Goal: Task Accomplishment & Management: Manage account settings

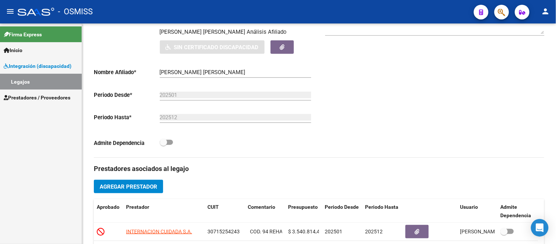
click at [34, 82] on link "Legajos" at bounding box center [41, 82] width 82 height 16
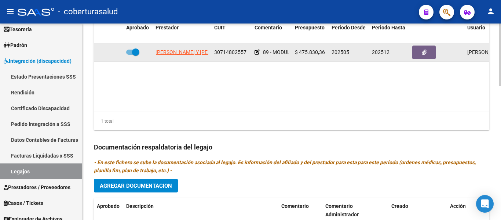
scroll to position [367, 0]
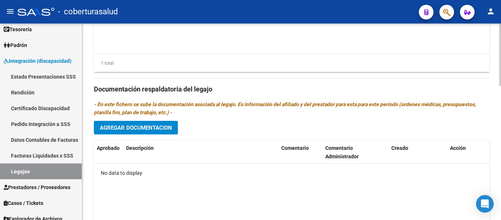
click at [151, 129] on span "Agregar Documentacion" at bounding box center [136, 127] width 72 height 7
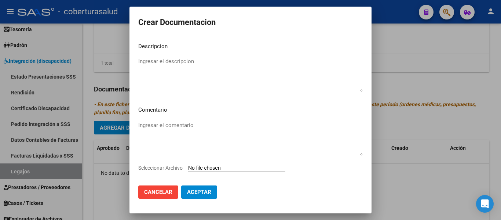
click at [217, 167] on input "Seleccionar Archivo" at bounding box center [236, 168] width 97 height 7
type input "C:\fakepath\1- CUD.pdf"
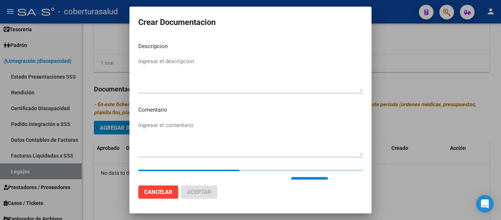
click at [169, 71] on textarea "Ingresar el descripcion" at bounding box center [250, 74] width 224 height 34
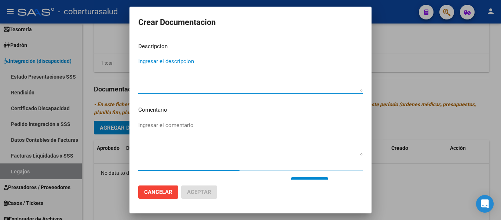
paste textarea "1- CUD"
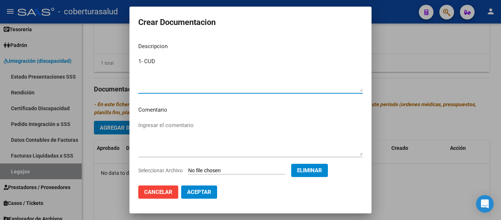
type textarea "1- CUD"
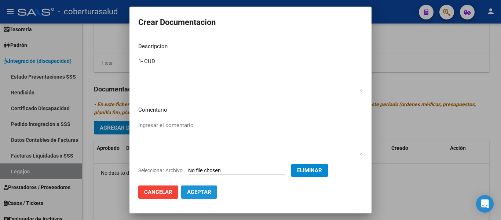
click at [205, 192] on span "Aceptar" at bounding box center [199, 191] width 24 height 7
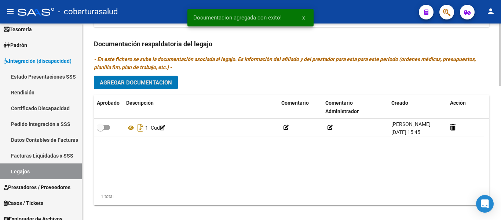
scroll to position [421, 0]
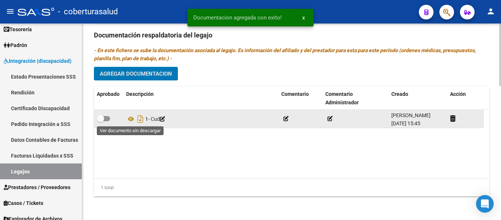
click at [132, 113] on div "1- Cud" at bounding box center [200, 119] width 149 height 12
click at [132, 123] on div "1- Cud" at bounding box center [200, 119] width 149 height 12
click at [131, 118] on icon at bounding box center [131, 118] width 10 height 9
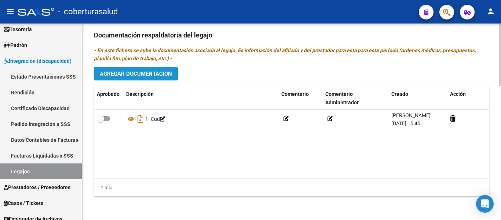
click at [138, 73] on span "Agregar Documentacion" at bounding box center [136, 73] width 72 height 7
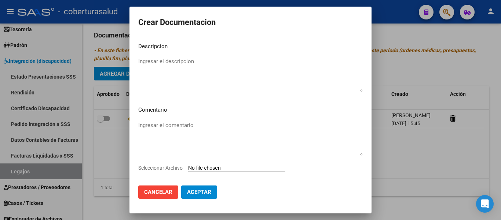
click at [230, 168] on input "Seleccionar Archivo" at bounding box center [236, 168] width 97 height 7
type input "C:\fakepath\2- FORMULARIOS.pdf"
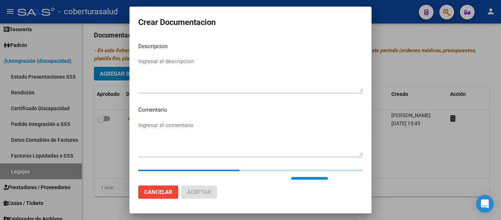
click at [200, 66] on textarea "Ingresar el descripcion" at bounding box center [250, 74] width 224 height 34
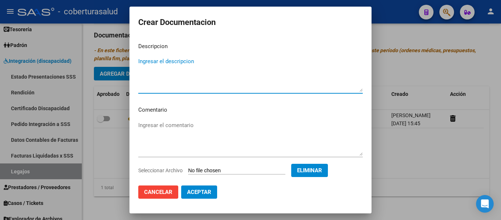
paste textarea "2- FORMULARIOS"
type textarea "2- FORMULARIOS"
click at [198, 194] on span "Aceptar" at bounding box center [199, 191] width 24 height 7
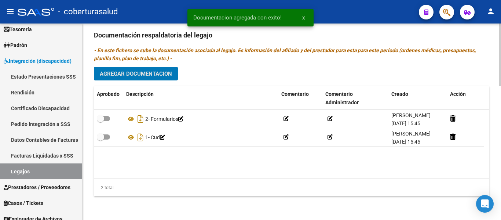
click at [137, 71] on span "Agregar Documentacion" at bounding box center [136, 73] width 72 height 7
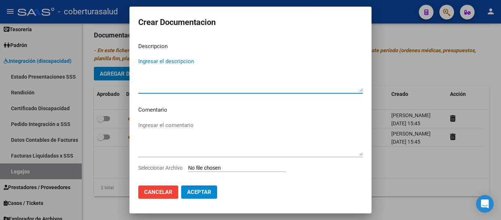
click at [211, 168] on input "Seleccionar Archivo" at bounding box center [236, 168] width 97 height 7
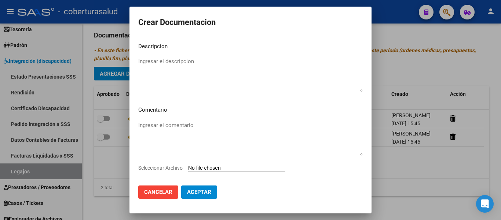
type input "C:\fakepath\3- MODULO DE APOYO A LA INTEGRACION ESCOLAR.pdf"
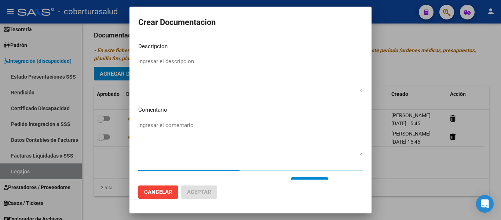
click at [180, 82] on textarea "Ingresar el descripcion" at bounding box center [250, 74] width 224 height 34
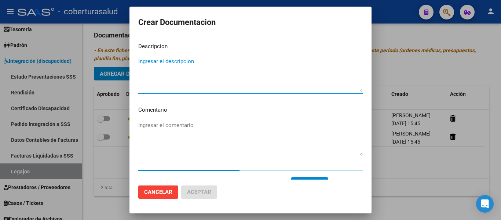
paste textarea "3- MODULO DE APOYO A LA INTEGRACION ESCOLAR"
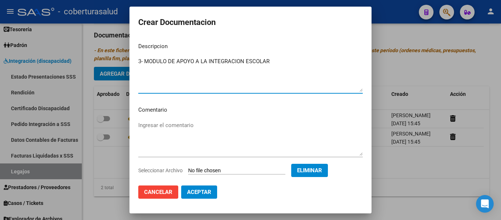
type textarea "3- MODULO DE APOYO A LA INTEGRACION ESCOLAR"
click at [203, 190] on span "Aceptar" at bounding box center [199, 191] width 24 height 7
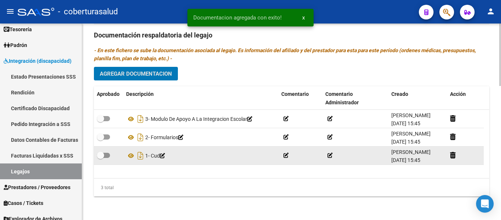
click at [104, 154] on span at bounding box center [103, 154] width 13 height 5
click at [100, 158] on input "checkbox" at bounding box center [100, 158] width 0 height 0
checkbox input "true"
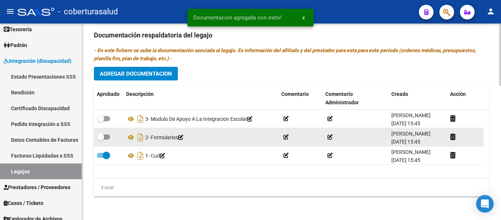
click at [106, 138] on span at bounding box center [103, 136] width 13 height 5
click at [100, 139] on input "checkbox" at bounding box center [100, 139] width 0 height 0
checkbox input "true"
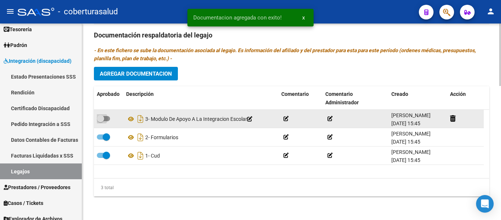
click at [105, 117] on span at bounding box center [103, 118] width 13 height 5
click at [100, 121] on input "checkbox" at bounding box center [100, 121] width 0 height 0
checkbox input "true"
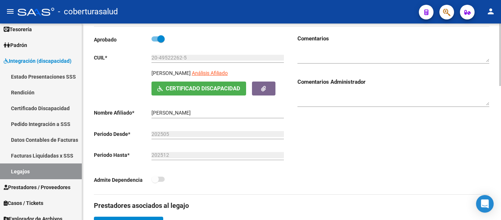
scroll to position [0, 0]
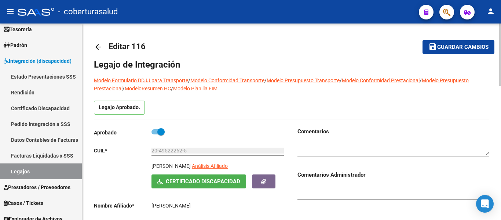
click at [459, 44] on span "Guardar cambios" at bounding box center [462, 47] width 51 height 7
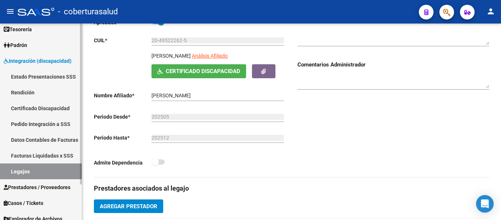
click at [33, 169] on link "Legajos" at bounding box center [41, 171] width 82 height 16
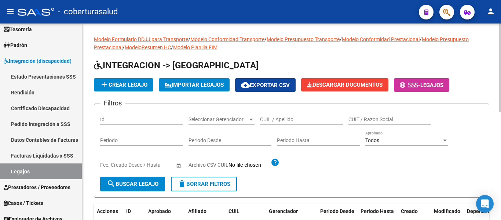
click at [286, 113] on div "CUIL / Apellido" at bounding box center [301, 117] width 83 height 15
paste input "20562201328"
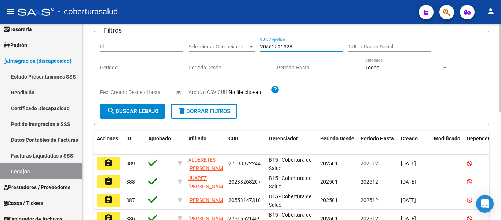
scroll to position [73, 0]
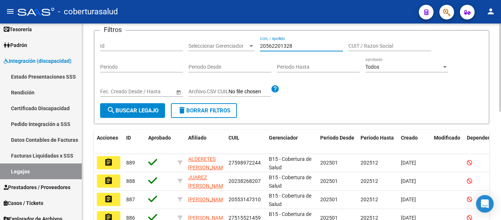
type input "20562201328"
click at [150, 113] on span "search Buscar Legajo" at bounding box center [133, 110] width 52 height 7
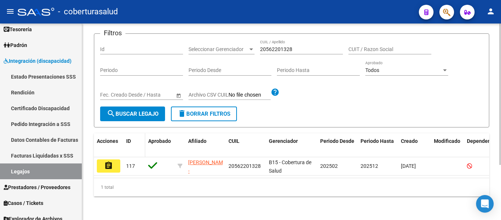
scroll to position [76, 0]
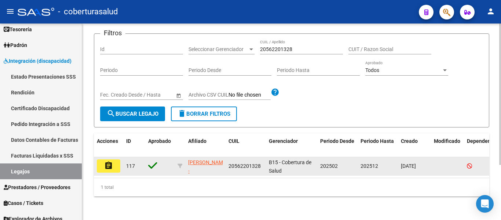
click at [109, 161] on mat-icon "assignment" at bounding box center [108, 165] width 9 height 9
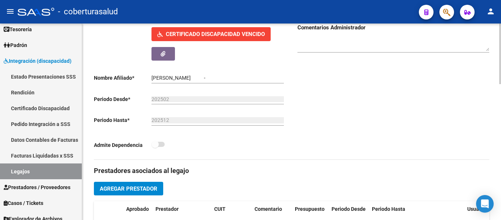
type input "ROJAS JOHAN OSVALDO"
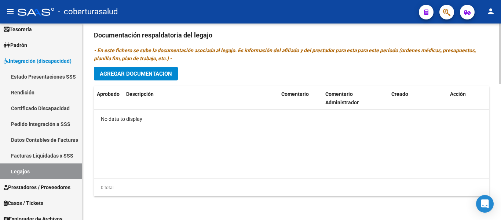
scroll to position [441, 0]
click at [158, 78] on button "Agregar Documentacion" at bounding box center [136, 74] width 84 height 14
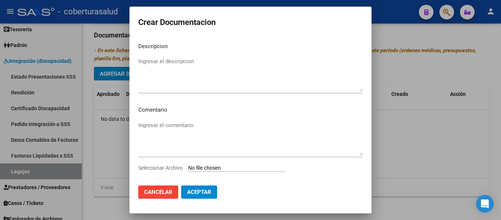
click at [207, 166] on input "Seleccionar Archivo" at bounding box center [236, 168] width 97 height 7
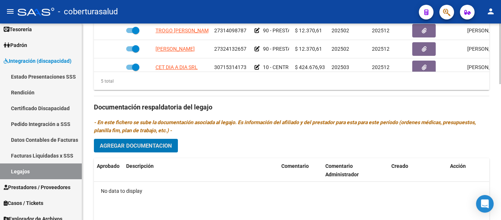
scroll to position [367, 0]
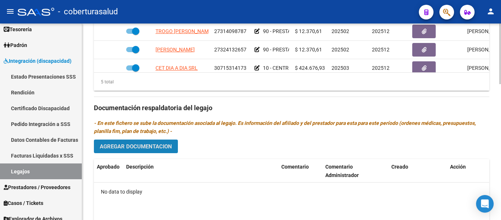
click at [157, 146] on span "Agregar Documentacion" at bounding box center [136, 146] width 72 height 7
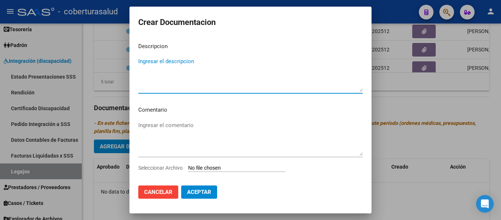
click at [216, 168] on input "Seleccionar Archivo" at bounding box center [236, 168] width 97 height 7
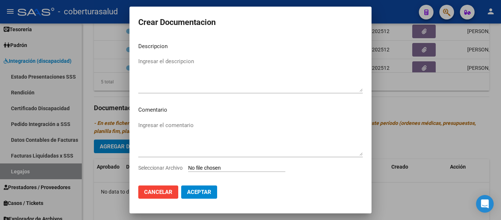
type input "C:\fakepath\1 - CUD.pdf"
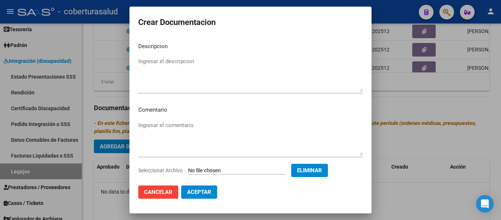
click at [0, 0] on label "Seleccionar Archivo" at bounding box center [0, 0] width 0 height 0
click at [154, 66] on textarea "Ingresar el descripcion" at bounding box center [250, 74] width 224 height 34
click at [202, 56] on div "1- CUD Ingresar el descripcion" at bounding box center [250, 74] width 224 height 37
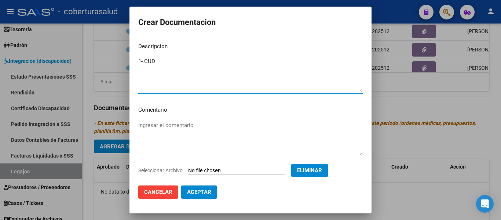
click at [168, 57] on textarea "1- CUD" at bounding box center [250, 74] width 224 height 34
type textarea "1- CUD"
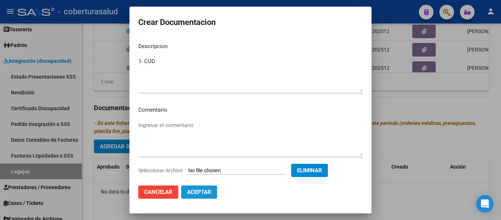
click at [197, 192] on span "Aceptar" at bounding box center [199, 191] width 24 height 7
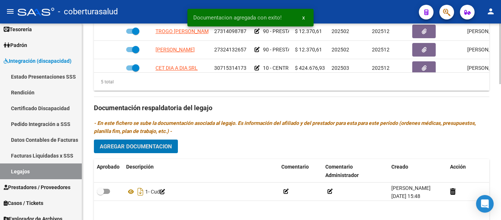
scroll to position [404, 0]
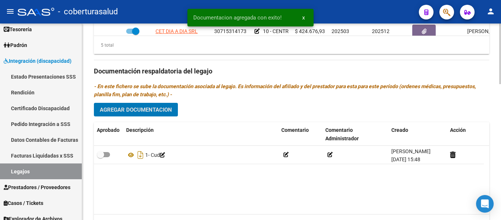
click at [141, 111] on span "Agregar Documentacion" at bounding box center [136, 109] width 72 height 7
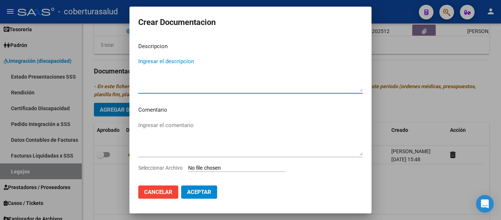
click at [214, 168] on input "Seleccionar Archivo" at bounding box center [236, 168] width 97 height 7
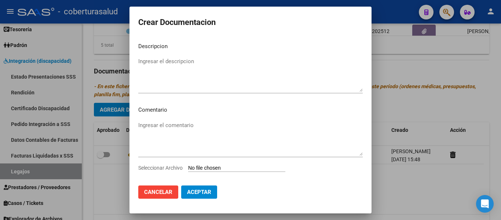
type input "C:\fakepath\2 - FORMULARIOS.pdf"
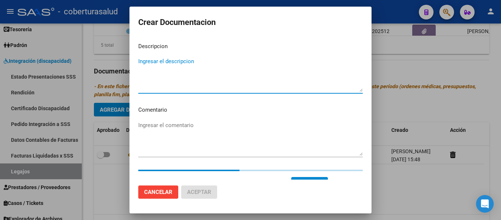
click at [189, 58] on textarea "Ingresar el descripcion" at bounding box center [250, 74] width 224 height 34
paste textarea "2 - FORMULARIOS"
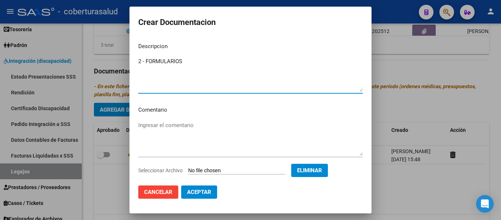
type textarea "2 - FORMULARIOS"
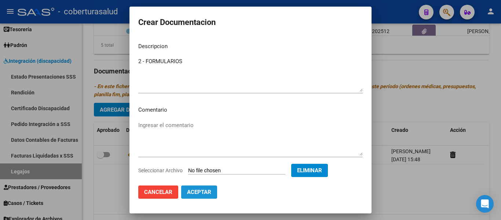
click at [198, 192] on span "Aceptar" at bounding box center [199, 191] width 24 height 7
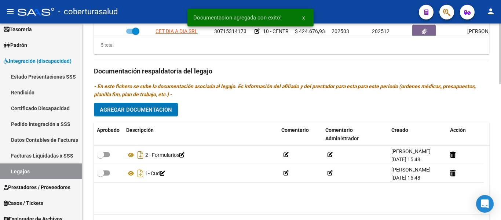
click at [152, 105] on button "Agregar Documentacion" at bounding box center [136, 110] width 84 height 14
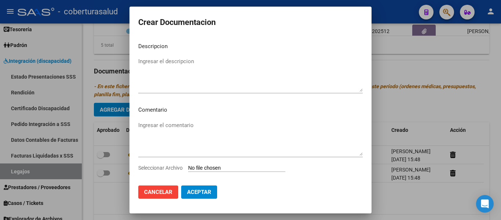
click at [201, 168] on input "Seleccionar Archivo" at bounding box center [236, 168] width 97 height 7
type input "C:\fakepath\3-PRESTACION DE APOYO EN TERAPIA OCUPACIONAL.pdf"
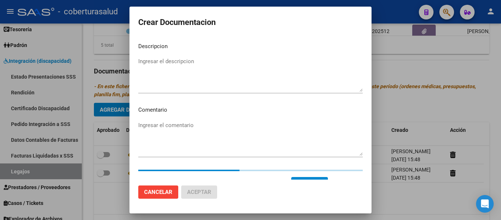
click at [130, 63] on mat-dialog-content "Descripcion Ingresar el descripcion Comentario Ingresar el comentario Seleccion…" at bounding box center [250, 108] width 242 height 143
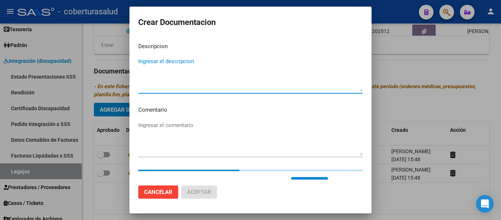
click at [157, 65] on textarea "Ingresar el descripcion" at bounding box center [250, 74] width 224 height 34
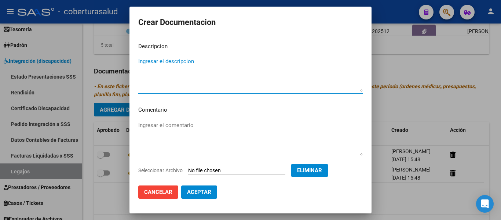
paste textarea "3-PRESTACION DE APOYO EN TERAPIA OCUPACIONAL"
click at [142, 59] on textarea "3-PRESTACION DE APOYO EN TERAPIA OCUPACIONAL" at bounding box center [250, 74] width 224 height 34
type textarea "3- PRESTACION DE APOYO EN TERAPIA OCUPACIONAL"
click at [189, 190] on span "Aceptar" at bounding box center [199, 191] width 24 height 7
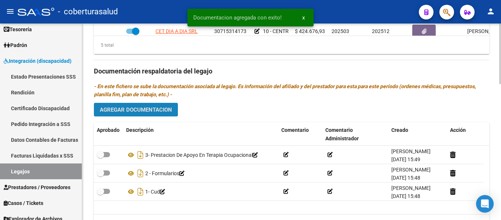
click at [155, 112] on span "Agregar Documentacion" at bounding box center [136, 109] width 72 height 7
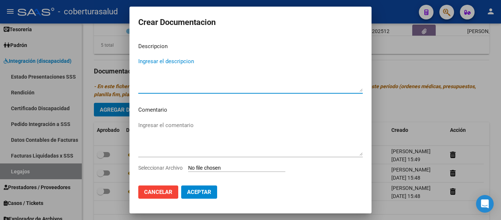
click at [207, 166] on input "Seleccionar Archivo" at bounding box center [236, 168] width 97 height 7
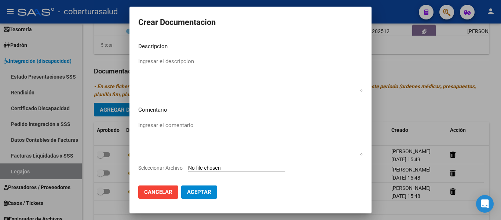
type input "C:\fakepath\4-PRESTACION DE APOYO EN FONOAUDIOLOGIA.pdf"
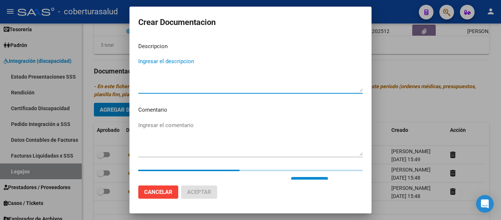
click at [195, 78] on textarea "Ingresar el descripcion" at bounding box center [250, 74] width 224 height 34
paste textarea "4-PRESTACION DE APOYO EN FONOAUDIOLOGIA"
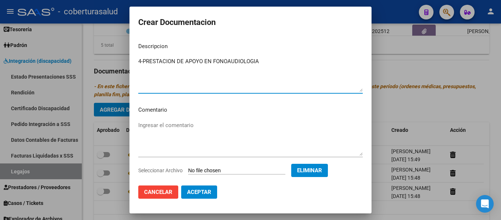
click at [143, 61] on textarea "4-PRESTACION DE APOYO EN FONOAUDIOLOGIA" at bounding box center [250, 74] width 224 height 34
type textarea "4- PRESTACION DE APOYO EN FONOAUDIOLOGIA"
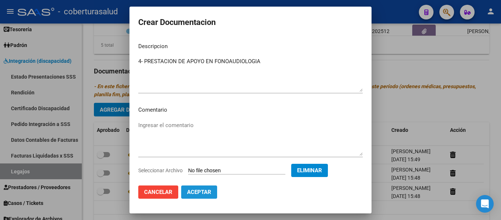
click at [210, 195] on span "Aceptar" at bounding box center [199, 191] width 24 height 7
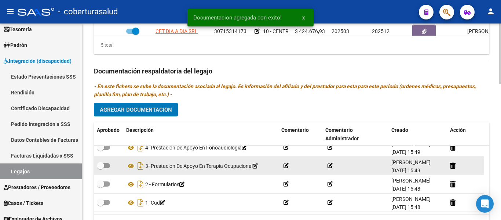
scroll to position [0, 0]
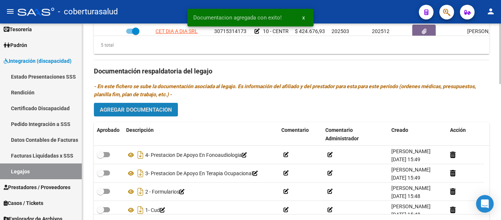
click at [158, 113] on span "Agregar Documentacion" at bounding box center [136, 109] width 72 height 7
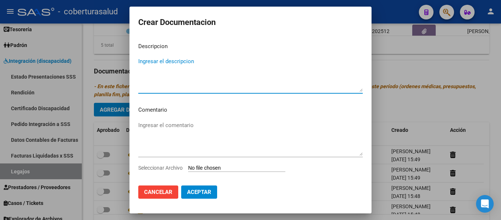
click at [227, 165] on input "Seleccionar Archivo" at bounding box center [236, 168] width 97 height 7
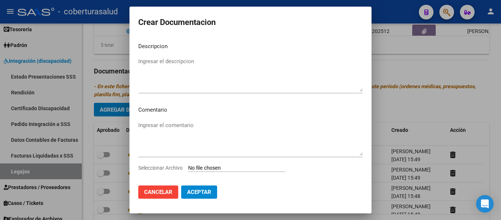
type input "C:\fakepath\5-PRESTACION DE APOYO EN PSICOLOGIA.pdf"
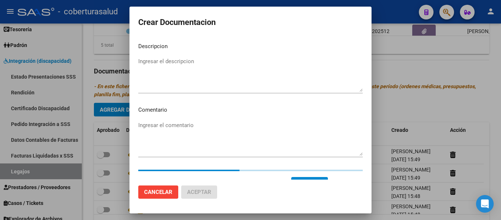
click at [154, 56] on div "Ingresar el descripcion" at bounding box center [250, 74] width 224 height 37
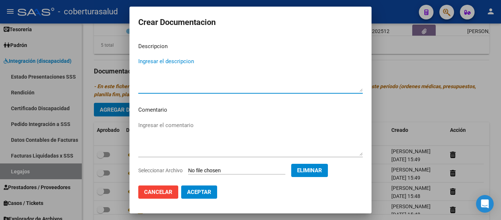
click at [156, 59] on textarea "Ingresar el descripcion" at bounding box center [250, 74] width 224 height 34
paste textarea "5-PRESTACION DE APOYO EN PSICOLOGIA"
click at [144, 60] on textarea "5-PRESTACION DE APOYO EN PSICOLOGIA" at bounding box center [250, 74] width 224 height 34
type textarea "5- PRESTACION DE APOYO EN PSICOLOGIA"
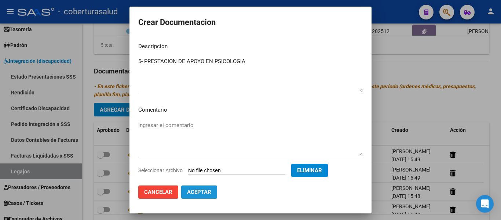
click at [207, 194] on span "Aceptar" at bounding box center [199, 191] width 24 height 7
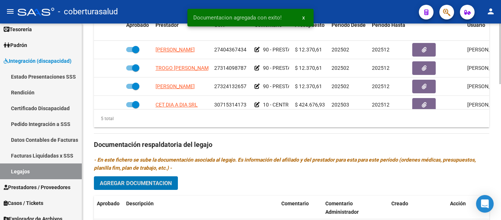
scroll to position [441, 0]
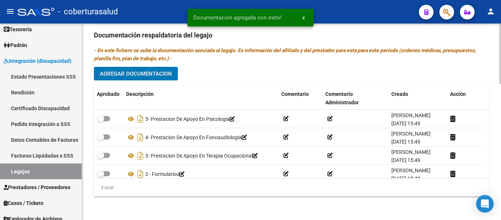
click at [146, 75] on span "Agregar Documentacion" at bounding box center [136, 73] width 72 height 7
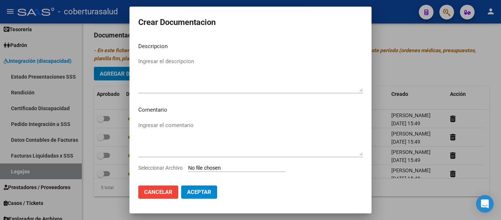
click at [223, 166] on input "Seleccionar Archivo" at bounding box center [236, 168] width 97 height 7
click at [203, 168] on input "Seleccionar Archivo" at bounding box center [236, 168] width 97 height 7
type input "C:\fakepath\6-CENTRO EDUCATIVO TERAPEUTICO JORNADA SIMPLE CAT A.pdf"
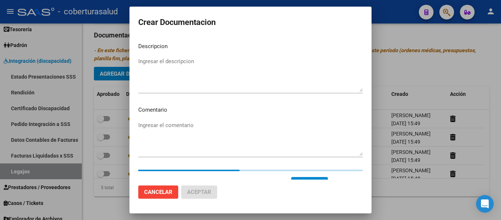
click at [156, 50] on p "Descripcion" at bounding box center [250, 46] width 224 height 8
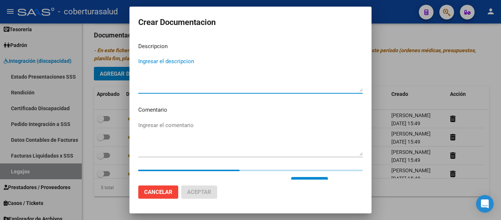
click at [159, 59] on textarea "Ingresar el descripcion" at bounding box center [250, 74] width 224 height 34
paste textarea "6-CENTRO EDUCATIVO TERAPEUTICO JORNADA SIMPLE CAT A"
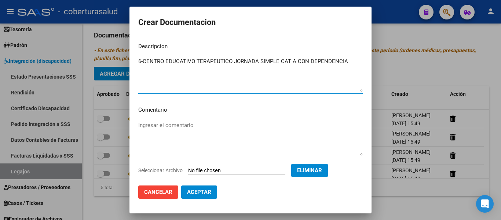
type textarea "6-CENTRO EDUCATIVO TERAPEUTICO JORNADA SIMPLE CAT A CON DEPENDENCIA"
click at [322, 170] on span "Eliminar" at bounding box center [309, 170] width 25 height 7
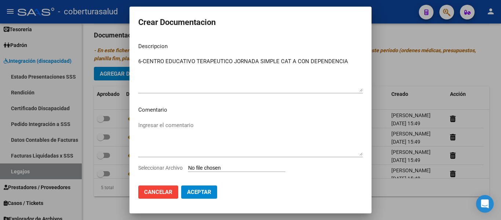
click at [210, 191] on span "Aceptar" at bounding box center [199, 191] width 24 height 7
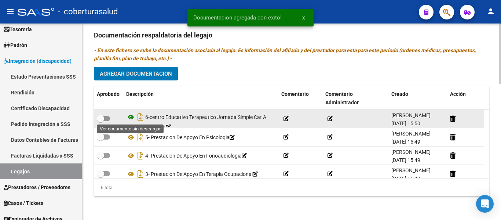
click at [133, 118] on icon at bounding box center [131, 117] width 10 height 9
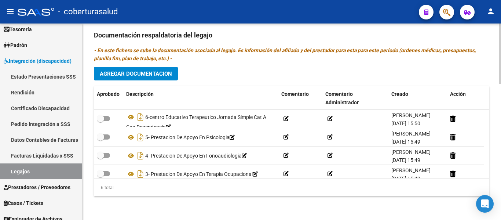
click at [145, 70] on span "Agregar Documentacion" at bounding box center [136, 73] width 72 height 7
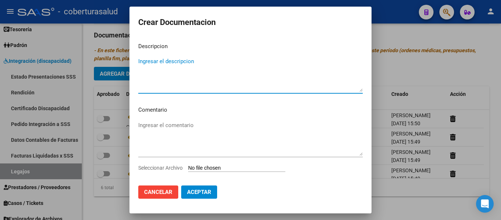
click at [206, 168] on input "Seleccionar Archivo" at bounding box center [236, 168] width 97 height 7
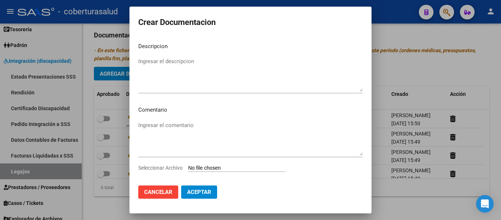
type input "C:\fakepath\7-TRANSPORTE CON DEPENDENCIA.pdf"
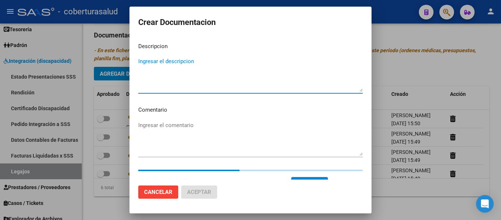
click at [167, 83] on textarea "Ingresar el descripcion" at bounding box center [250, 74] width 224 height 34
paste textarea "7-TRANSPORTE CON DEPENDENCIA"
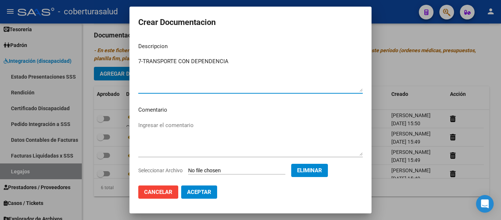
type textarea "7-TRANSPORTE CON DEPENDENCIA"
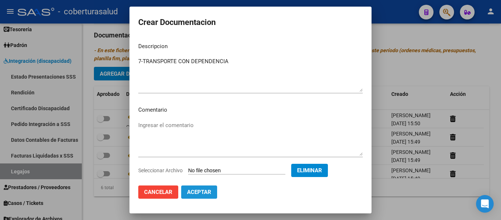
click at [196, 193] on span "Aceptar" at bounding box center [199, 191] width 24 height 7
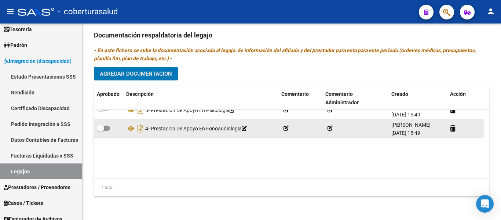
scroll to position [63, 0]
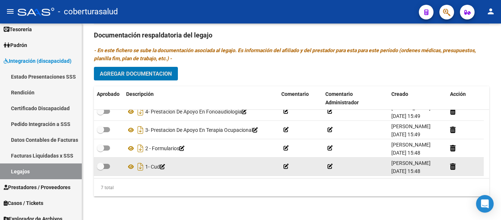
click at [106, 165] on span at bounding box center [103, 165] width 13 height 5
click at [100, 169] on input "checkbox" at bounding box center [100, 169] width 0 height 0
checkbox input "true"
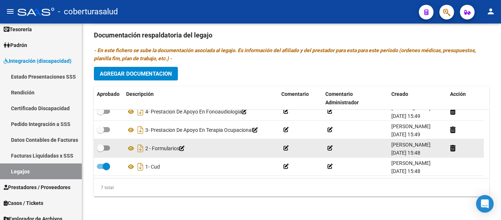
drag, startPoint x: 105, startPoint y: 155, endPoint x: 104, endPoint y: 148, distance: 6.3
click at [105, 154] on datatable-body-cell at bounding box center [108, 148] width 29 height 18
click at [104, 148] on span at bounding box center [103, 147] width 13 height 5
click at [100, 150] on input "checkbox" at bounding box center [100, 150] width 0 height 0
checkbox input "true"
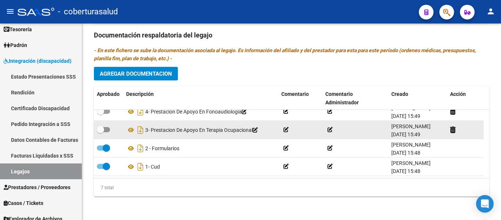
click at [107, 128] on span at bounding box center [103, 129] width 13 height 5
click at [100, 132] on input "checkbox" at bounding box center [100, 132] width 0 height 0
checkbox input "true"
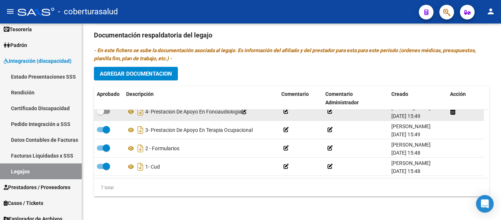
click at [104, 114] on label at bounding box center [103, 111] width 13 height 9
click at [100, 114] on input "checkbox" at bounding box center [100, 114] width 0 height 0
checkbox input "true"
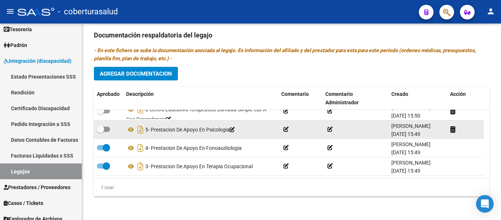
click at [107, 130] on span at bounding box center [103, 128] width 13 height 5
click at [100, 132] on input "checkbox" at bounding box center [100, 132] width 0 height 0
checkbox input "true"
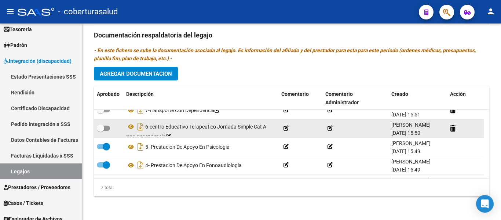
scroll to position [0, 0]
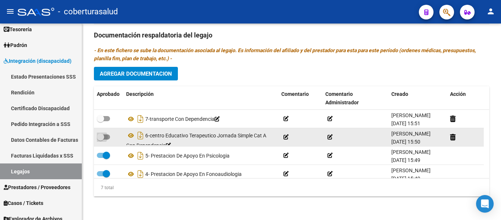
click at [105, 136] on span at bounding box center [103, 136] width 13 height 5
click at [100, 139] on input "checkbox" at bounding box center [100, 139] width 0 height 0
checkbox input "true"
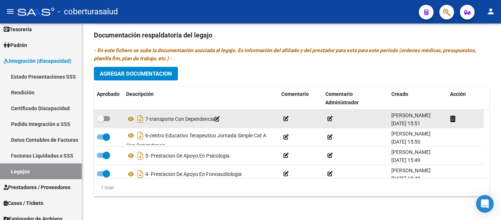
click at [107, 119] on span at bounding box center [103, 118] width 13 height 5
click at [100, 121] on input "checkbox" at bounding box center [100, 121] width 0 height 0
checkbox input "true"
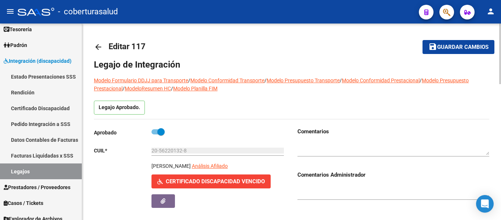
click at [467, 41] on button "save Guardar cambios" at bounding box center [458, 47] width 72 height 14
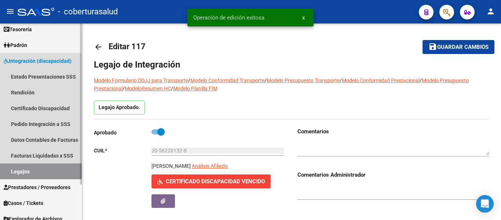
click at [20, 171] on link "Legajos" at bounding box center [41, 171] width 82 height 16
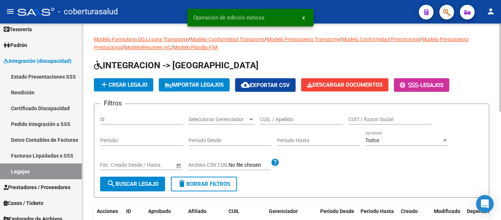
click at [270, 118] on input "CUIL / Apellido" at bounding box center [301, 119] width 83 height 6
paste input "27473168915"
type input "27473168915"
click at [139, 186] on span "search Buscar Legajo" at bounding box center [133, 183] width 52 height 7
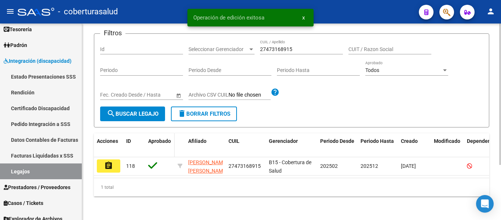
scroll to position [76, 0]
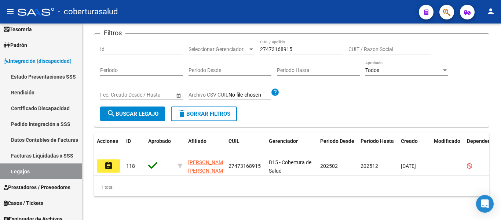
click at [113, 164] on button "assignment" at bounding box center [108, 165] width 23 height 13
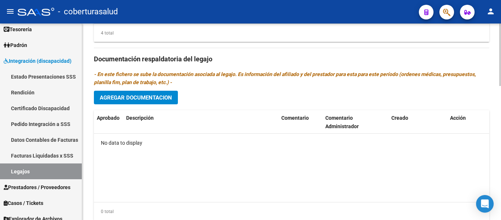
scroll to position [384, 0]
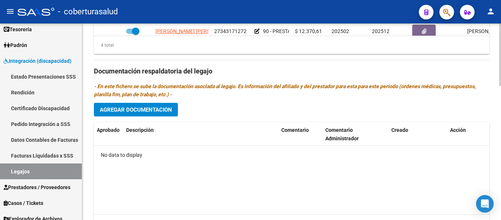
click at [162, 113] on span "Agregar Documentacion" at bounding box center [136, 109] width 72 height 7
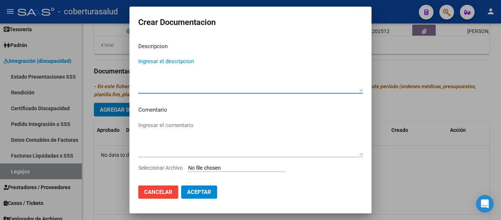
click at [213, 167] on input "Seleccionar Archivo" at bounding box center [236, 168] width 97 height 7
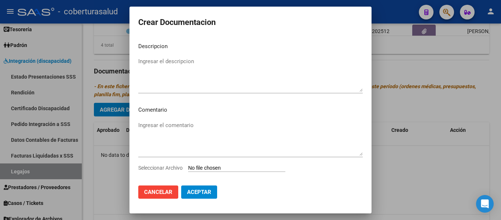
type input "C:\fakepath\1-CUD.pdf"
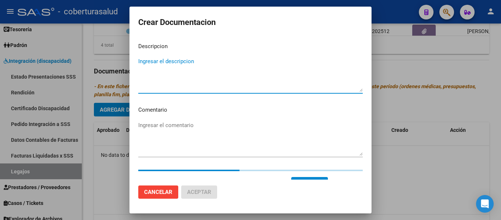
click at [176, 81] on textarea "Ingresar el descripcion" at bounding box center [250, 74] width 224 height 34
paste textarea "1-CUD"
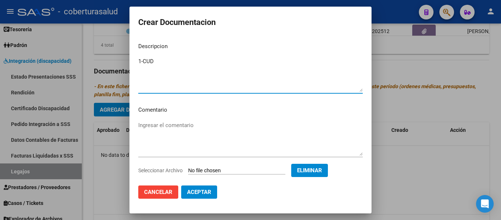
click at [143, 58] on textarea "1-CUD" at bounding box center [250, 74] width 224 height 34
type textarea "1- CUD"
click at [207, 189] on span "Aceptar" at bounding box center [199, 191] width 24 height 7
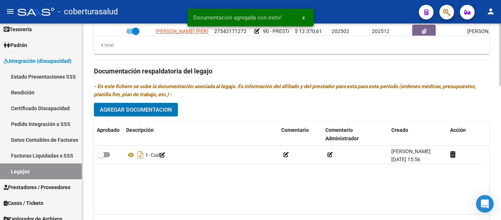
click at [147, 104] on button "Agregar Documentacion" at bounding box center [136, 110] width 84 height 14
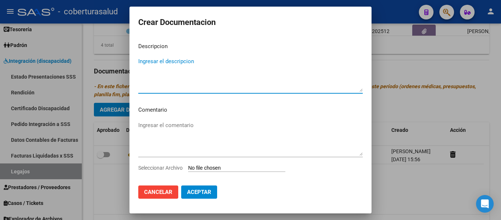
click at [217, 168] on input "Seleccionar Archivo" at bounding box center [236, 168] width 97 height 7
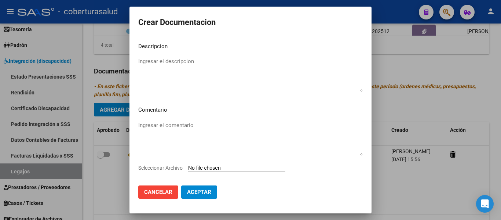
type input "C:\fakepath\2-FORMULARIOS.pdf"
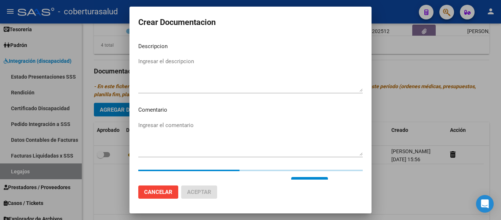
click at [189, 63] on textarea "Ingresar el descripcion" at bounding box center [250, 74] width 224 height 34
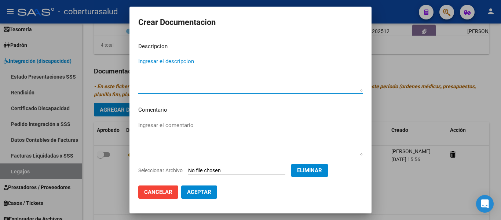
paste textarea "2-FORMULARIOS"
click at [142, 58] on textarea "2-FORMULARIOS" at bounding box center [250, 74] width 224 height 34
type textarea "2- FORMULARIOS"
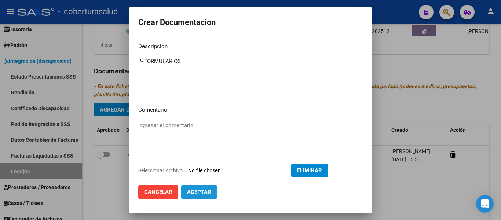
click at [208, 192] on span "Aceptar" at bounding box center [199, 191] width 24 height 7
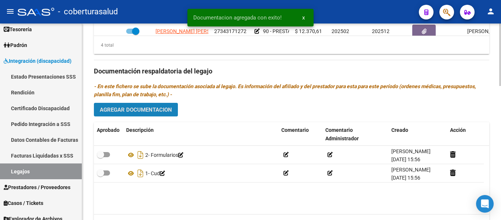
click at [158, 106] on button "Agregar Documentacion" at bounding box center [136, 110] width 84 height 14
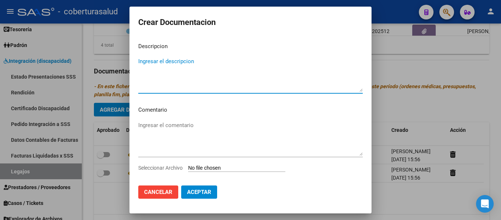
click at [204, 166] on input "Seleccionar Archivo" at bounding box center [236, 168] width 97 height 7
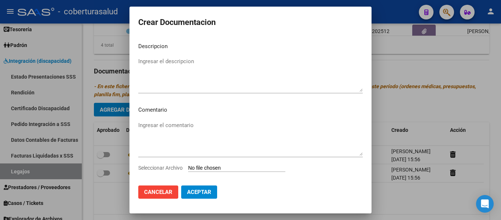
type input "C:\fakepath\3-MODULO MAESTRA DE APOYO.pdf"
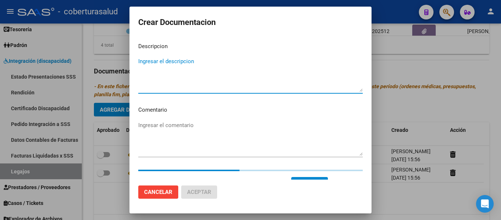
click at [159, 71] on textarea "Ingresar el descripcion" at bounding box center [250, 74] width 224 height 34
paste textarea "3-MODULO MAESTRA DE APOYO"
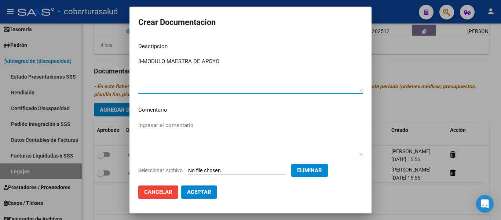
click at [143, 60] on textarea "3-MODULO MAESTRA DE APOYO" at bounding box center [250, 74] width 224 height 34
type textarea "3- MODULO MAESTRA DE APOYO"
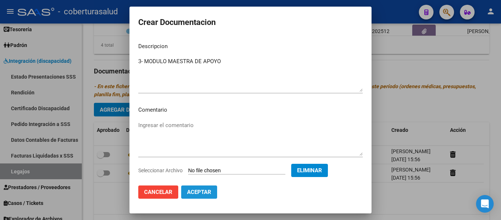
click at [199, 187] on button "Aceptar" at bounding box center [199, 191] width 36 height 13
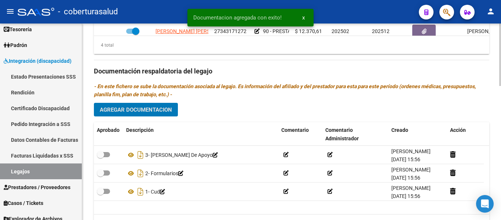
click at [152, 104] on button "Agregar Documentacion" at bounding box center [136, 110] width 84 height 14
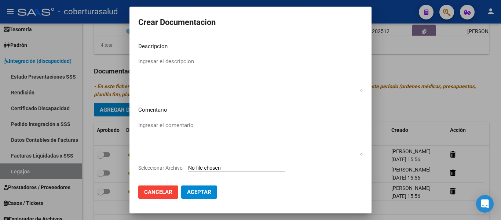
click at [201, 167] on input "Seleccionar Archivo" at bounding box center [236, 168] width 97 height 7
type input "C:\fakepath\4-PRESTACION DE APOYO EN FONOAUDIOLOGIA.pdf"
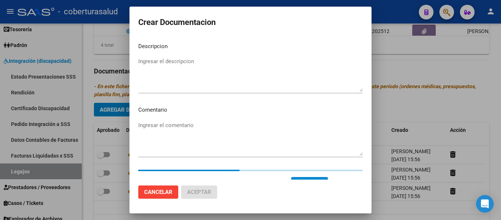
click at [156, 86] on textarea "Ingresar el descripcion" at bounding box center [250, 74] width 224 height 34
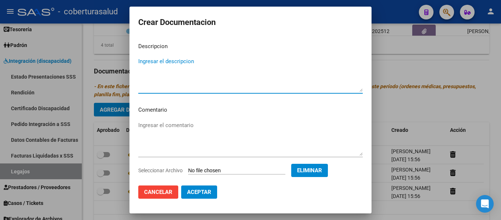
paste textarea "4-PRESTACION DE APOYO EN FONOAUDIOLOGIA"
click at [144, 62] on textarea "4-PRESTACION DE APOYO EN FONOAUDIOLOGIA" at bounding box center [250, 74] width 224 height 34
type textarea "4- PRESTACION DE APOYO EN FONOAUDIOLOGIA"
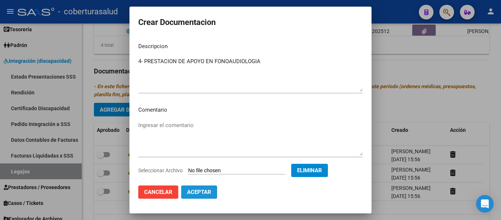
click at [212, 194] on button "Aceptar" at bounding box center [199, 191] width 36 height 13
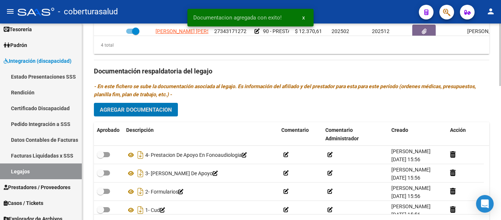
click at [140, 112] on span "Agregar Documentacion" at bounding box center [136, 109] width 72 height 7
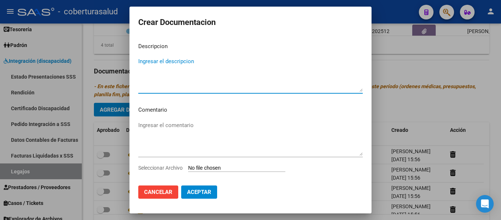
click at [215, 166] on input "Seleccionar Archivo" at bounding box center [236, 168] width 97 height 7
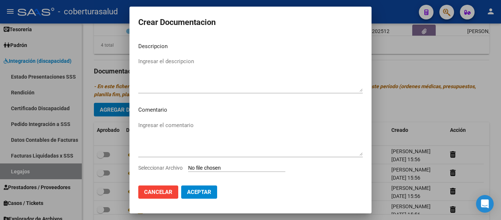
type input "C:\fakepath\5-PRESTACION DE APOYO EN TERAPIA OCUPACIONAL.pdf"
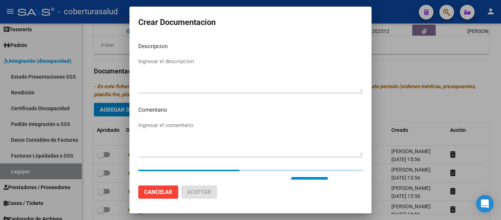
click at [177, 67] on textarea "Ingresar el descripcion" at bounding box center [250, 74] width 224 height 34
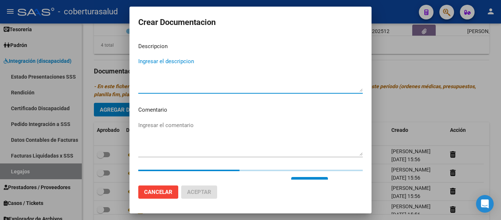
paste textarea "5-PRESTACION DE APOYO EN TERAPIA OCUPACIONAL"
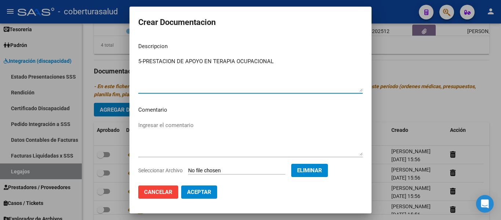
click at [144, 59] on textarea "5-PRESTACION DE APOYO EN TERAPIA OCUPACIONAL" at bounding box center [250, 74] width 224 height 34
type textarea "5- PRESTACION DE APOYO EN TERAPIA OCUPACIONAL"
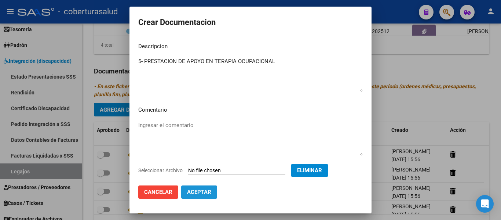
drag, startPoint x: 211, startPoint y: 191, endPoint x: 207, endPoint y: 188, distance: 5.1
click at [211, 191] on button "Aceptar" at bounding box center [199, 191] width 36 height 13
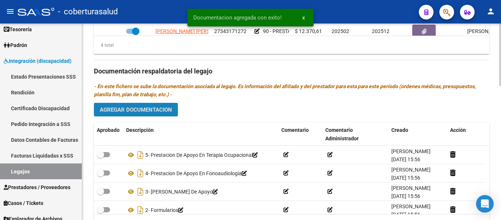
click at [159, 110] on span "Agregar Documentacion" at bounding box center [136, 109] width 72 height 7
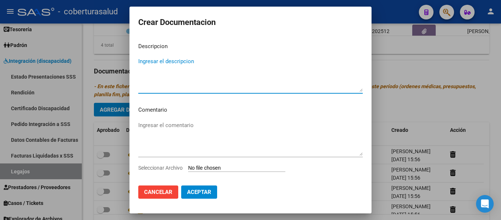
click at [202, 169] on input "Seleccionar Archivo" at bounding box center [236, 168] width 97 height 7
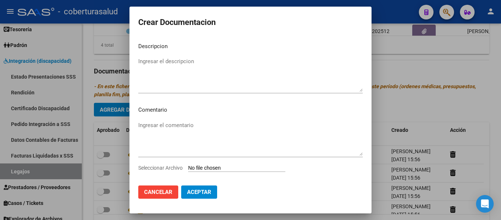
type input "C:\fakepath\6-PRESTACION DE APOYO EN PSICOLOGIA.pdf"
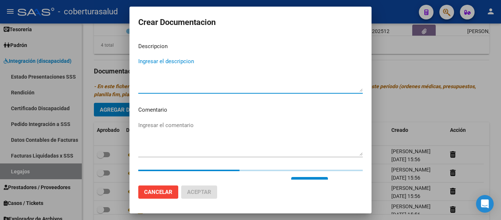
click at [164, 82] on textarea "Ingresar el descripcion" at bounding box center [250, 74] width 224 height 34
paste textarea "6-PRESTACION DE APOYO EN PSICOLOGIA"
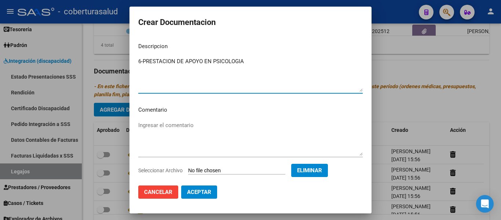
click at [143, 60] on textarea "6-PRESTACION DE APOYO EN PSICOLOGIA" at bounding box center [250, 74] width 224 height 34
type textarea "6- PRESTACION DE APOYO EN PSICOLOGIA"
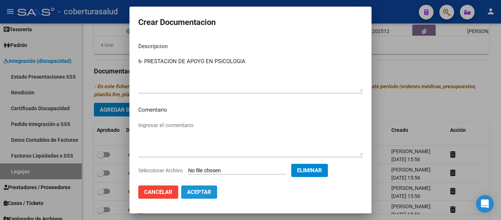
click at [206, 194] on span "Aceptar" at bounding box center [199, 191] width 24 height 7
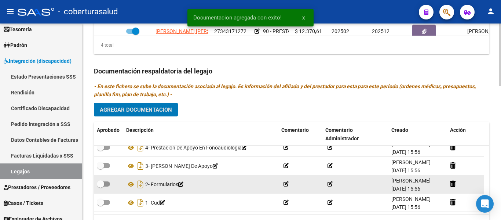
scroll to position [2, 0]
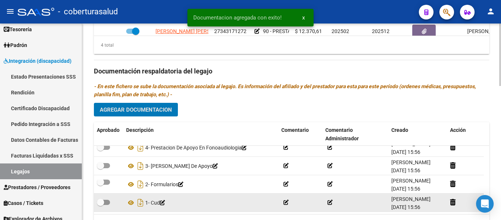
click at [108, 201] on span at bounding box center [103, 201] width 13 height 5
click at [100, 205] on input "checkbox" at bounding box center [100, 205] width 0 height 0
checkbox input "true"
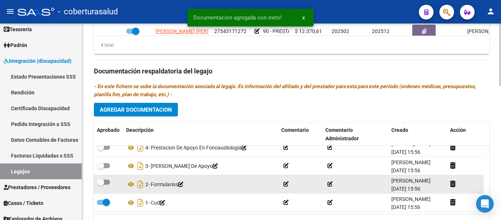
click at [100, 181] on span at bounding box center [100, 181] width 7 height 7
click at [100, 184] on input "checkbox" at bounding box center [100, 184] width 0 height 0
checkbox input "true"
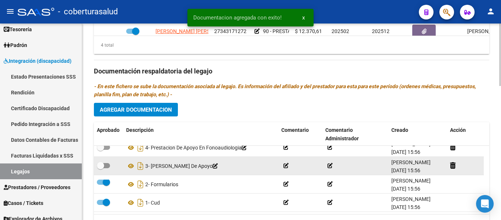
click at [104, 158] on datatable-body-cell at bounding box center [108, 166] width 29 height 18
click at [109, 167] on span at bounding box center [103, 165] width 13 height 5
click at [100, 168] on input "checkbox" at bounding box center [100, 168] width 0 height 0
checkbox input "true"
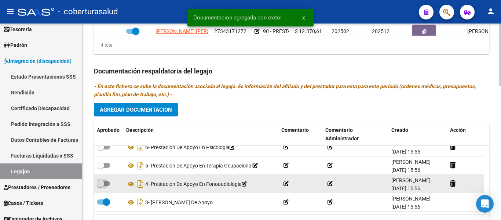
click at [108, 182] on span at bounding box center [103, 183] width 13 height 5
click at [100, 186] on input "checkbox" at bounding box center [100, 186] width 0 height 0
checkbox input "true"
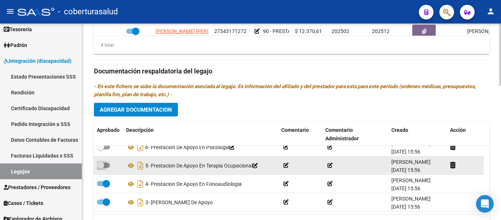
click at [110, 162] on label at bounding box center [103, 165] width 13 height 9
click at [100, 168] on input "checkbox" at bounding box center [100, 168] width 0 height 0
checkbox input "true"
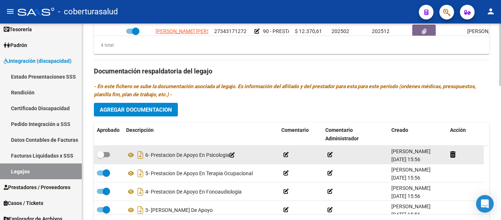
click at [109, 157] on label at bounding box center [103, 154] width 13 height 9
click at [100, 157] on input "checkbox" at bounding box center [100, 157] width 0 height 0
checkbox input "true"
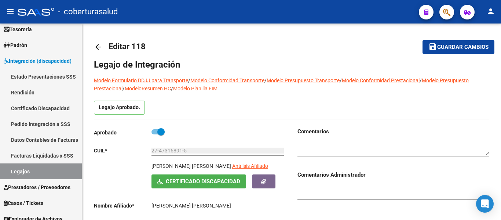
click at [435, 43] on mat-icon "save" at bounding box center [432, 46] width 9 height 9
click at [33, 170] on link "Legajos" at bounding box center [41, 171] width 82 height 16
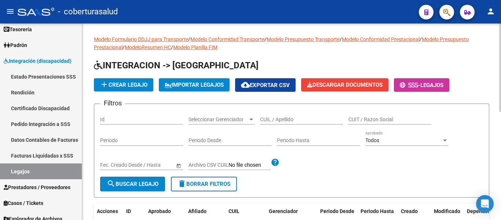
click at [278, 117] on input "CUIL / Apellido" at bounding box center [301, 119] width 83 height 6
paste input "27556392779"
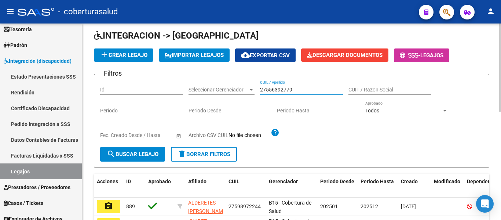
scroll to position [73, 0]
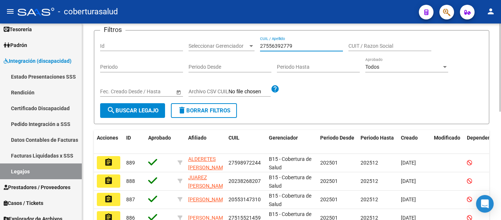
type input "27556392779"
click at [143, 110] on span "search Buscar Legajo" at bounding box center [133, 110] width 52 height 7
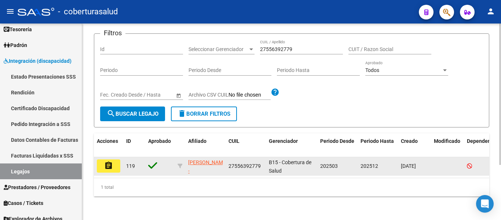
click at [113, 165] on button "assignment" at bounding box center [108, 165] width 23 height 13
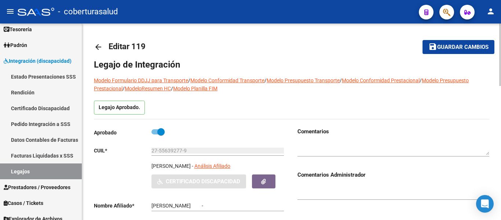
type input "CUEVAS MARTINA NICOLE"
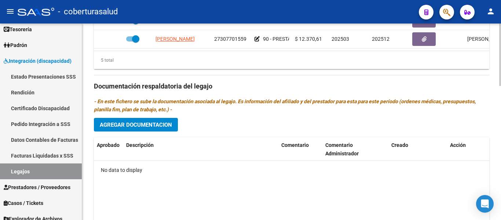
scroll to position [421, 0]
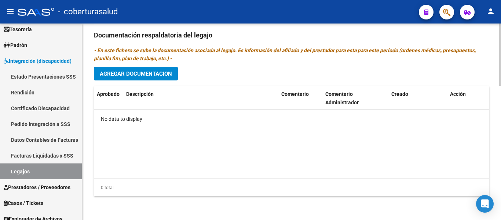
click at [153, 72] on span "Agregar Documentacion" at bounding box center [136, 73] width 72 height 7
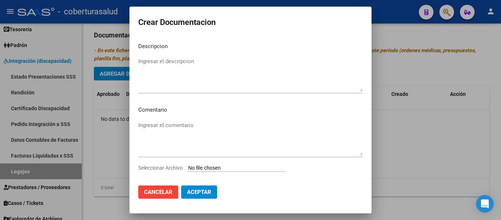
click at [224, 172] on div "Seleccionar Archivo" at bounding box center [250, 170] width 224 height 14
click at [224, 166] on input "Seleccionar Archivo" at bounding box center [236, 168] width 97 height 7
type input "C:\fakepath\1- CUD.pdf"
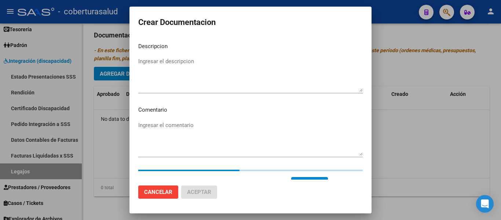
click at [200, 66] on textarea "Ingresar el descripcion" at bounding box center [250, 74] width 224 height 34
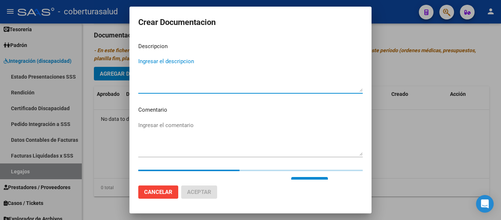
paste textarea "1- CUD"
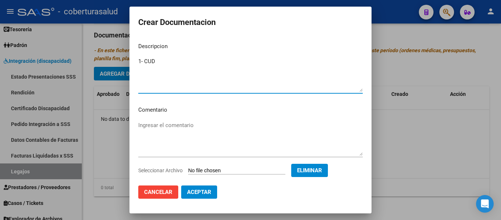
type textarea "1- CUD"
click at [205, 193] on span "Aceptar" at bounding box center [199, 191] width 24 height 7
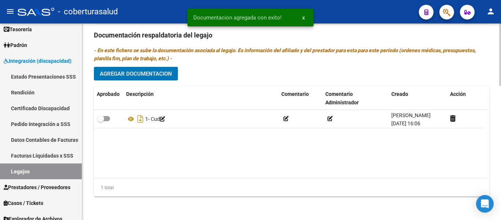
click at [148, 74] on span "Agregar Documentacion" at bounding box center [136, 73] width 72 height 7
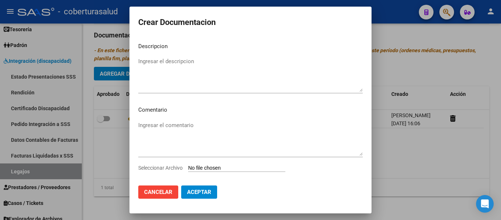
click at [207, 167] on input "Seleccionar Archivo" at bounding box center [236, 168] width 97 height 7
type input "C:\fakepath\2- FORMULARIO.pdf"
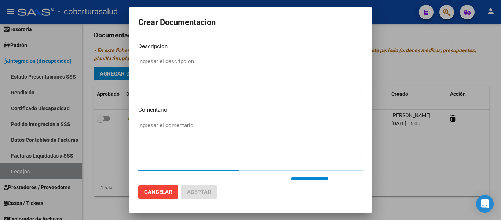
click at [158, 62] on textarea "Ingresar el descripcion" at bounding box center [250, 74] width 224 height 34
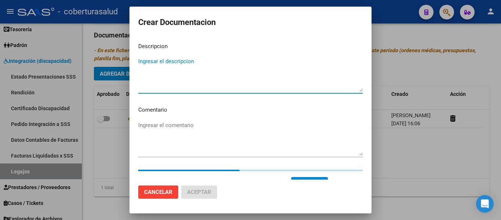
paste textarea "2- FORMULARIO"
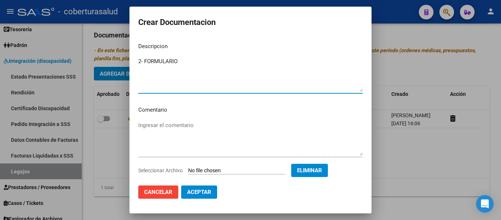
type textarea "2- FORMULARIO"
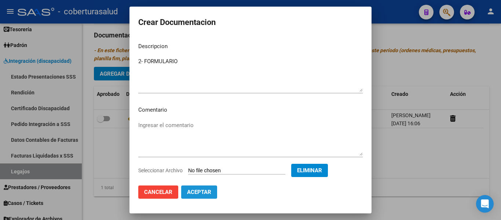
click at [202, 193] on span "Aceptar" at bounding box center [199, 191] width 24 height 7
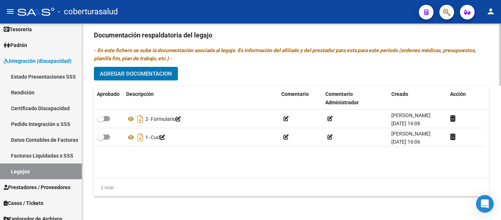
click at [167, 71] on span "Agregar Documentacion" at bounding box center [136, 73] width 72 height 7
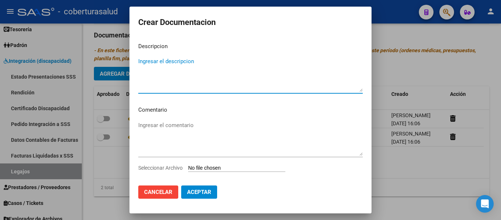
click at [219, 166] on input "Seleccionar Archivo" at bounding box center [236, 168] width 97 height 7
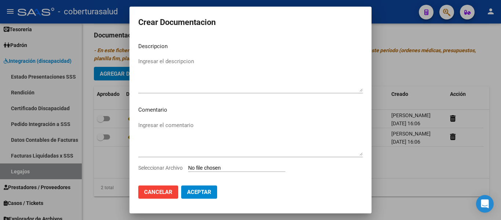
type input "C:\fakepath\3- MODULO MAESTRA DE APOYO.pdf"
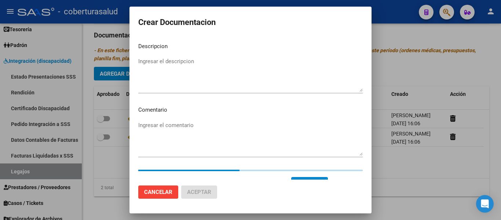
click at [168, 75] on textarea "Ingresar el descripcion" at bounding box center [250, 74] width 224 height 34
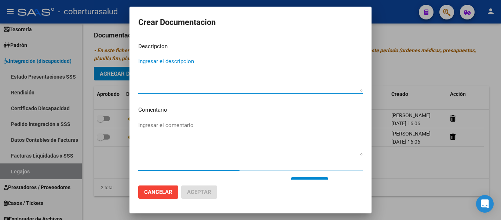
paste textarea "3- MODULO MAESTRA DE APOYO"
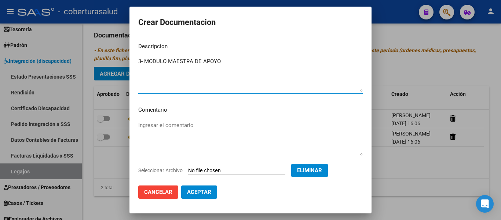
type textarea "3- MODULO MAESTRA DE APOYO"
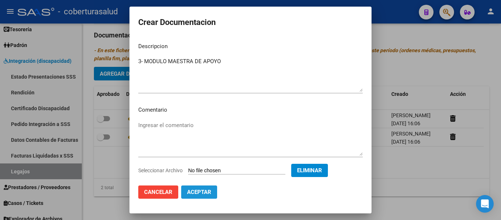
click at [211, 193] on button "Aceptar" at bounding box center [199, 191] width 36 height 13
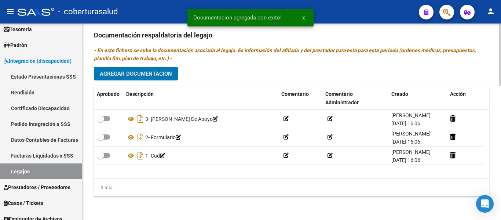
click at [150, 66] on div "Prestadores asociados al legajo Agregar Prestador Aprobado Prestador CUIT Comen…" at bounding box center [291, 34] width 395 height 335
click at [149, 71] on span "Agregar Documentacion" at bounding box center [136, 73] width 72 height 7
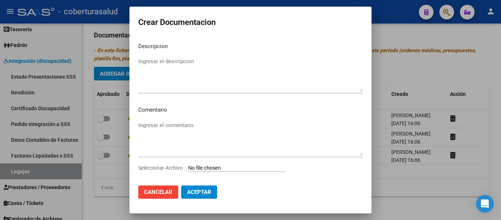
click at [212, 165] on input "Seleccionar Archivo" at bounding box center [236, 168] width 97 height 7
click at [198, 190] on span "Aceptar" at bounding box center [199, 191] width 24 height 7
click at [206, 168] on input "Seleccionar Archivo" at bounding box center [236, 168] width 97 height 7
type input "C:\fakepath\4- PRESTACION DE APOYO EN PSICOLOGIA.pdf"
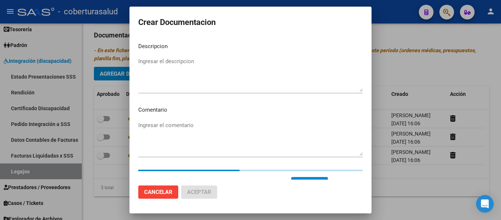
click at [188, 71] on textarea "Ingresar el descripcion" at bounding box center [250, 74] width 224 height 34
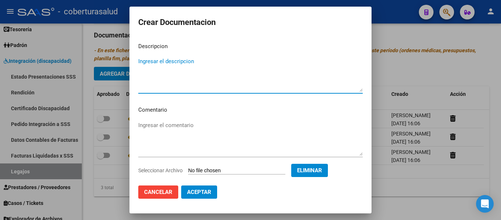
paste textarea "4- PRESTACION DE APOYO EN PSICOLOGIA"
type textarea "4- PRESTACION DE APOYO EN PSICOLOGIA"
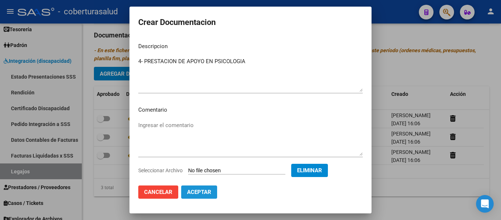
click at [189, 192] on span "Aceptar" at bounding box center [199, 191] width 24 height 7
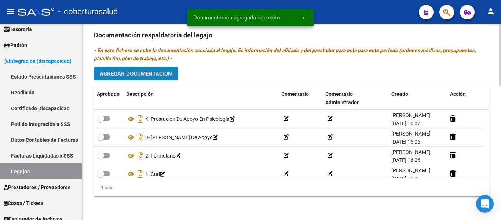
click at [149, 75] on span "Agregar Documentacion" at bounding box center [136, 73] width 72 height 7
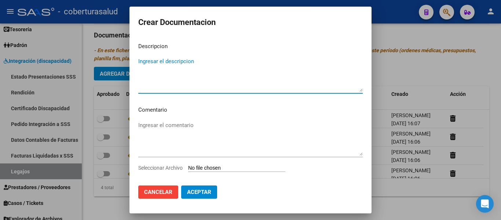
click at [215, 167] on input "Seleccionar Archivo" at bounding box center [236, 168] width 97 height 7
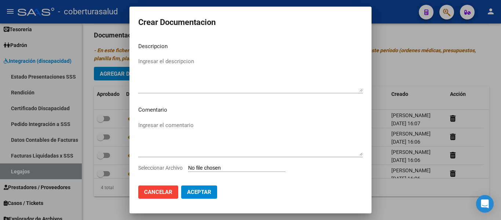
type input "C:\fakepath\5- PRESTACION DE APOYO EN PSICOPEDAGOGIA.pdf"
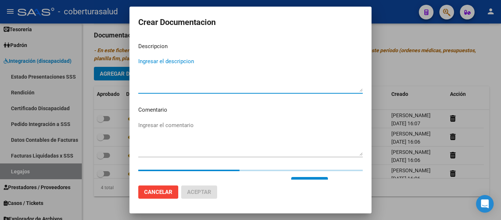
click at [181, 61] on textarea "Ingresar el descripcion" at bounding box center [250, 74] width 224 height 34
paste textarea "5- PRESTACION DE APOYO EN PSICOPEDAGOGIA"
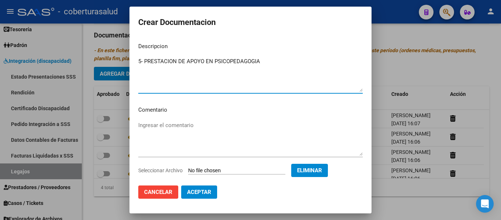
type textarea "5- PRESTACION DE APOYO EN PSICOPEDAGOGIA"
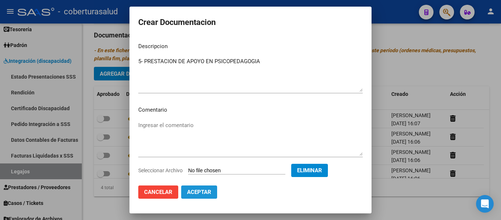
click at [207, 191] on span "Aceptar" at bounding box center [199, 191] width 24 height 7
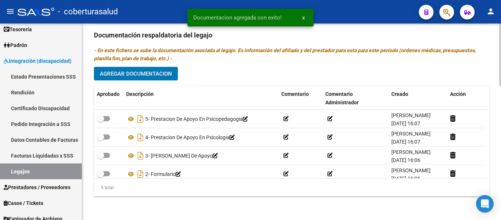
click at [144, 75] on span "Agregar Documentacion" at bounding box center [136, 73] width 72 height 7
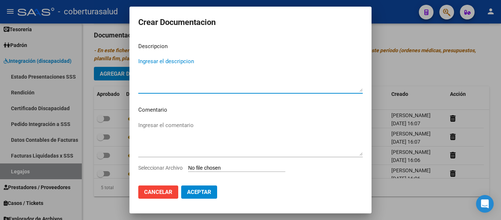
click at [210, 167] on input "Seleccionar Archivo" at bounding box center [236, 168] width 97 height 7
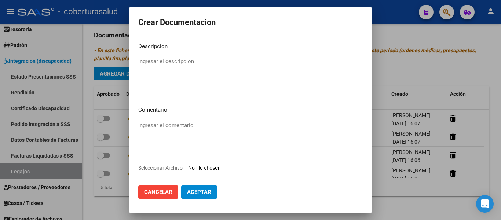
type input "C:\fakepath\6- PRESTACION DE APOYO EN PSICOMOTRICIDAD.pdf"
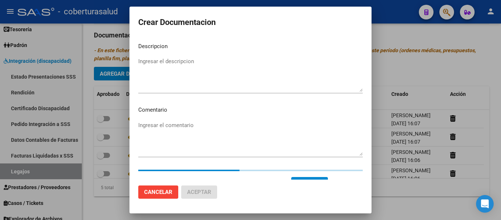
click at [185, 81] on textarea "Ingresar el descripcion" at bounding box center [250, 74] width 224 height 34
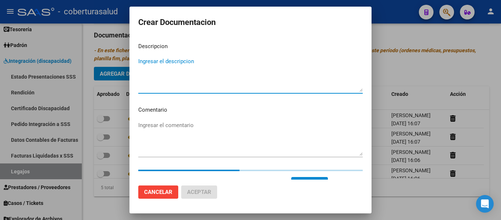
paste textarea "6- PRESTACION DE APOYO EN PSICOMOTRICIDAD"
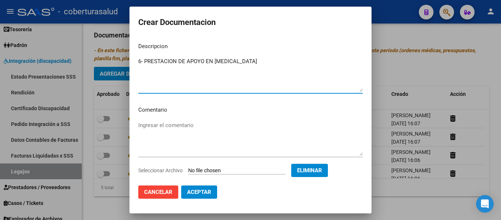
type textarea "6- PRESTACION DE APOYO EN PSICOMOTRICIDAD"
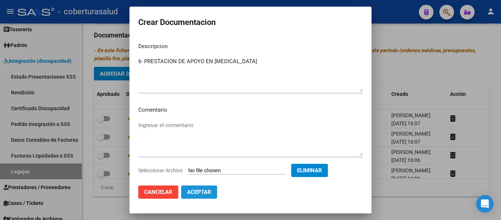
click at [206, 189] on span "Aceptar" at bounding box center [199, 191] width 24 height 7
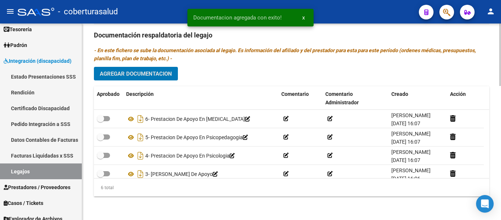
click at [144, 74] on span "Agregar Documentacion" at bounding box center [136, 73] width 72 height 7
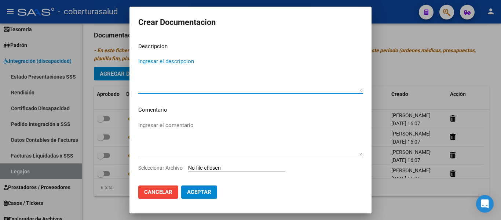
click at [211, 166] on input "Seleccionar Archivo" at bounding box center [236, 168] width 97 height 7
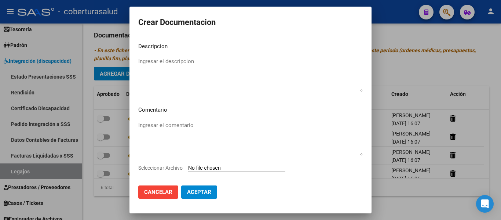
type input "C:\fakepath\7- PRESTACION DE APOYO EN FONOAUDIOLOGIA.pdf"
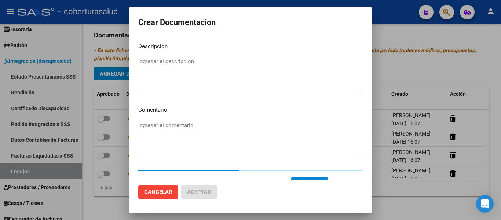
click at [187, 78] on textarea "Ingresar el descripcion" at bounding box center [250, 74] width 224 height 34
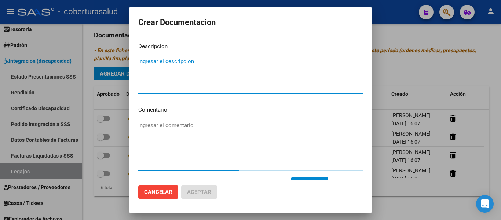
paste textarea "7- PRESTACION DE APOYO EN FONOAUDIOLOGIA"
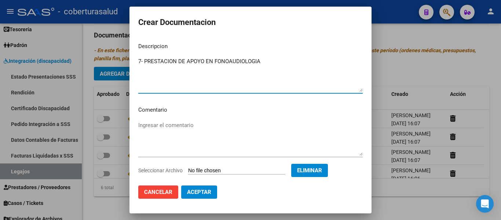
type textarea "7- PRESTACION DE APOYO EN FONOAUDIOLOGIA"
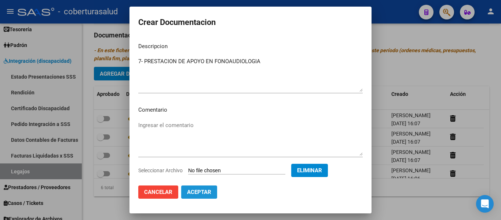
click at [198, 188] on button "Aceptar" at bounding box center [199, 191] width 36 height 13
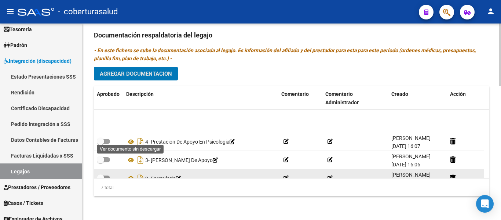
scroll to position [63, 0]
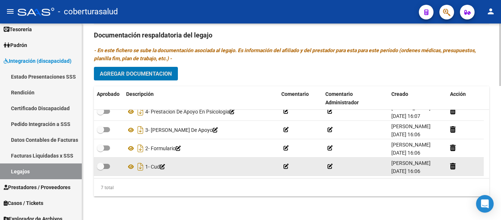
click at [104, 167] on span at bounding box center [100, 165] width 7 height 7
click at [100, 169] on input "checkbox" at bounding box center [100, 169] width 0 height 0
checkbox input "true"
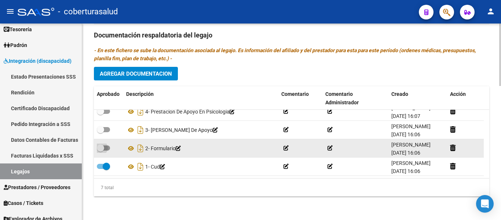
click at [103, 146] on span at bounding box center [100, 147] width 7 height 7
click at [100, 150] on input "checkbox" at bounding box center [100, 150] width 0 height 0
checkbox input "true"
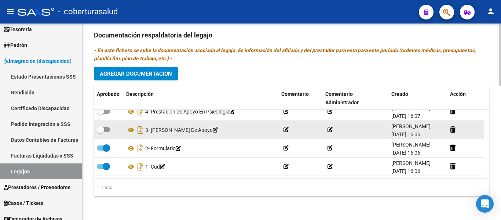
click at [110, 127] on label at bounding box center [103, 129] width 13 height 9
click at [100, 132] on input "checkbox" at bounding box center [100, 132] width 0 height 0
checkbox input "true"
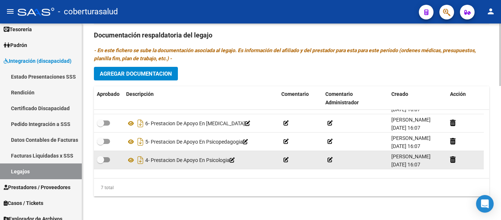
scroll to position [37, 0]
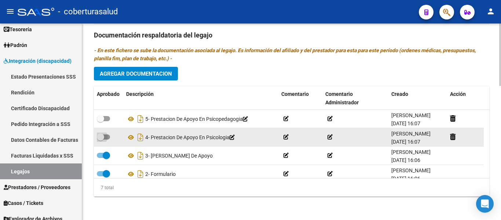
click at [103, 136] on span at bounding box center [100, 136] width 7 height 7
click at [100, 139] on input "checkbox" at bounding box center [100, 139] width 0 height 0
checkbox input "true"
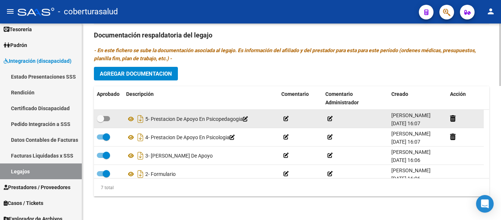
click at [103, 111] on datatable-body-cell at bounding box center [108, 119] width 29 height 18
click at [105, 118] on span at bounding box center [103, 118] width 13 height 5
click at [100, 121] on input "checkbox" at bounding box center [100, 121] width 0 height 0
checkbox input "true"
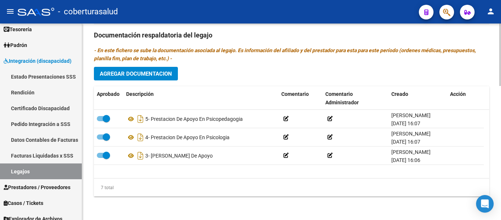
scroll to position [0, 0]
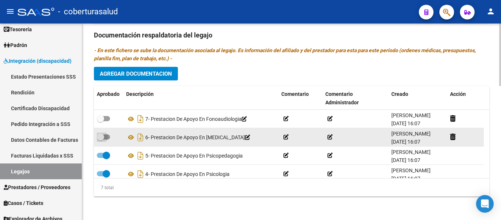
click at [106, 136] on span at bounding box center [103, 136] width 13 height 5
click at [100, 139] on input "checkbox" at bounding box center [100, 139] width 0 height 0
checkbox input "true"
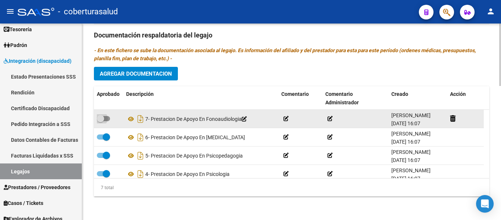
click at [106, 117] on span at bounding box center [103, 118] width 13 height 5
click at [100, 121] on input "checkbox" at bounding box center [100, 121] width 0 height 0
checkbox input "true"
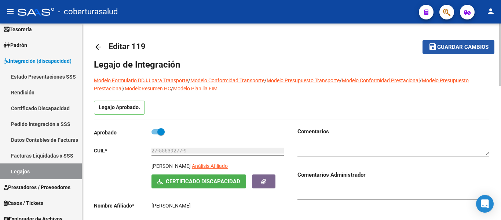
click at [477, 48] on span "Guardar cambios" at bounding box center [462, 47] width 51 height 7
click at [461, 45] on span "Guardar cambios" at bounding box center [462, 47] width 51 height 7
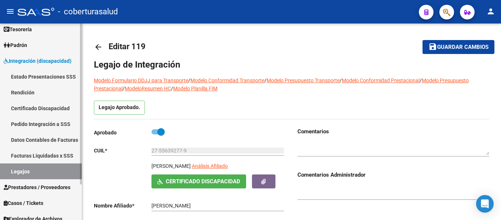
click at [42, 171] on link "Legajos" at bounding box center [41, 171] width 82 height 16
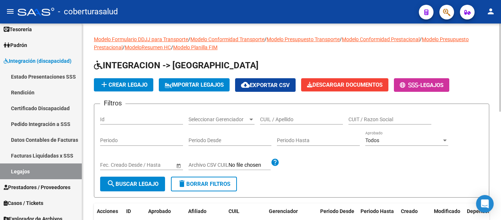
click at [271, 120] on input "CUIL / Apellido" at bounding box center [301, 119] width 83 height 6
paste input "27533201348"
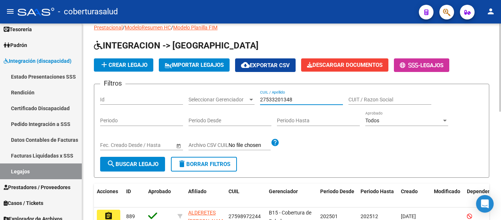
scroll to position [37, 0]
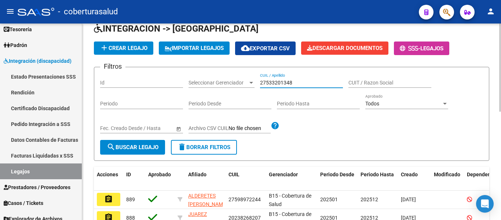
type input "27533201348"
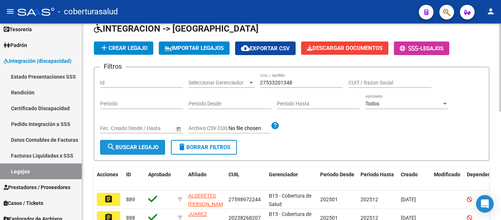
click at [142, 150] on span "search Buscar Legajo" at bounding box center [133, 147] width 52 height 7
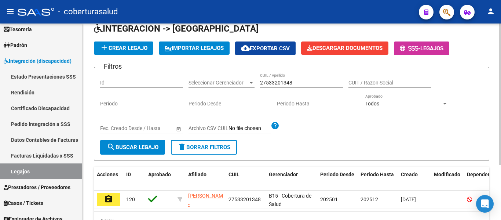
scroll to position [73, 0]
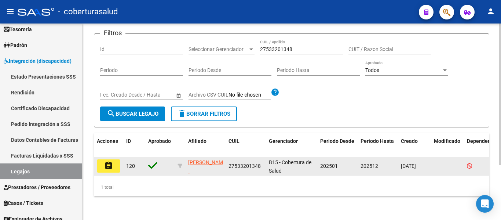
click at [108, 159] on button "assignment" at bounding box center [108, 165] width 23 height 13
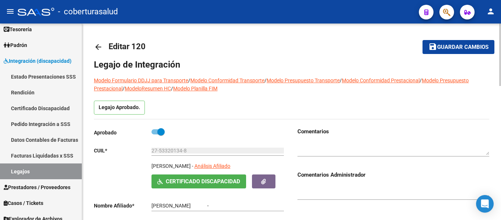
type input "CANTONATI BIANCA"
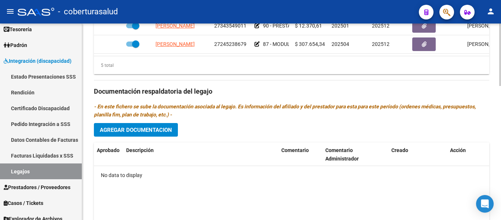
scroll to position [421, 0]
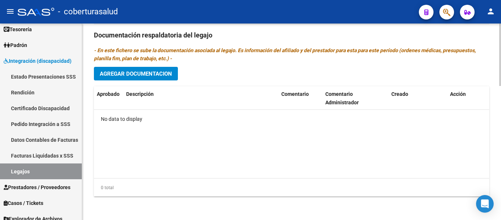
click at [151, 71] on span "Agregar Documentacion" at bounding box center [136, 73] width 72 height 7
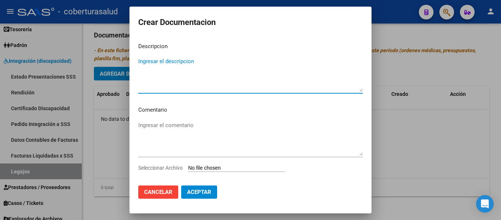
click at [225, 169] on input "Seleccionar Archivo" at bounding box center [236, 168] width 97 height 7
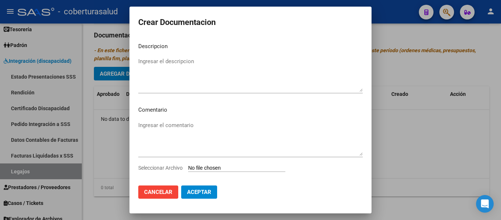
type input "C:\fakepath\1- CUD.pdf"
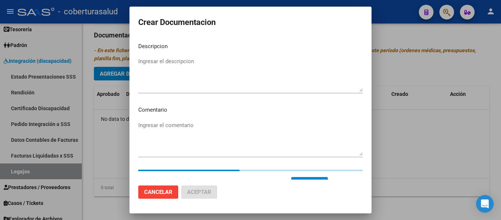
click at [189, 71] on textarea "Ingresar el descripcion" at bounding box center [250, 74] width 224 height 34
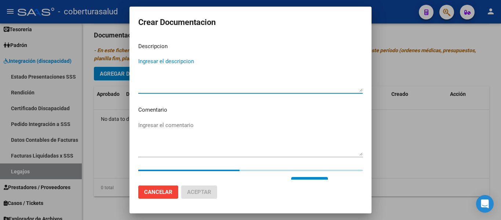
paste textarea "1- CUD"
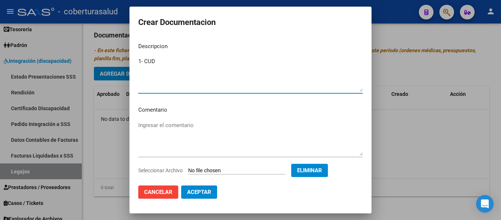
type textarea "1- CUD"
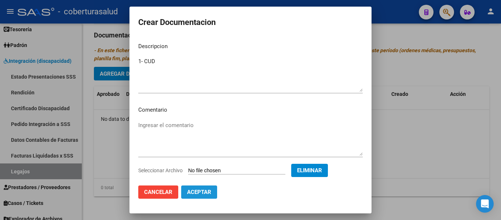
click at [196, 191] on span "Aceptar" at bounding box center [199, 191] width 24 height 7
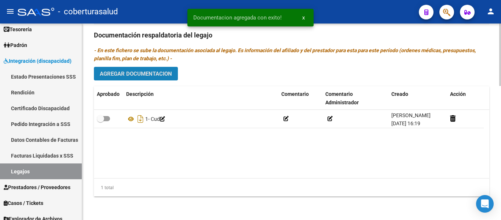
click at [162, 75] on span "Agregar Documentacion" at bounding box center [136, 73] width 72 height 7
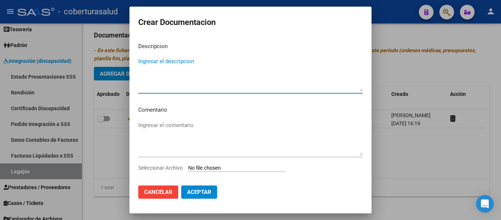
click at [218, 165] on input "Seleccionar Archivo" at bounding box center [236, 168] width 97 height 7
click at [165, 62] on textarea "Ingresar el descripcion" at bounding box center [250, 74] width 224 height 34
click at [223, 168] on input "Seleccionar Archivo" at bounding box center [236, 168] width 97 height 7
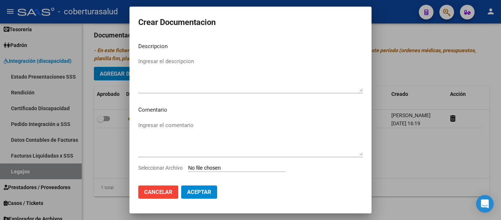
type input "C:\fakepath\2-FORMULARIOS.pdf"
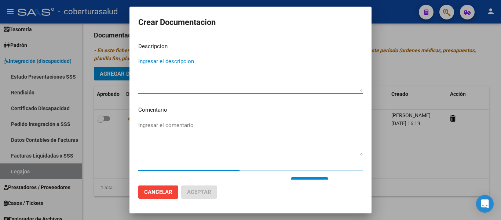
click at [198, 57] on textarea "Ingresar el descripcion" at bounding box center [250, 74] width 224 height 34
paste textarea "2-FORMULARIOS"
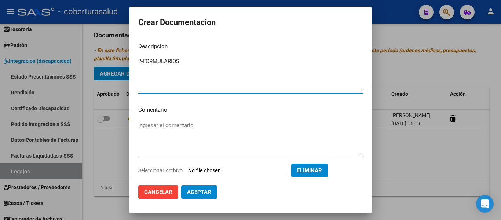
click at [143, 60] on textarea "2-FORMULARIOS" at bounding box center [250, 74] width 224 height 34
type textarea "2- FORMULARIOS"
click at [200, 185] on mat-dialog-actions "Cancelar Aceptar" at bounding box center [250, 191] width 224 height 25
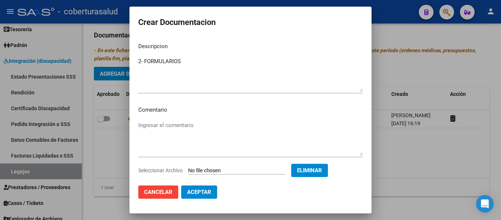
click at [200, 191] on span "Aceptar" at bounding box center [199, 191] width 24 height 7
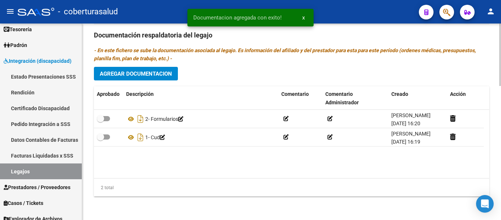
click at [149, 84] on div "Prestadores asociados al legajo Agregar Prestador Aprobado Prestador CUIT Comen…" at bounding box center [291, 34] width 395 height 335
click at [153, 73] on span "Agregar Documentacion" at bounding box center [136, 73] width 72 height 7
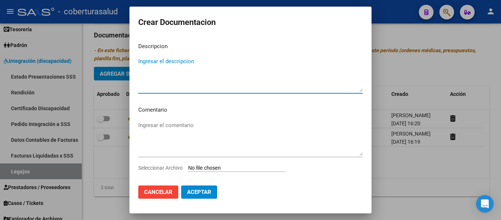
click at [238, 166] on input "Seleccionar Archivo" at bounding box center [236, 168] width 97 height 7
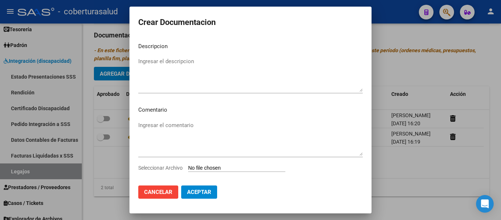
type input "C:\fakepath\3-PRESTACION DE APOYO EN FONOAUDIOLOGIA.pdf"
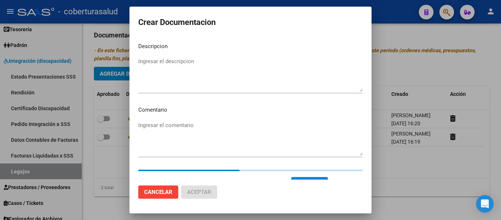
click at [217, 70] on textarea "Ingresar el descripcion" at bounding box center [250, 74] width 224 height 34
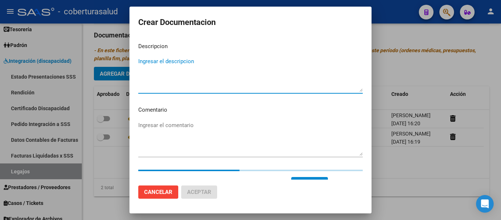
paste textarea "3-PRESTACION DE APOYO EN FONOAUDIOLOGIA"
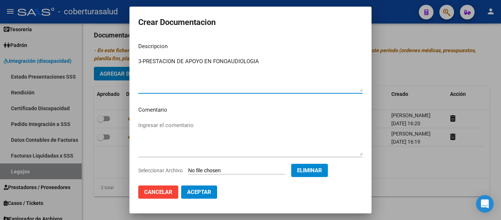
click at [142, 59] on textarea "3-PRESTACION DE APOYO EN FONOAUDIOLOGIA" at bounding box center [250, 74] width 224 height 34
click at [143, 59] on textarea "3-PRESTACION DE APOYO EN FONOAUDIOLOGIA" at bounding box center [250, 74] width 224 height 34
type textarea "3- PRESTACION DE APOYO EN FONOAUDIOLOGIA"
click at [205, 189] on span "Aceptar" at bounding box center [199, 191] width 24 height 7
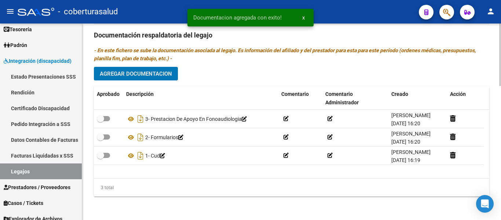
click at [152, 75] on span "Agregar Documentacion" at bounding box center [136, 73] width 72 height 7
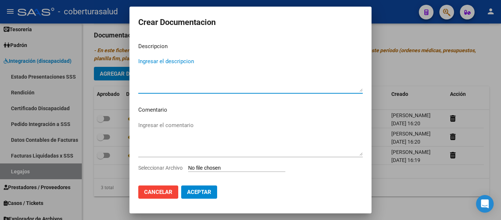
click at [228, 168] on input "Seleccionar Archivo" at bounding box center [236, 168] width 97 height 7
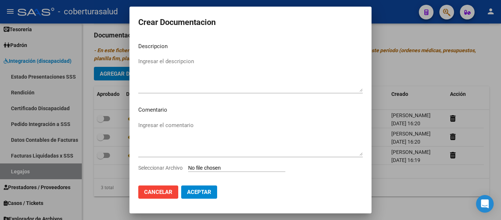
type input "C:\fakepath\4-PRESTACION DE APOYO EN PSICOLOGIA.pdf"
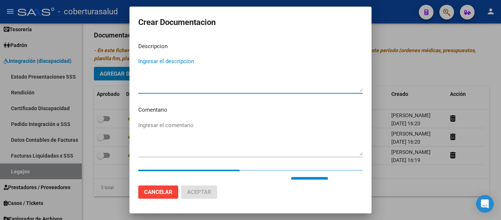
click at [200, 77] on textarea "Ingresar el descripcion" at bounding box center [250, 74] width 224 height 34
paste textarea "4-PRESTACION DE APOYO EN PSICOLOGIA"
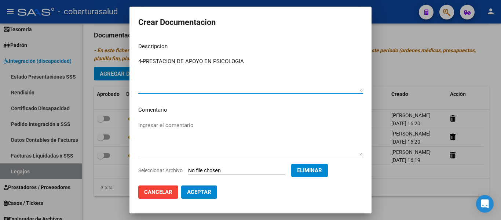
click at [144, 61] on textarea "4-PRESTACION DE APOYO EN PSICOLOGIA" at bounding box center [250, 74] width 224 height 34
type textarea "4- PRESTACION DE APOYO EN PSICOLOGIA"
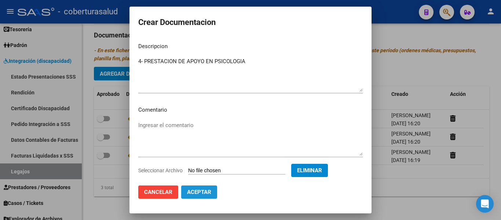
click at [210, 193] on span "Aceptar" at bounding box center [199, 191] width 24 height 7
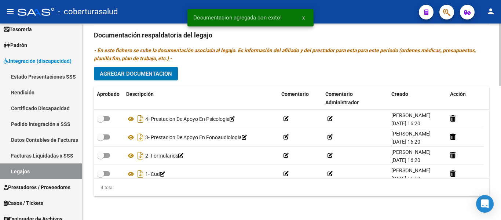
click at [157, 71] on span "Agregar Documentacion" at bounding box center [136, 73] width 72 height 7
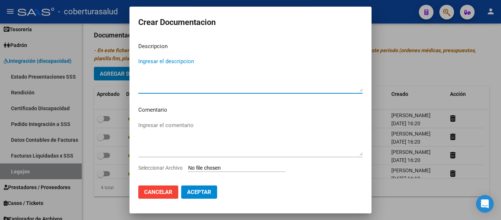
click at [212, 163] on div "Ingresar el comentario" at bounding box center [250, 141] width 224 height 44
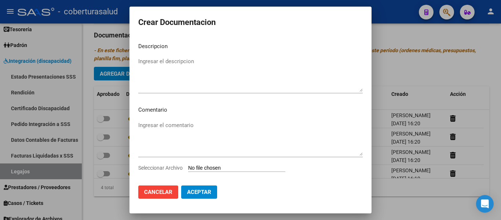
click at [213, 168] on input "Seleccionar Archivo" at bounding box center [236, 168] width 97 height 7
type input "C:\fakepath\5-PRESTACION DE APOYO EN PSICOMOTRICIDAD.pdf"
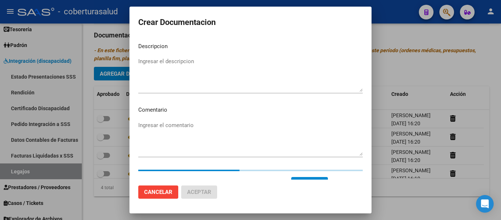
click at [186, 76] on textarea "Ingresar el descripcion" at bounding box center [250, 74] width 224 height 34
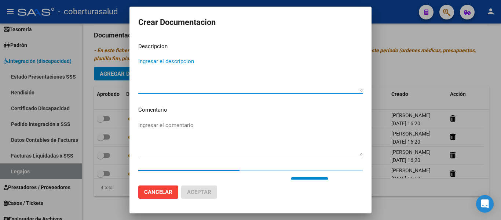
paste textarea "5-PRESTACION DE APOYO EN PSICOMOTRICIDAD"
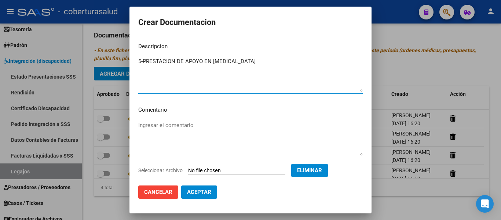
click at [144, 61] on textarea "5-PRESTACION DE APOYO EN PSICOMOTRICIDAD" at bounding box center [250, 74] width 224 height 34
type textarea "5- PRESTACION DE APOYO EN PSICOMOTRICIDAD"
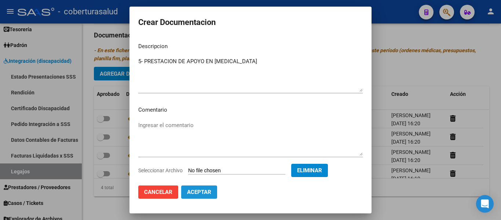
click at [195, 191] on span "Aceptar" at bounding box center [199, 191] width 24 height 7
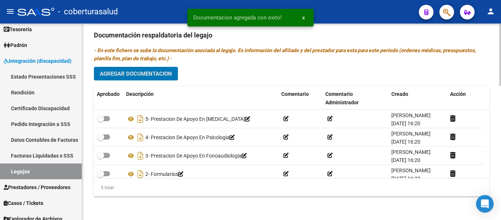
click at [150, 76] on span "Agregar Documentacion" at bounding box center [136, 73] width 72 height 7
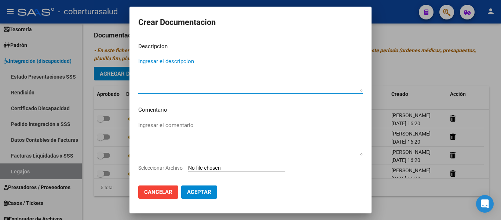
click at [207, 167] on input "Seleccionar Archivo" at bounding box center [236, 168] width 97 height 7
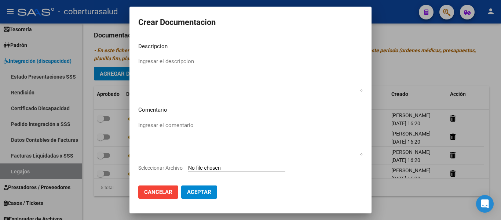
type input "C:\fakepath\6-PRESTACION DE APOYO EN PSICOPEDAGOGIA.pdf"
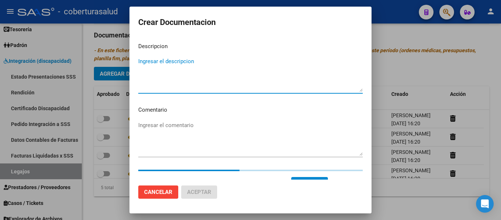
click at [182, 78] on textarea "Ingresar el descripcion" at bounding box center [250, 74] width 224 height 34
paste textarea "6-PRESTACION DE APOYO EN PSICOPEDAGOGIA"
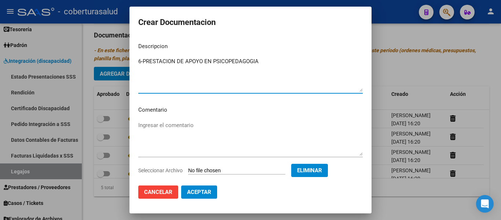
click at [143, 60] on textarea "6-PRESTACION DE APOYO EN PSICOPEDAGOGIA" at bounding box center [250, 74] width 224 height 34
type textarea "6- PRESTACION DE APOYO EN PSICOPEDAGOGIA"
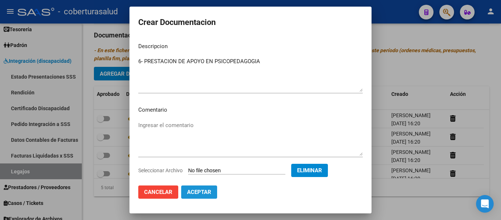
click at [210, 191] on span "Aceptar" at bounding box center [199, 191] width 24 height 7
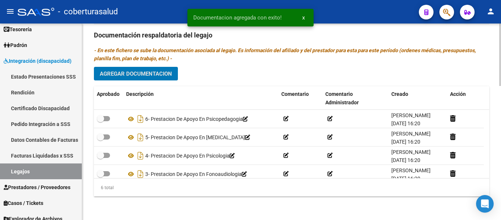
click at [137, 65] on div "Prestadores asociados al legajo Agregar Prestador Aprobado Prestador CUIT Comen…" at bounding box center [291, 34] width 395 height 335
click at [140, 73] on span "Agregar Documentacion" at bounding box center [136, 73] width 72 height 7
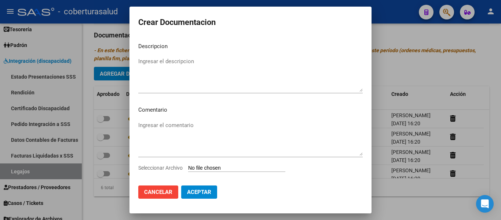
click at [216, 172] on input "Seleccionar Archivo" at bounding box center [236, 168] width 97 height 7
click at [150, 189] on span "Cancelar" at bounding box center [158, 191] width 28 height 7
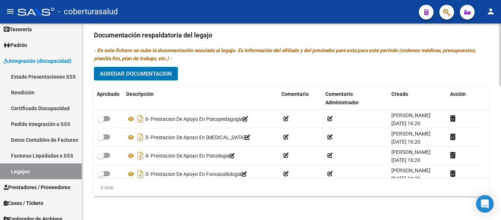
click at [130, 66] on div "Prestadores asociados al legajo Agregar Prestador Aprobado Prestador CUIT Comen…" at bounding box center [291, 34] width 395 height 335
click at [150, 74] on span "Agregar Documentacion" at bounding box center [136, 73] width 72 height 7
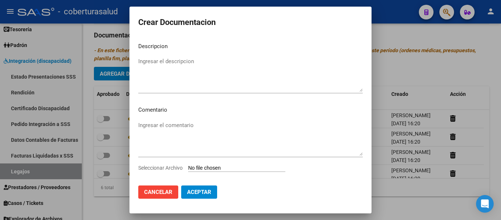
click at [237, 166] on input "Seleccionar Archivo" at bounding box center [236, 168] width 97 height 7
type input "C:\fakepath\7-MODULO MAESTRA DE APOYO.pdf"
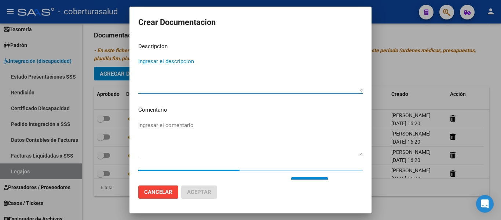
click at [169, 75] on textarea "Ingresar el descripcion" at bounding box center [250, 74] width 224 height 34
paste textarea "7-MODULO MAESTRA DE APOYO"
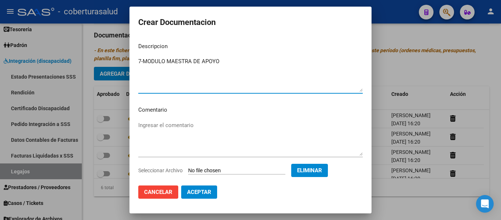
click at [143, 61] on textarea "7-MODULO MAESTRA DE APOYO" at bounding box center [250, 74] width 224 height 34
type textarea "7- MODULO MAESTRA DE APOYO"
click at [210, 195] on span "Aceptar" at bounding box center [199, 191] width 24 height 7
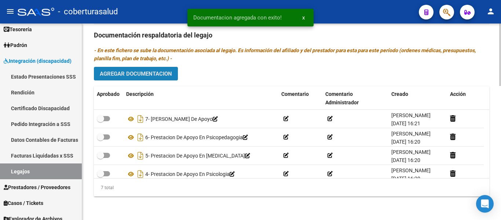
click at [133, 76] on span "Agregar Documentacion" at bounding box center [136, 73] width 72 height 7
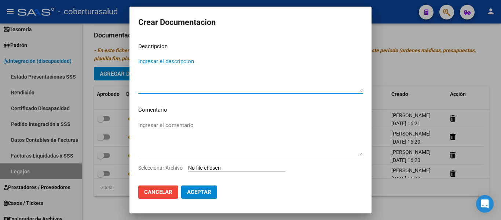
click at [219, 166] on input "Seleccionar Archivo" at bounding box center [236, 168] width 97 height 7
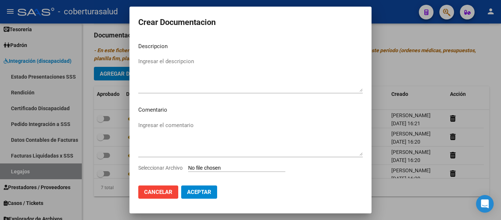
type input "C:\fakepath\8-FORMULARIO CAMBIO PRESTADOR.pdf"
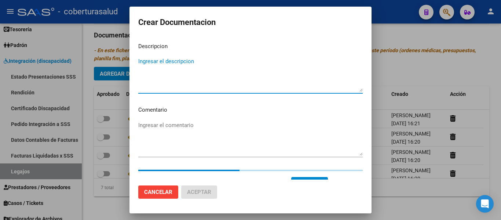
click at [163, 74] on textarea "Ingresar el descripcion" at bounding box center [250, 74] width 224 height 34
paste textarea "8-FORMULARIO CAMBIO PRESTADOR"
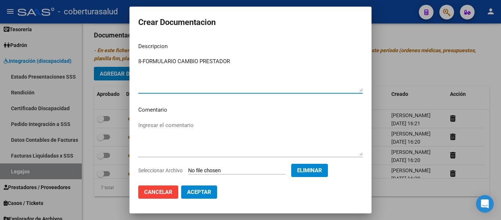
click at [143, 59] on textarea "8-FORMULARIO CAMBIO PRESTADOR" at bounding box center [250, 74] width 224 height 34
type textarea "8- FORMULARIO CAMBIO PRESTADOR"
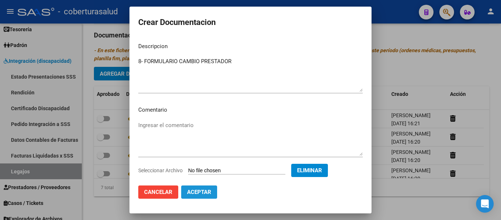
click at [200, 191] on span "Aceptar" at bounding box center [199, 191] width 24 height 7
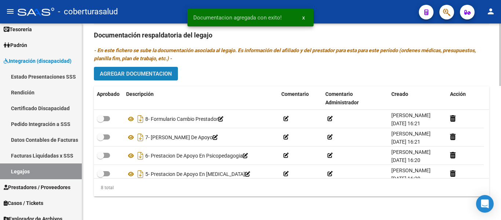
click at [144, 75] on span "Agregar Documentacion" at bounding box center [136, 73] width 72 height 7
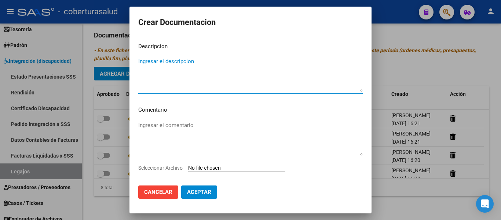
click at [218, 165] on input "Seleccionar Archivo" at bounding box center [236, 168] width 97 height 7
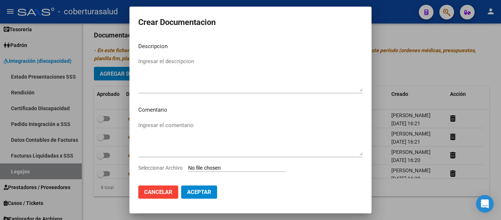
type input "C:\fakepath\9-PRESTACION DE APOYO EN PSICOPEDAGOGIA.pdf"
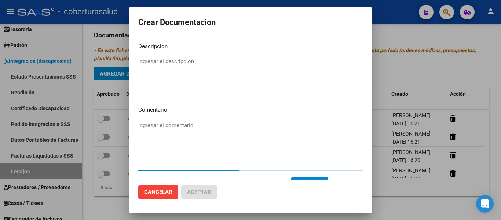
click at [146, 70] on textarea "Ingresar el descripcion" at bounding box center [250, 74] width 224 height 34
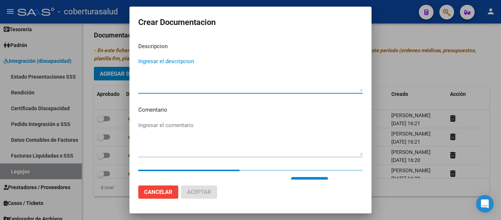
paste textarea "9-PRESTACION DE APOYO EN PSICOPEDAGOGIA"
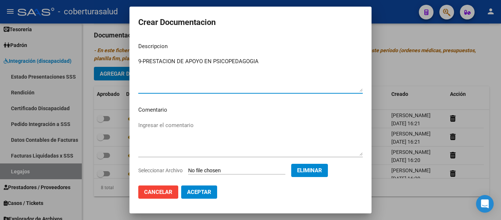
click at [143, 59] on textarea "9-PRESTACION DE APOYO EN PSICOPEDAGOGIA" at bounding box center [250, 74] width 224 height 34
type textarea "9- PRESTACION DE APOYO EN PSICOPEDAGOGIA"
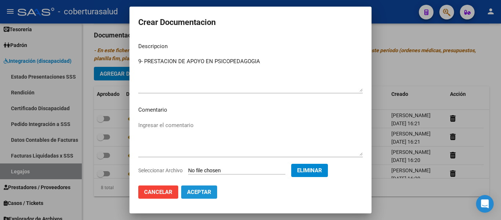
click at [195, 188] on span "Aceptar" at bounding box center [199, 191] width 24 height 7
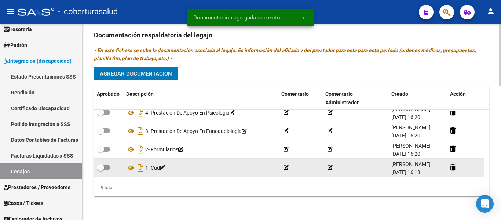
scroll to position [99, 0]
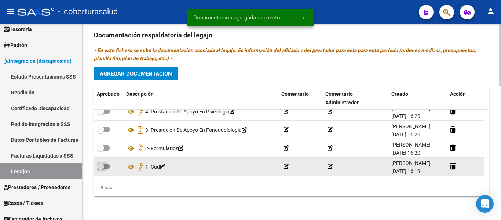
click at [106, 163] on span at bounding box center [103, 165] width 13 height 5
click at [100, 169] on input "checkbox" at bounding box center [100, 169] width 0 height 0
checkbox input "true"
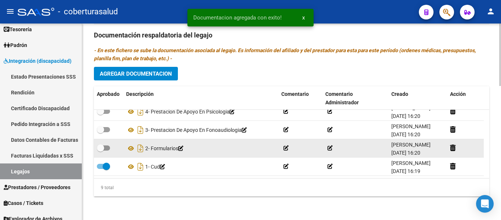
click at [105, 144] on label at bounding box center [103, 147] width 13 height 9
click at [100, 150] on input "checkbox" at bounding box center [100, 150] width 0 height 0
checkbox input "true"
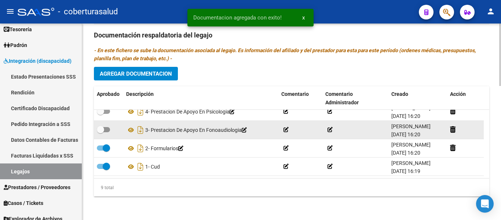
click at [103, 130] on span at bounding box center [100, 129] width 7 height 7
click at [100, 132] on input "checkbox" at bounding box center [100, 132] width 0 height 0
checkbox input "true"
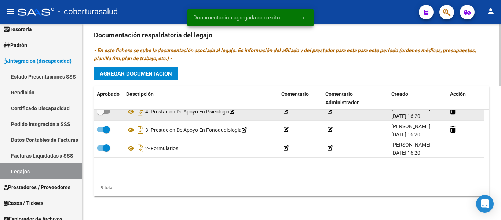
scroll to position [63, 0]
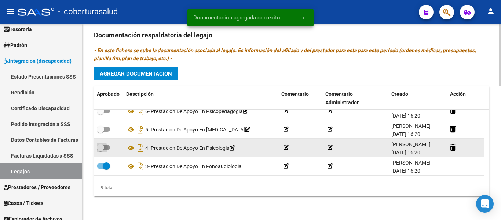
click at [107, 149] on span at bounding box center [103, 147] width 13 height 5
click at [100, 150] on input "checkbox" at bounding box center [100, 150] width 0 height 0
checkbox input "true"
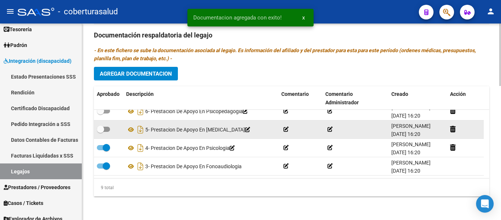
click at [106, 129] on span at bounding box center [103, 128] width 13 height 5
click at [100, 132] on input "checkbox" at bounding box center [100, 132] width 0 height 0
checkbox input "true"
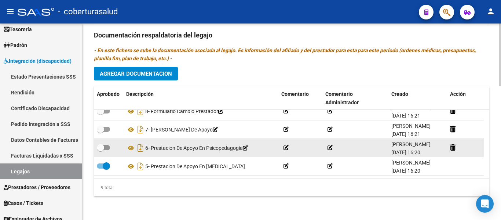
click at [105, 146] on span at bounding box center [103, 147] width 13 height 5
click at [100, 150] on input "checkbox" at bounding box center [100, 150] width 0 height 0
checkbox input "true"
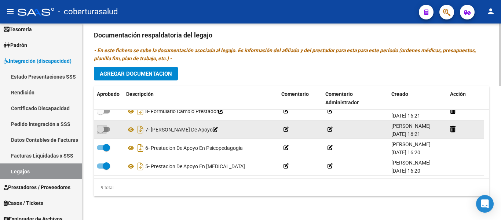
click at [105, 125] on label at bounding box center [103, 129] width 13 height 9
click at [100, 132] on input "checkbox" at bounding box center [100, 132] width 0 height 0
checkbox input "true"
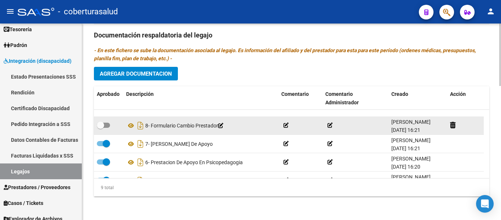
scroll to position [0, 0]
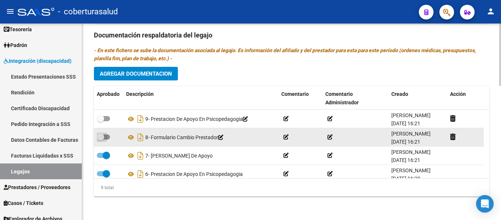
click at [107, 134] on span at bounding box center [103, 136] width 13 height 5
click at [100, 139] on input "checkbox" at bounding box center [100, 139] width 0 height 0
checkbox input "true"
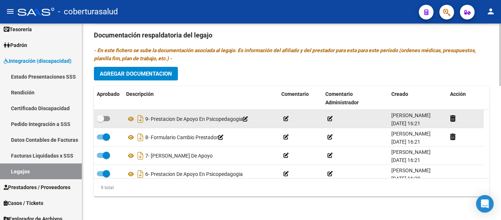
click at [107, 119] on span at bounding box center [103, 118] width 13 height 5
click at [100, 121] on input "checkbox" at bounding box center [100, 121] width 0 height 0
checkbox input "true"
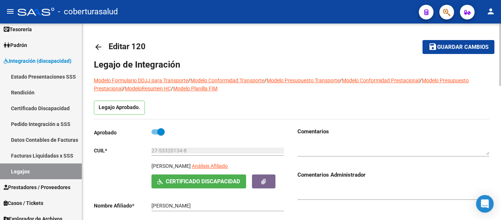
click at [438, 45] on span "Guardar cambios" at bounding box center [462, 47] width 51 height 7
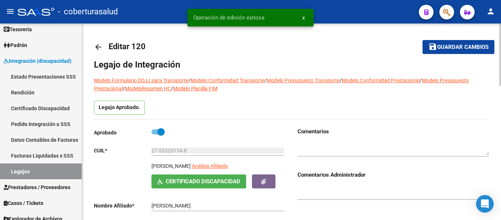
click at [298, 52] on mat-toolbar-row "arrow_back Editar 120" at bounding box center [248, 46] width 308 height 23
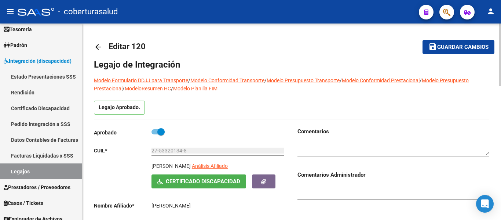
click at [452, 41] on button "save Guardar cambios" at bounding box center [458, 47] width 72 height 14
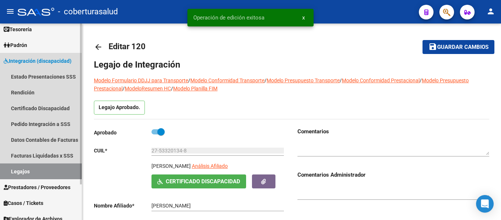
click at [48, 168] on link "Legajos" at bounding box center [41, 171] width 82 height 16
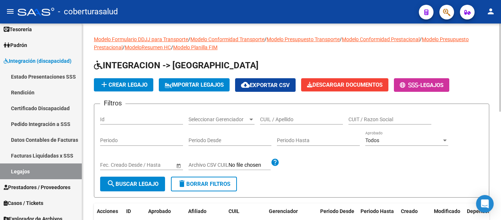
click at [280, 119] on input "CUIL / Apellido" at bounding box center [301, 119] width 83 height 6
paste input "23582374309"
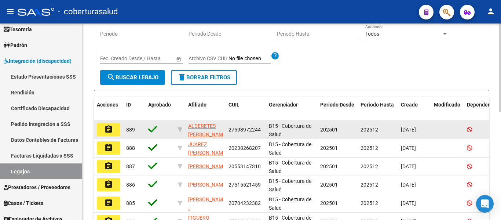
scroll to position [110, 0]
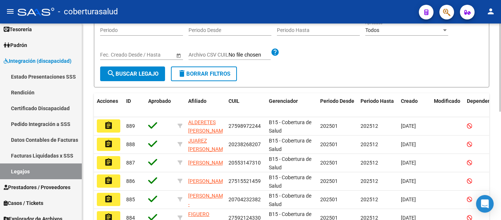
type input "23582374309"
click at [143, 63] on div "Fecha inicio – Fecha fin Fec. Creado Desde / Hasta" at bounding box center [141, 55] width 83 height 21
click at [143, 74] on span "search Buscar Legajo" at bounding box center [133, 73] width 52 height 7
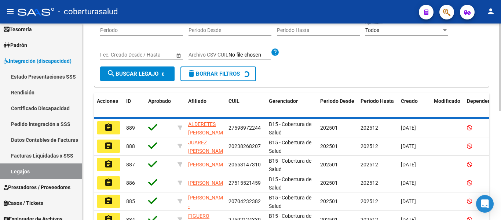
scroll to position [76, 0]
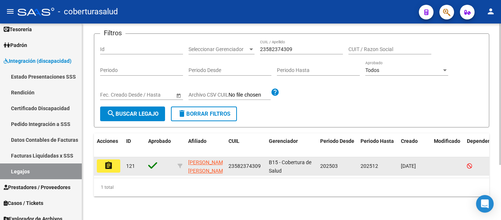
click at [108, 161] on mat-icon "assignment" at bounding box center [108, 165] width 9 height 9
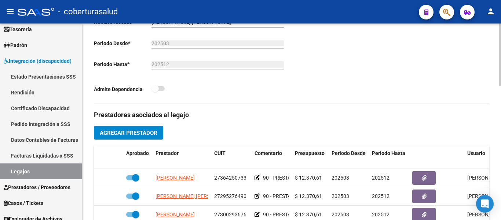
type input "HUMACATA DIAZ IAN NAHUEL"
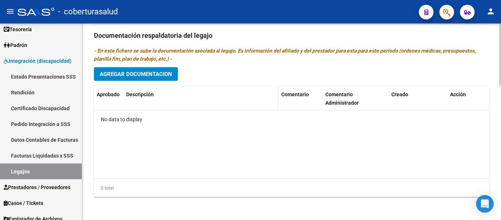
scroll to position [421, 0]
click at [156, 73] on span "Agregar Documentacion" at bounding box center [136, 73] width 72 height 7
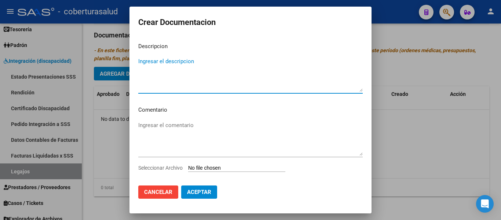
click at [208, 167] on input "Seleccionar Archivo" at bounding box center [236, 168] width 97 height 7
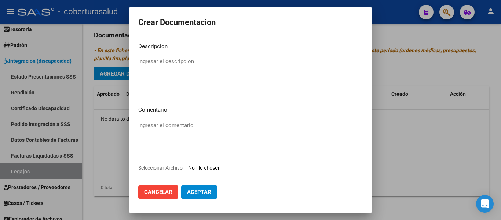
click at [168, 193] on span "Cancelar" at bounding box center [158, 191] width 28 height 7
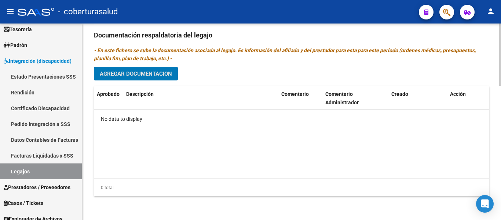
click at [156, 75] on span "Agregar Documentacion" at bounding box center [136, 73] width 72 height 7
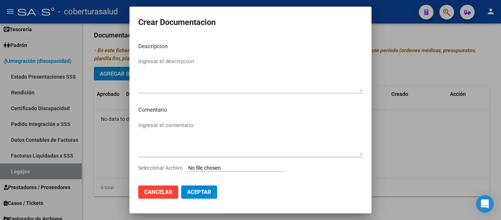
click at [216, 170] on input "Seleccionar Archivo" at bounding box center [236, 168] width 97 height 7
type input "C:\fakepath\1- CUD.pdf"
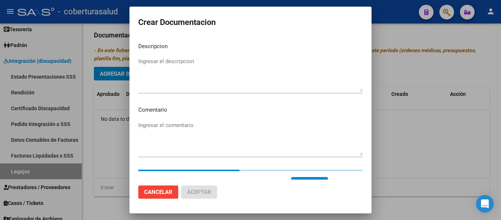
click at [176, 56] on div "Ingresar el descripcion" at bounding box center [250, 74] width 224 height 37
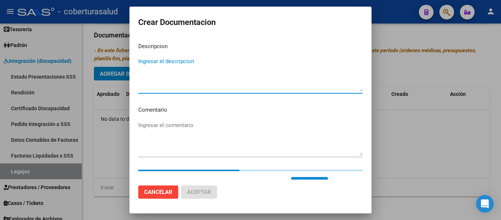
paste textarea "1- CUD"
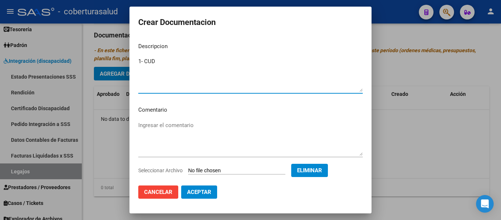
type textarea "1- CUD"
click at [199, 189] on span "Aceptar" at bounding box center [199, 191] width 24 height 7
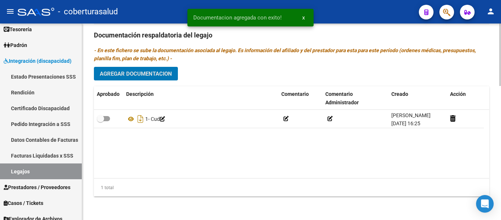
click at [148, 76] on span "Agregar Documentacion" at bounding box center [136, 73] width 72 height 7
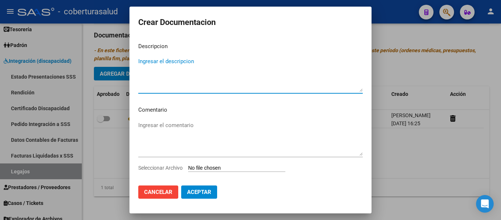
click at [218, 168] on input "Seleccionar Archivo" at bounding box center [236, 168] width 97 height 7
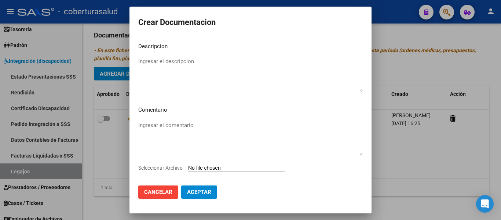
type input "C:\fakepath\2-FORMULARIOS.pdf"
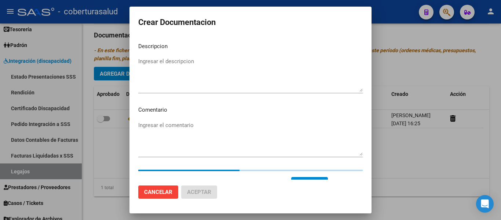
click at [167, 63] on textarea "Ingresar el descripcion" at bounding box center [250, 74] width 224 height 34
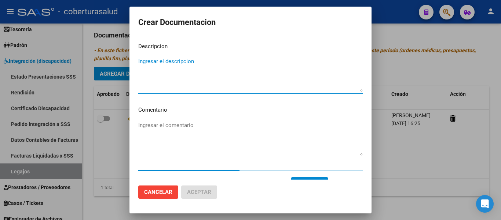
paste textarea "2-FORMULARIOS"
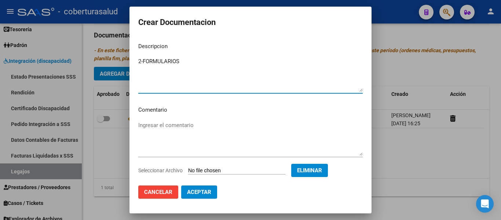
click at [143, 60] on textarea "2-FORMULARIOS" at bounding box center [250, 74] width 224 height 34
type textarea "2- FORMULARIOS"
click at [210, 190] on span "Aceptar" at bounding box center [199, 191] width 24 height 7
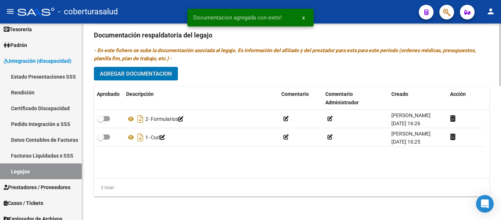
click at [165, 71] on span "Agregar Documentacion" at bounding box center [136, 73] width 72 height 7
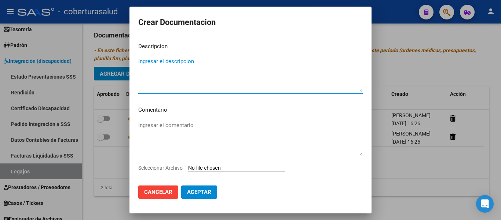
click at [221, 167] on input "Seleccionar Archivo" at bounding box center [236, 168] width 97 height 7
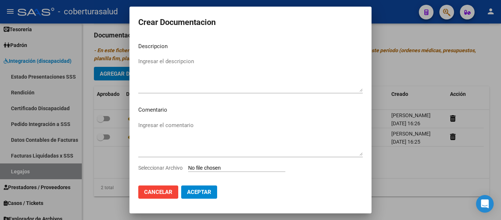
type input "C:\fakepath\4-PRESTACION DE APOYO EN PSICOMOTRICIDAD.pdf"
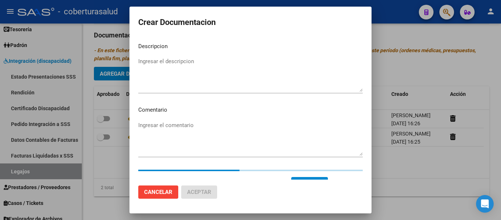
click at [192, 59] on textarea "Ingresar el descripcion" at bounding box center [250, 74] width 224 height 34
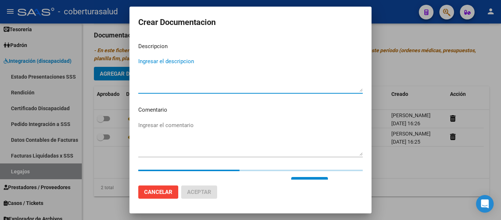
paste textarea "4-PRESTACION DE APOYO EN PSICOMOTRICIDAD"
click at [143, 62] on textarea "4-PRESTACION DE APOYO EN PSICOMOTRICIDAD" at bounding box center [250, 74] width 224 height 34
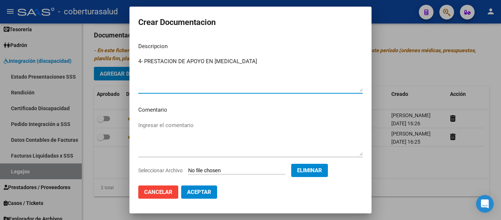
type textarea "4- PRESTACION DE APOYO EN PSICOMOTRICIDAD"
click at [194, 192] on span "Aceptar" at bounding box center [199, 191] width 24 height 7
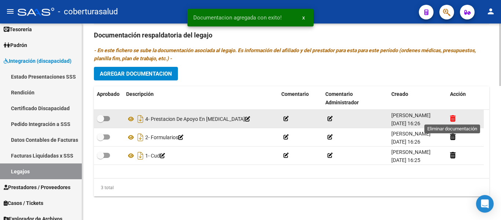
click at [453, 119] on icon at bounding box center [452, 118] width 5 height 7
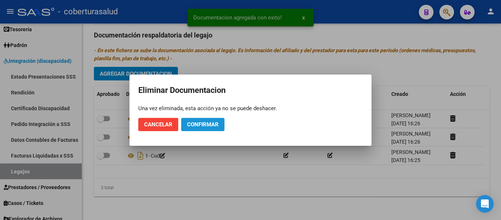
click at [193, 124] on span "Confirmar" at bounding box center [203, 124] width 32 height 7
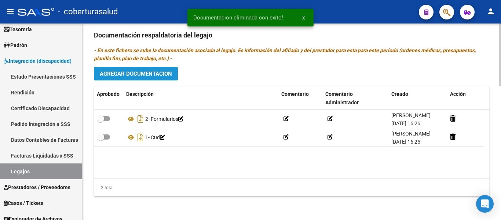
click at [156, 73] on span "Agregar Documentacion" at bounding box center [136, 73] width 72 height 7
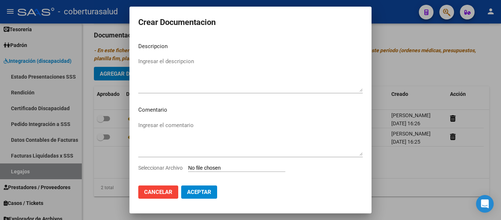
click at [196, 166] on input "Seleccionar Archivo" at bounding box center [236, 168] width 97 height 7
type input "C:\fakepath\3-PRESTACION DE APOYO EN FONOAUDIOLOGIA.pdf"
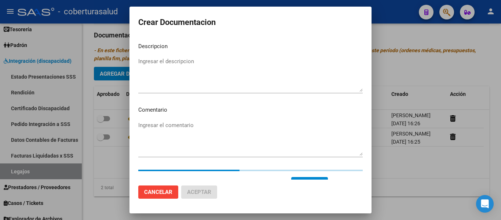
click at [186, 77] on textarea "Ingresar el descripcion" at bounding box center [250, 74] width 224 height 34
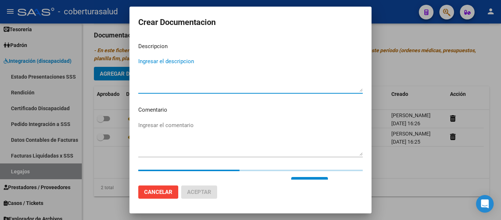
paste textarea "3-PRESTACION DE APOYO EN FONOAUDIOLOGIA"
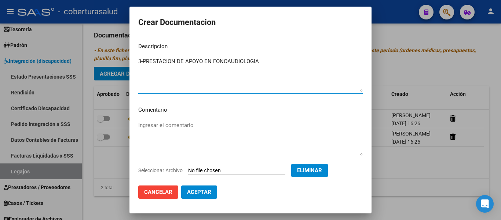
click at [143, 59] on textarea "3-PRESTACION DE APOYO EN FONOAUDIOLOGIA" at bounding box center [250, 74] width 224 height 34
type textarea "3- PRESTACION DE APOYO EN FONOAUDIOLOGIA"
click at [208, 194] on span "Aceptar" at bounding box center [199, 191] width 24 height 7
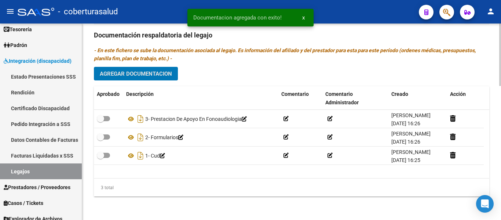
click at [158, 74] on span "Agregar Documentacion" at bounding box center [136, 73] width 72 height 7
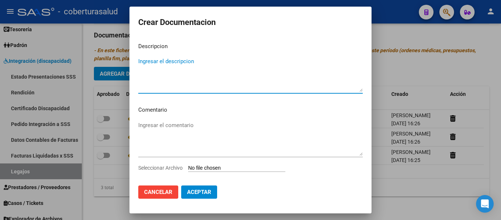
click at [205, 167] on input "Seleccionar Archivo" at bounding box center [236, 168] width 97 height 7
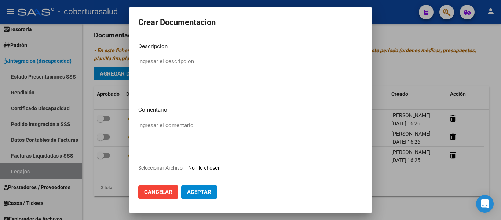
type input "C:\fakepath\4-PRESTACION DE APOYO EN PSICOMOTRICIDAD.pdf"
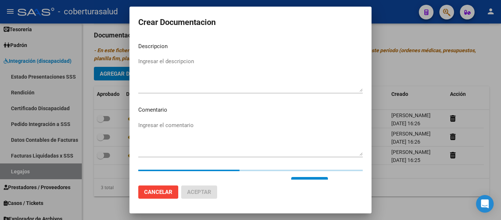
click at [159, 71] on textarea "Ingresar el descripcion" at bounding box center [250, 74] width 224 height 34
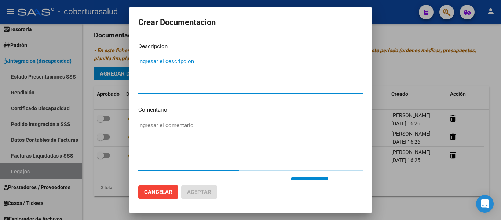
paste textarea "4-PRESTACION DE APOYO EN PSICOMOTRICIDAD"
click at [144, 60] on textarea "4-PRESTACION DE APOYO EN PSICOMOTRICIDAD" at bounding box center [250, 74] width 224 height 34
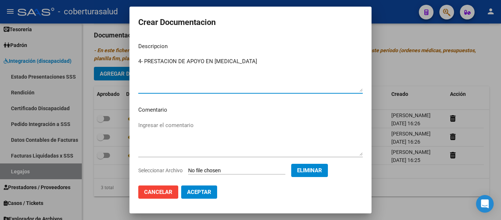
type textarea "4- PRESTACION DE APOYO EN PSICOMOTRICIDAD"
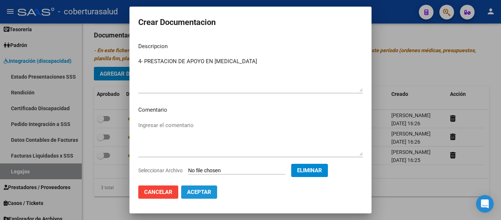
click at [207, 197] on button "Aceptar" at bounding box center [199, 191] width 36 height 13
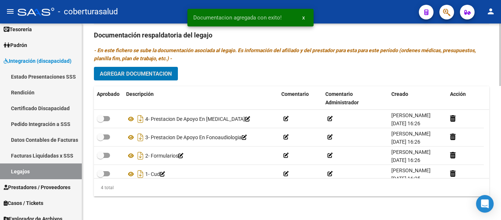
click at [113, 67] on button "Agregar Documentacion" at bounding box center [136, 74] width 84 height 14
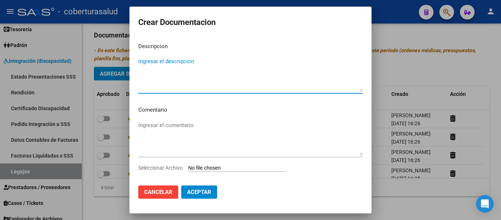
click at [226, 166] on input "Seleccionar Archivo" at bounding box center [236, 168] width 97 height 7
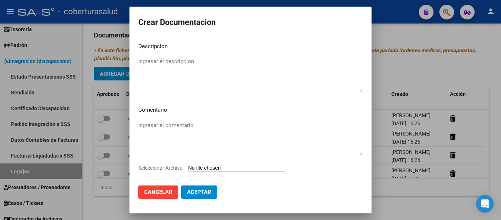
type input "C:\fakepath\5-PRESTACION DE APOYO EN PSICOLOGIA.pdf"
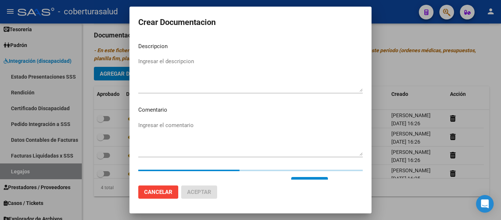
click at [159, 69] on textarea "Ingresar el descripcion" at bounding box center [250, 74] width 224 height 34
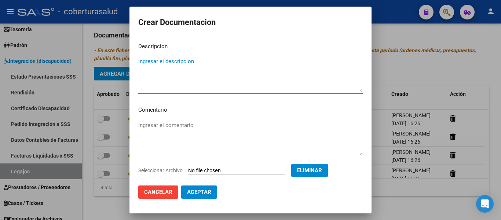
paste textarea "5-PRESTACION DE APOYO EN PSICOLOGIA"
click at [144, 61] on textarea "5-PRESTACION DE APOYO EN PSICOLOGIA" at bounding box center [250, 74] width 224 height 34
type textarea "5- PRESTACION DE APOYO EN PSICOLOGIA"
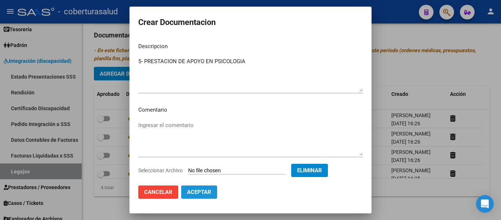
click at [208, 192] on span "Aceptar" at bounding box center [199, 191] width 24 height 7
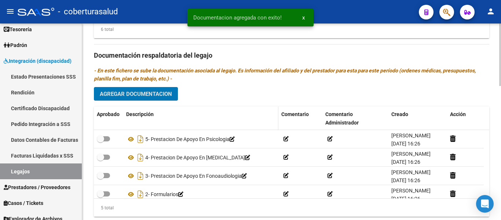
scroll to position [384, 0]
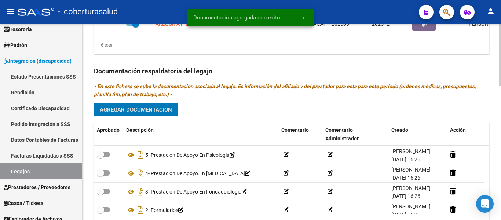
click at [139, 110] on span "Agregar Documentacion" at bounding box center [136, 109] width 72 height 7
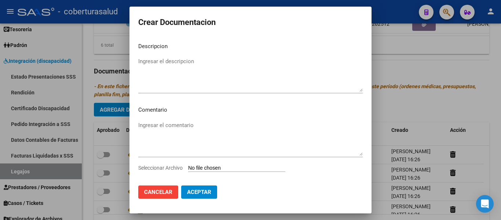
click at [219, 172] on input "Seleccionar Archivo" at bounding box center [236, 168] width 97 height 7
type input "C:\fakepath\6-PRESTACION DE APOYO EN PSICOPEDAGOGIA.pdf"
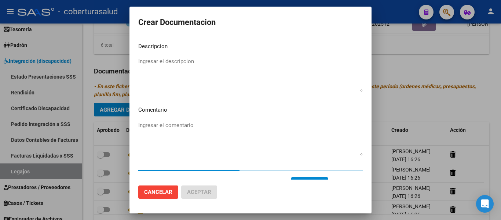
click at [173, 51] on mat-dialog-content "Descripcion Ingresar el descripcion Comentario Ingresar el comentario Seleccion…" at bounding box center [250, 108] width 242 height 143
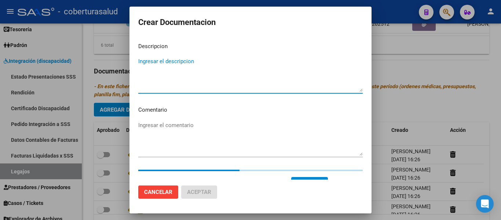
click at [177, 63] on textarea "Ingresar el descripcion" at bounding box center [250, 74] width 224 height 34
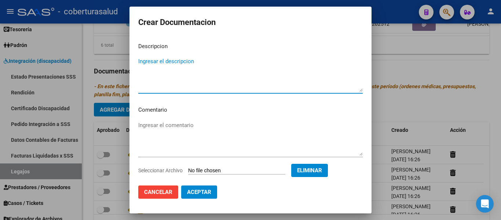
paste textarea "6-PRESTACION DE APOYO EN PSICOPEDAGOGIA"
click at [144, 62] on textarea "6-PRESTACION DE APOYO EN PSICOPEDAGOGIA" at bounding box center [250, 74] width 224 height 34
type textarea "6- PRESTACION DE APOYO EN PSICOPEDAGOGIA"
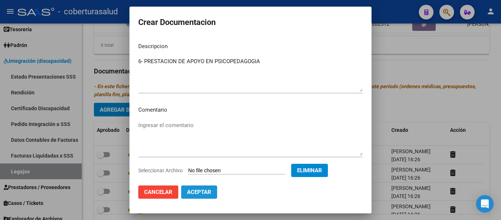
click at [202, 191] on span "Aceptar" at bounding box center [199, 191] width 24 height 7
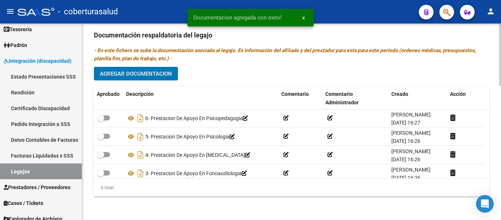
scroll to position [0, 0]
click at [152, 73] on span "Agregar Documentacion" at bounding box center [136, 73] width 72 height 7
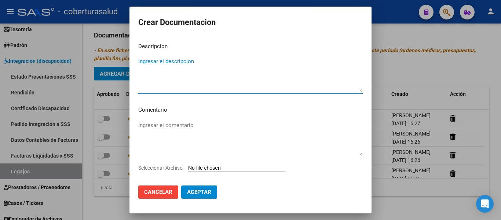
click at [218, 168] on input "Seleccionar Archivo" at bounding box center [236, 168] width 97 height 7
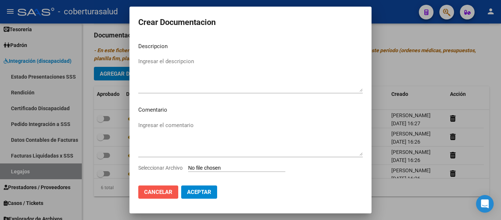
click at [147, 192] on span "Cancelar" at bounding box center [158, 191] width 28 height 7
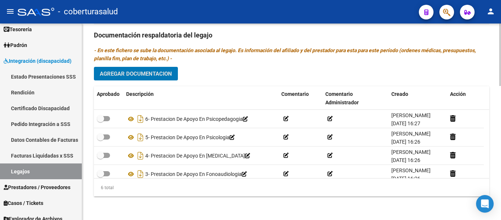
click at [145, 72] on span "Agregar Documentacion" at bounding box center [136, 73] width 72 height 7
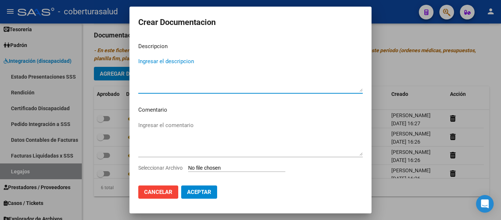
click at [220, 170] on input "Seleccionar Archivo" at bounding box center [236, 168] width 97 height 7
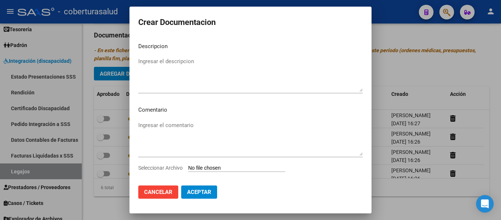
type input "C:\fakepath\7-PRESTACION DE APOYO EN TERAPIA OCUPACIONAL.pdf"
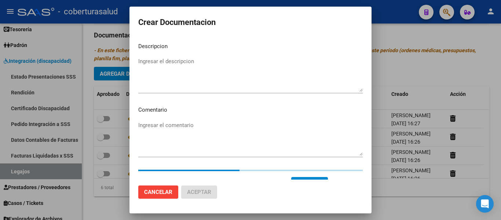
click at [165, 75] on textarea "Ingresar el descripcion" at bounding box center [250, 74] width 224 height 34
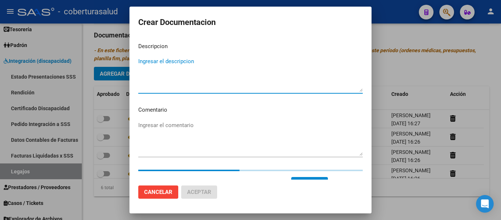
paste textarea "7-PRESTACION DE APOYO EN TERAPIA OCUPACIONAL"
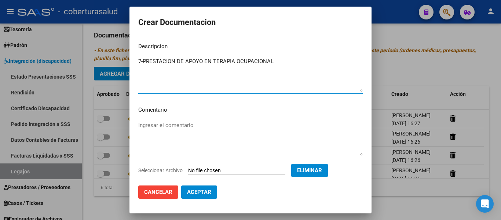
click at [142, 59] on textarea "7-PRESTACION DE APOYO EN TERAPIA OCUPACIONAL" at bounding box center [250, 74] width 224 height 34
type textarea "7- PRESTACION DE APOYO EN TERAPIA OCUPACIONAL"
click at [200, 188] on span "Aceptar" at bounding box center [199, 191] width 24 height 7
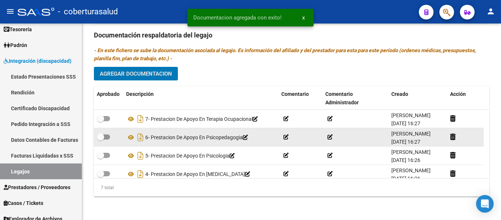
scroll to position [384, 0]
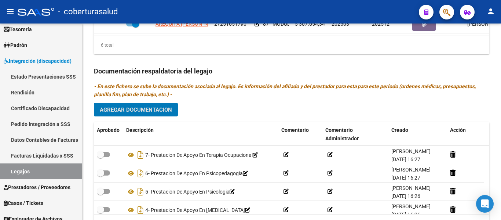
click at [163, 113] on span "Agregar Documentacion" at bounding box center [136, 109] width 72 height 7
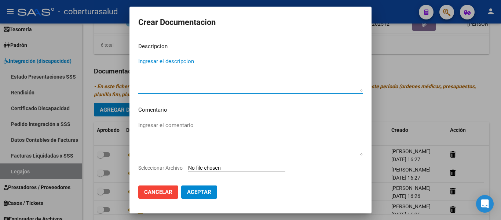
click at [224, 162] on div "Ingresar el comentario" at bounding box center [250, 141] width 224 height 44
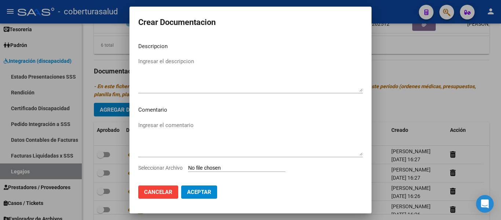
click at [224, 167] on input "Seleccionar Archivo" at bounding box center [236, 168] width 97 height 7
type input "C:\fakepath\8-MODULO MAESTRA DE APOYO.pdf"
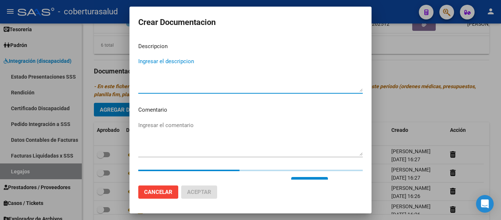
click at [186, 83] on textarea "Ingresar el descripcion" at bounding box center [250, 74] width 224 height 34
paste textarea "8-MODULO MAESTRA DE APOYO"
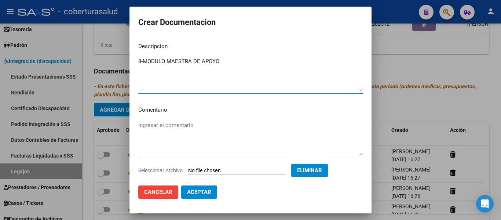
click at [143, 59] on textarea "8-MODULO MAESTRA DE APOYO" at bounding box center [250, 74] width 224 height 34
type textarea "8- MODULO MAESTRA DE APOYO"
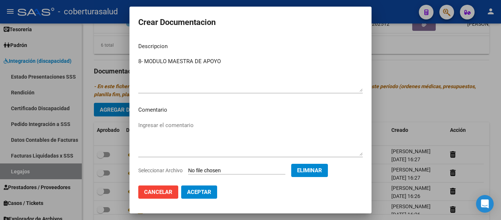
click at [193, 183] on mat-dialog-actions "Cancelar Aceptar" at bounding box center [250, 191] width 224 height 25
click at [195, 188] on button "Aceptar" at bounding box center [199, 191] width 36 height 13
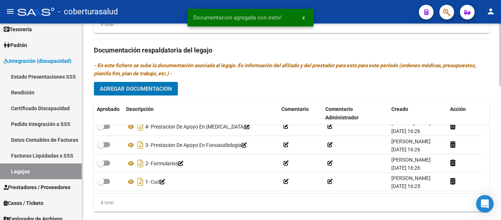
scroll to position [421, 0]
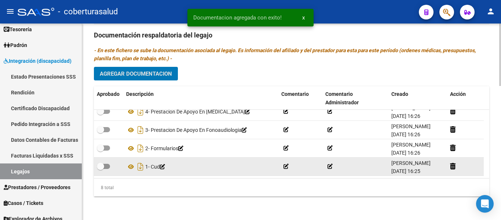
click at [108, 165] on span at bounding box center [103, 165] width 13 height 5
click at [100, 169] on input "checkbox" at bounding box center [100, 169] width 0 height 0
checkbox input "true"
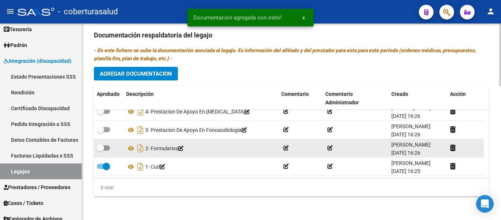
click at [102, 147] on span at bounding box center [100, 147] width 7 height 7
click at [100, 150] on input "checkbox" at bounding box center [100, 150] width 0 height 0
checkbox input "true"
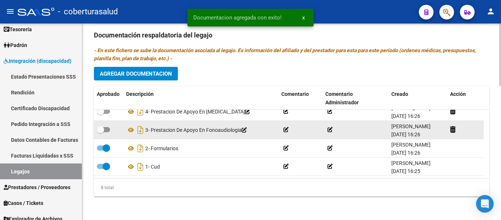
click at [108, 128] on span at bounding box center [103, 129] width 13 height 5
click at [100, 132] on input "checkbox" at bounding box center [100, 132] width 0 height 0
checkbox input "true"
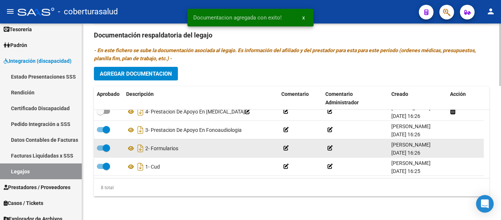
scroll to position [44, 0]
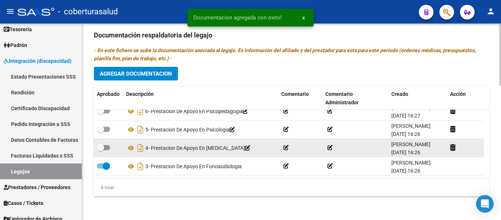
click at [107, 145] on span at bounding box center [103, 147] width 13 height 5
click at [100, 150] on input "checkbox" at bounding box center [100, 150] width 0 height 0
checkbox input "true"
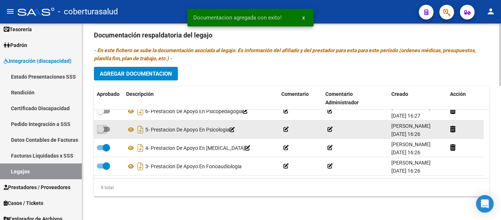
click at [99, 124] on datatable-body-cell at bounding box center [108, 129] width 29 height 18
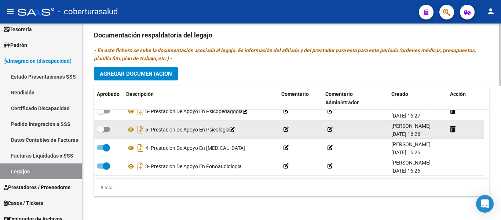
click at [103, 126] on span at bounding box center [100, 128] width 7 height 7
click at [100, 132] on input "checkbox" at bounding box center [100, 132] width 0 height 0
checkbox input "true"
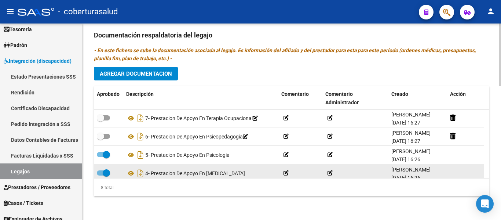
scroll to position [8, 0]
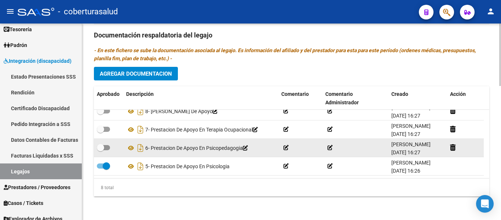
click at [105, 145] on span at bounding box center [103, 147] width 13 height 5
click at [100, 150] on input "checkbox" at bounding box center [100, 150] width 0 height 0
checkbox input "true"
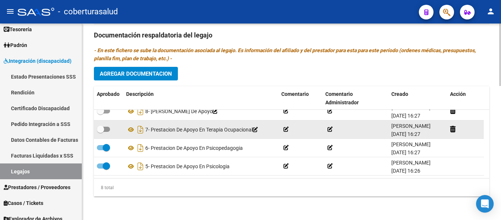
click at [105, 128] on span at bounding box center [103, 128] width 13 height 5
click at [100, 132] on input "checkbox" at bounding box center [100, 132] width 0 height 0
checkbox input "true"
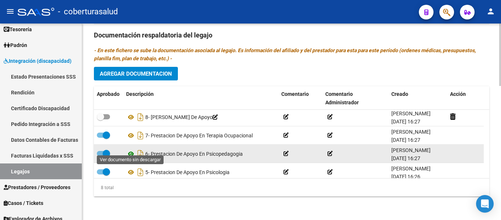
scroll to position [0, 0]
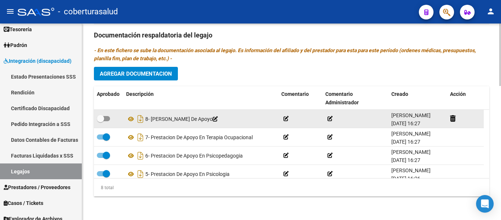
click at [103, 119] on span at bounding box center [100, 118] width 7 height 7
click at [100, 121] on input "checkbox" at bounding box center [100, 121] width 0 height 0
checkbox input "true"
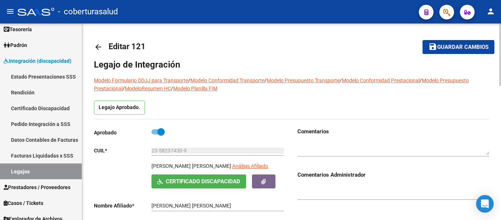
click at [441, 50] on span "Guardar cambios" at bounding box center [462, 47] width 51 height 7
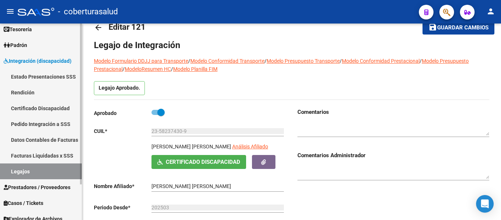
scroll to position [37, 0]
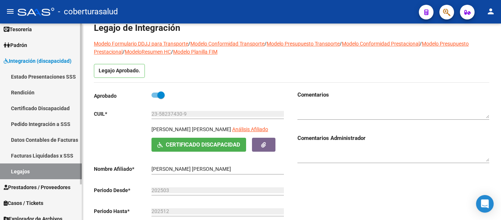
click at [28, 169] on link "Legajos" at bounding box center [41, 171] width 82 height 16
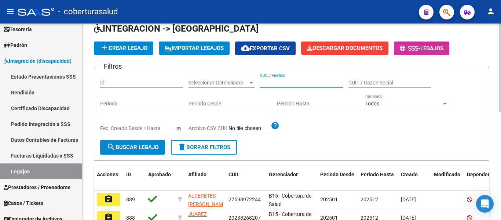
click at [285, 81] on input "CUIL / Apellido" at bounding box center [301, 83] width 83 height 6
paste input "20492075060"
type input "20492075060"
click at [136, 147] on span "search Buscar Legajo" at bounding box center [133, 147] width 52 height 7
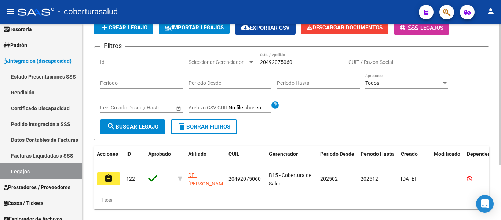
scroll to position [76, 0]
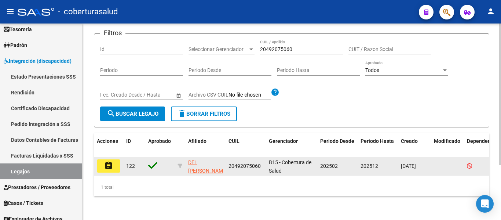
click at [112, 161] on mat-icon "assignment" at bounding box center [108, 165] width 9 height 9
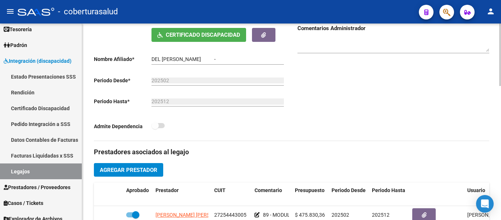
type input "DEL PINO MAURO GAEL"
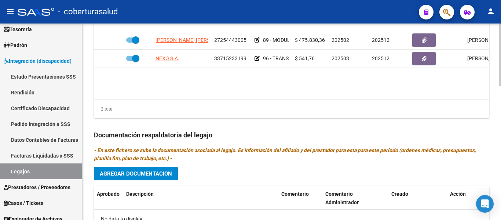
scroll to position [384, 0]
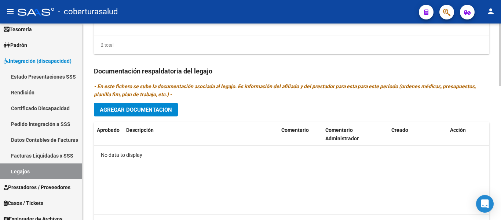
click at [159, 108] on span "Agregar Documentacion" at bounding box center [136, 109] width 72 height 7
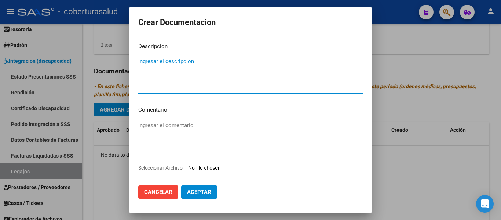
click at [199, 165] on input "Seleccionar Archivo" at bounding box center [236, 168] width 97 height 7
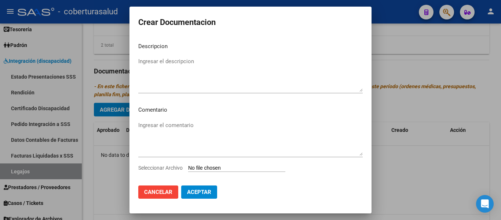
click at [163, 194] on span "Cancelar" at bounding box center [158, 191] width 28 height 7
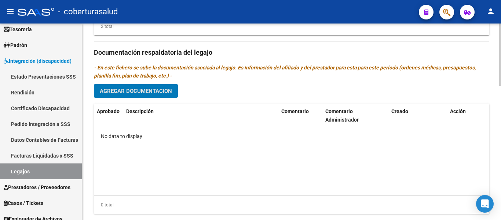
scroll to position [421, 0]
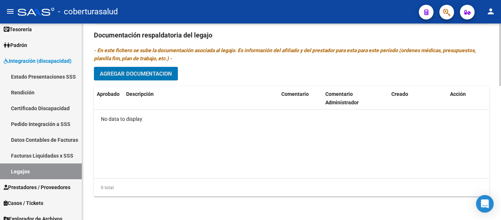
click at [163, 74] on span "Agregar Documentacion" at bounding box center [136, 73] width 72 height 7
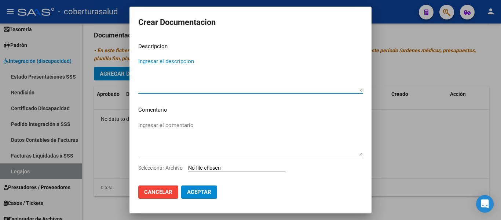
click at [220, 168] on input "Seleccionar Archivo" at bounding box center [236, 168] width 97 height 7
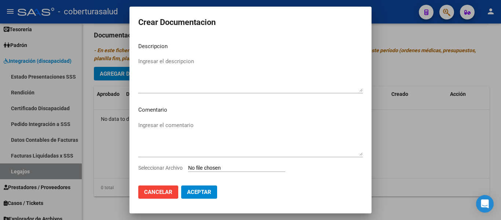
click at [250, 163] on div "Ingresar el comentario" at bounding box center [250, 141] width 224 height 44
click at [238, 166] on input "Seleccionar Archivo" at bounding box center [236, 168] width 97 height 7
click at [168, 196] on button "Cancelar" at bounding box center [158, 191] width 40 height 13
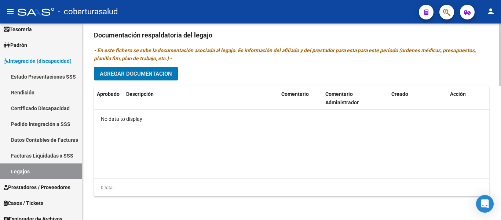
click at [148, 71] on span "Agregar Documentacion" at bounding box center [136, 73] width 72 height 7
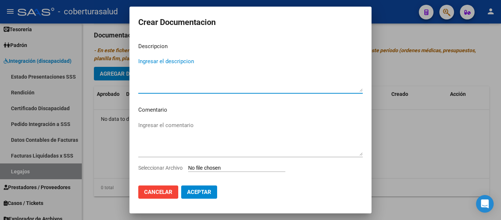
click at [229, 166] on input "Seleccionar Archivo" at bounding box center [236, 168] width 97 height 7
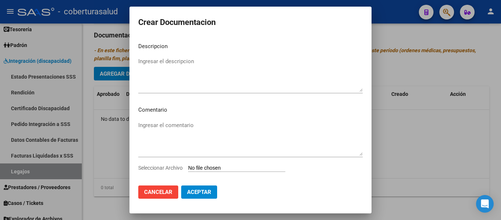
type input "C:\fakepath\1-CUD.pdf"
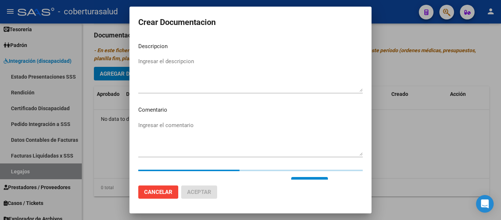
click at [176, 66] on textarea "Ingresar el descripcion" at bounding box center [250, 74] width 224 height 34
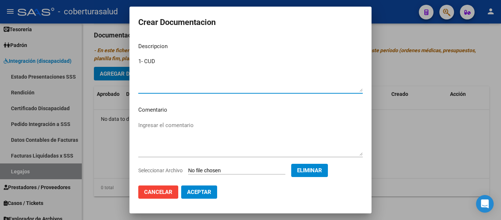
type textarea "1- CUD"
click at [199, 192] on span "Aceptar" at bounding box center [199, 191] width 24 height 7
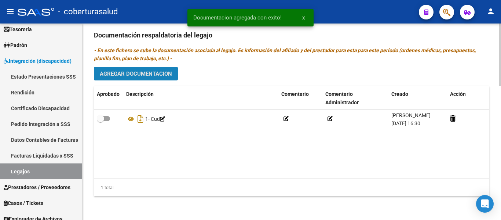
click at [165, 73] on span "Agregar Documentacion" at bounding box center [136, 73] width 72 height 7
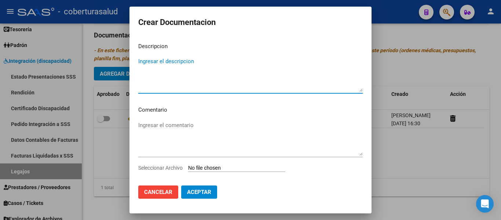
click at [213, 171] on input "Seleccionar Archivo" at bounding box center [236, 168] width 97 height 7
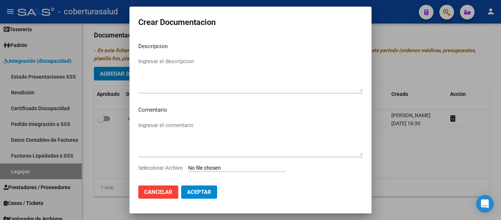
type input "C:\fakepath\2-FORMULARIOS.pdf"
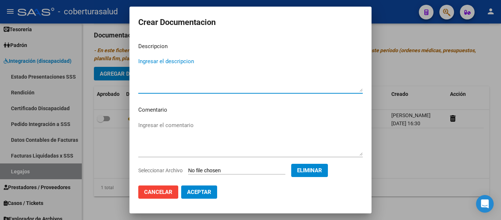
click at [159, 78] on textarea "Ingresar el descripcion" at bounding box center [250, 74] width 224 height 34
paste textarea "2-FORMULARIOS"
click at [143, 59] on textarea "2-FORMULARIOS" at bounding box center [250, 74] width 224 height 34
type textarea "2- FORMULARIOS"
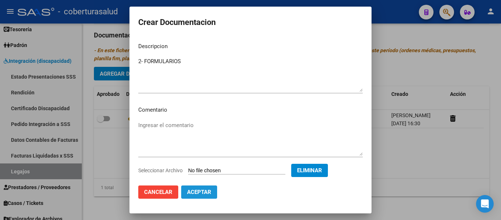
click at [196, 192] on span "Aceptar" at bounding box center [199, 191] width 24 height 7
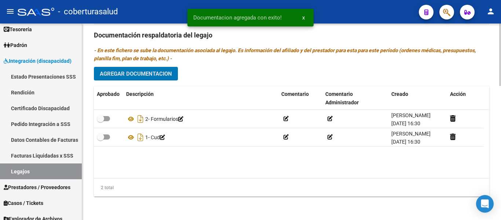
click at [139, 69] on button "Agregar Documentacion" at bounding box center [136, 74] width 84 height 14
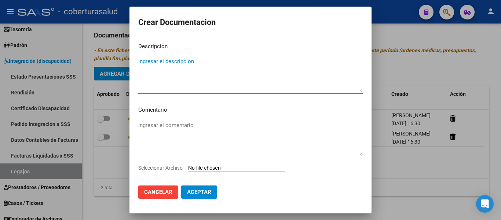
click at [204, 169] on input "Seleccionar Archivo" at bounding box center [236, 168] width 97 height 7
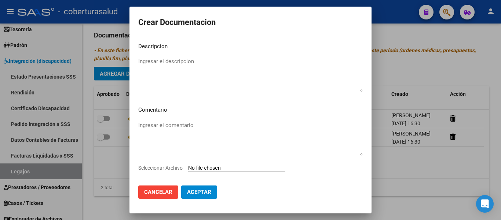
type input "C:\fakepath\3-MODULO DE APOYO A LA INTEGRACION ESCOLAR.pdf"
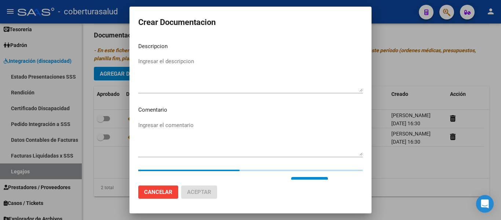
click at [166, 62] on textarea "Ingresar el descripcion" at bounding box center [250, 74] width 224 height 34
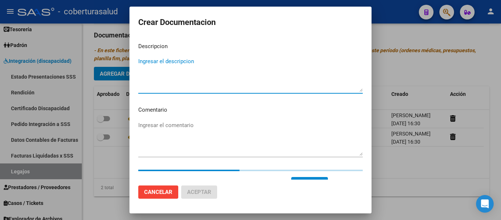
paste textarea "3-MODULO DE APOYO A LA INTEGRACION ESCOLAR"
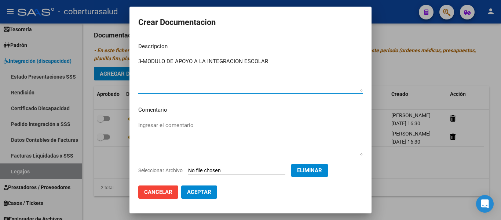
click at [143, 62] on textarea "3-MODULO DE APOYO A LA INTEGRACION ESCOLAR" at bounding box center [250, 74] width 224 height 34
type textarea "3- MODULO DE APOYO A LA INTEGRACION ESCOLAR"
click at [200, 191] on span "Aceptar" at bounding box center [199, 191] width 24 height 7
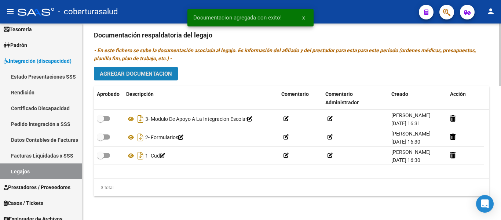
click at [137, 72] on span "Agregar Documentacion" at bounding box center [136, 73] width 72 height 7
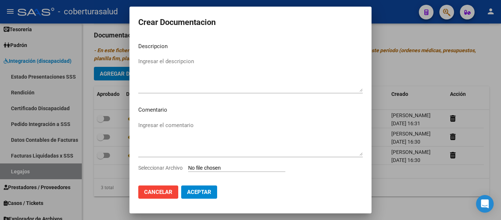
click at [215, 169] on input "Seleccionar Archivo" at bounding box center [236, 168] width 97 height 7
type input "C:\fakepath\4-TRANSPORTE SIN DEPENDENCIA.pdf"
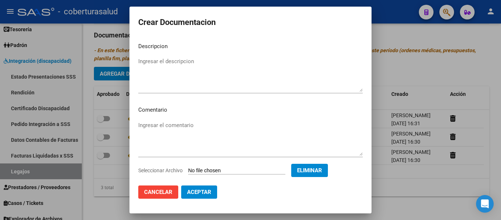
click at [210, 191] on span "Aceptar" at bounding box center [199, 191] width 24 height 7
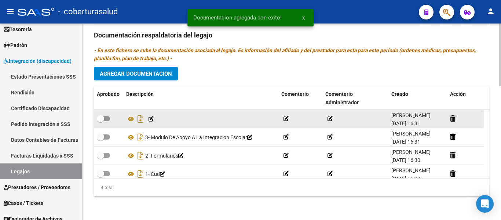
click at [151, 118] on icon at bounding box center [150, 118] width 5 height 5
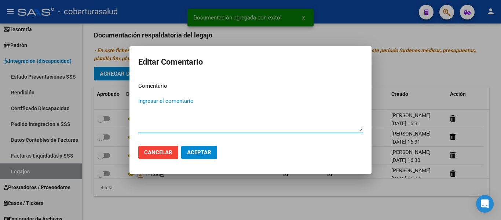
click at [158, 121] on textarea "Ingresar el comentario" at bounding box center [250, 114] width 224 height 34
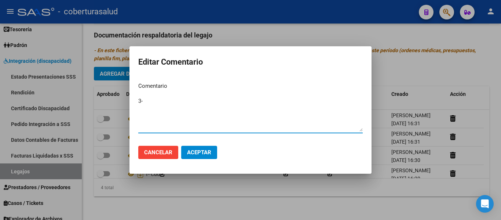
type textarea "3"
type textarea "4- TRANSPORTE SIN DEPENDENCIA"
click at [186, 152] on button "Aceptar" at bounding box center [199, 152] width 36 height 13
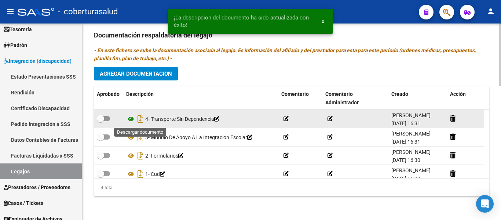
click at [133, 119] on icon at bounding box center [131, 118] width 10 height 9
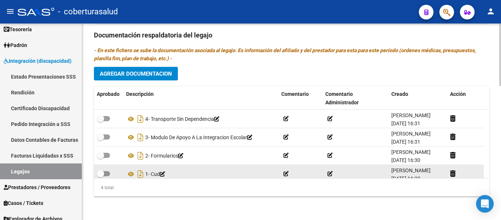
click at [99, 172] on span at bounding box center [100, 173] width 7 height 7
click at [100, 176] on input "checkbox" at bounding box center [100, 176] width 0 height 0
checkbox input "true"
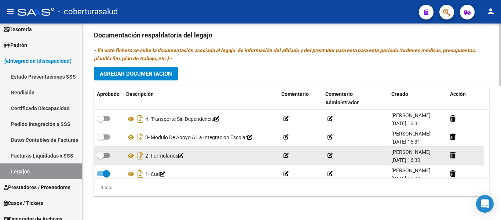
click at [102, 158] on span at bounding box center [100, 154] width 7 height 7
click at [100, 158] on input "checkbox" at bounding box center [100, 158] width 0 height 0
checkbox input "true"
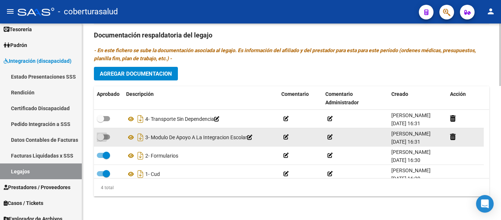
click at [106, 134] on span at bounding box center [103, 136] width 13 height 5
click at [100, 139] on input "checkbox" at bounding box center [100, 139] width 0 height 0
checkbox input "true"
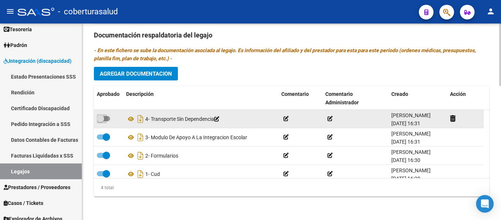
click at [103, 117] on span at bounding box center [100, 118] width 7 height 7
click at [100, 121] on input "checkbox" at bounding box center [100, 121] width 0 height 0
checkbox input "true"
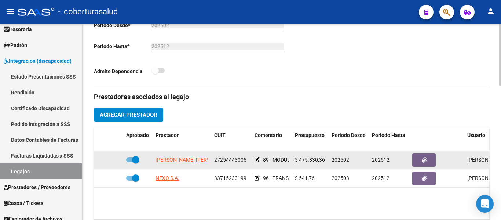
scroll to position [2, 0]
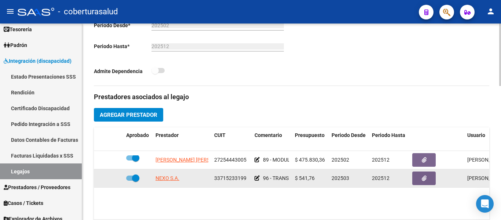
click at [137, 176] on span at bounding box center [135, 177] width 7 height 7
click at [130, 180] on input "checkbox" at bounding box center [129, 180] width 0 height 0
checkbox input "false"
click at [113, 179] on icon at bounding box center [112, 177] width 5 height 5
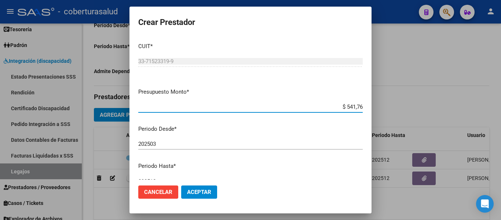
scroll to position [108, 0]
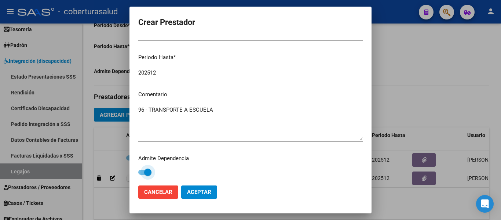
click at [145, 171] on span at bounding box center [147, 171] width 7 height 7
click at [142, 174] on input "checkbox" at bounding box center [141, 174] width 0 height 0
checkbox input "false"
click at [193, 189] on span "Aceptar" at bounding box center [199, 191] width 24 height 7
checkbox input "false"
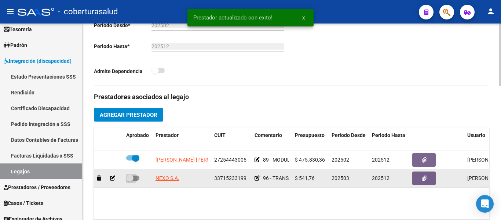
click at [129, 177] on span at bounding box center [129, 177] width 7 height 7
click at [129, 180] on input "checkbox" at bounding box center [129, 180] width 0 height 0
checkbox input "true"
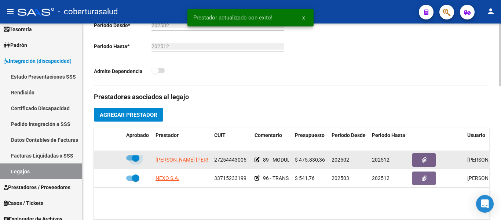
click at [133, 158] on span at bounding box center [135, 157] width 7 height 7
click at [130, 160] on input "checkbox" at bounding box center [129, 160] width 0 height 0
checkbox input "false"
click at [109, 158] on div at bounding box center [108, 159] width 23 height 8
click at [113, 159] on icon at bounding box center [112, 159] width 5 height 5
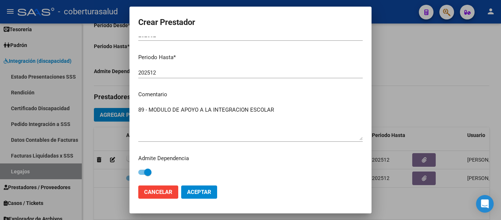
click at [150, 170] on span at bounding box center [147, 171] width 7 height 7
click at [142, 174] on input "checkbox" at bounding box center [141, 174] width 0 height 0
checkbox input "false"
click at [196, 189] on span "Aceptar" at bounding box center [199, 191] width 24 height 7
checkbox input "false"
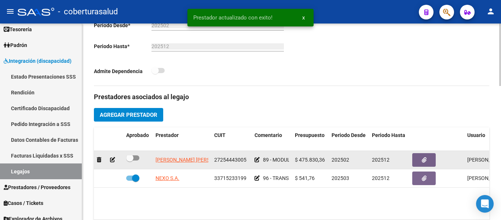
click at [133, 158] on span at bounding box center [129, 157] width 7 height 7
click at [130, 160] on input "checkbox" at bounding box center [129, 160] width 0 height 0
checkbox input "true"
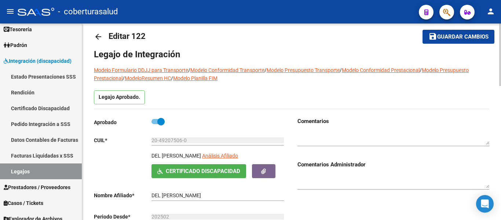
scroll to position [0, 0]
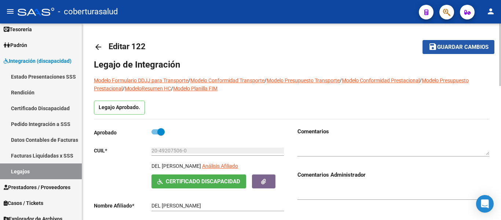
click at [451, 46] on span "Guardar cambios" at bounding box center [462, 47] width 51 height 7
click at [458, 50] on span "Guardar cambios" at bounding box center [462, 47] width 51 height 7
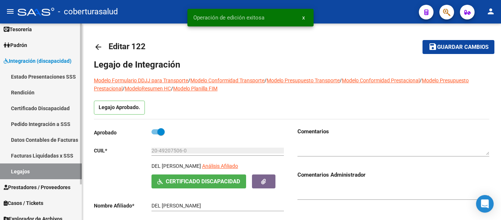
click at [56, 168] on link "Legajos" at bounding box center [41, 171] width 82 height 16
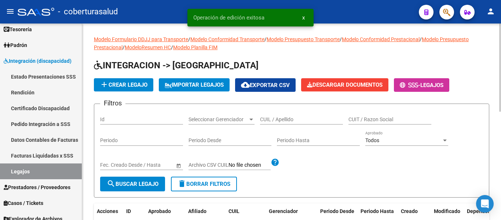
click at [280, 117] on input "CUIL / Apellido" at bounding box center [301, 119] width 83 height 6
paste input "20567360912"
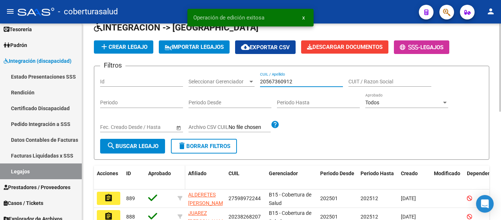
scroll to position [73, 0]
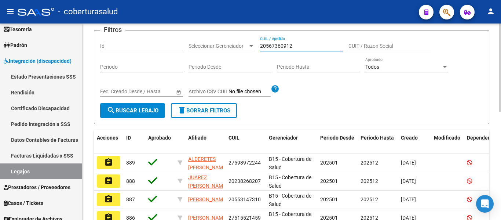
type input "20567360912"
click at [150, 113] on span "search Buscar Legajo" at bounding box center [133, 110] width 52 height 7
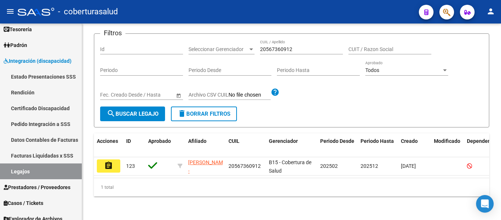
click at [104, 166] on button "assignment" at bounding box center [108, 165] width 23 height 13
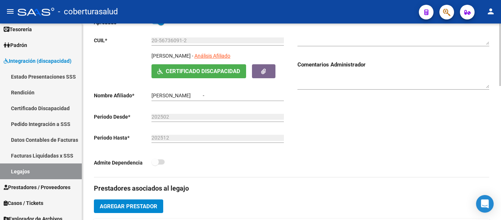
type input "VILLAVICENCIO OLIVER"
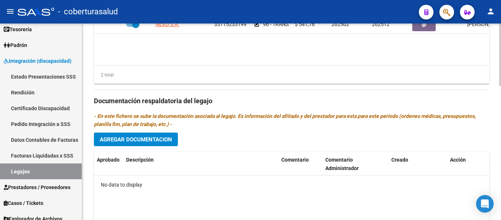
scroll to position [403, 0]
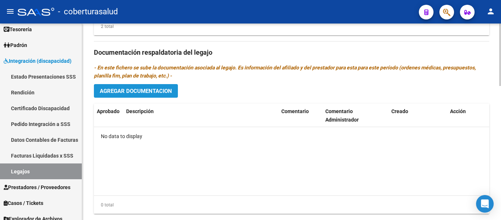
click at [168, 88] on span "Agregar Documentacion" at bounding box center [136, 91] width 72 height 7
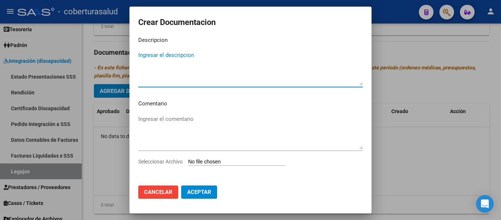
scroll to position [10, 0]
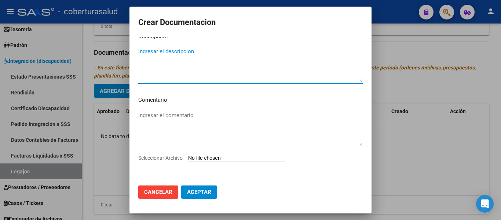
click at [217, 158] on input "Seleccionar Archivo" at bounding box center [236, 158] width 97 height 7
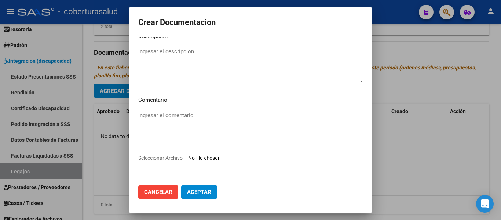
type input "C:\fakepath\1-CUD.pdf"
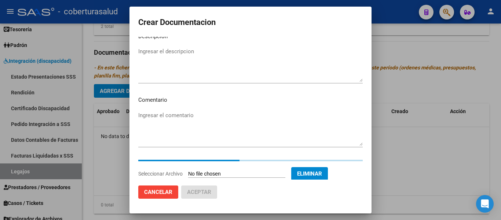
click at [175, 67] on textarea "Ingresar el descripcion" at bounding box center [250, 64] width 224 height 34
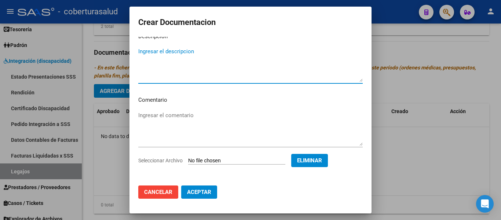
paste textarea "1-CUD"
click at [144, 52] on textarea "1-CUD" at bounding box center [250, 64] width 224 height 34
type textarea "1- CUD"
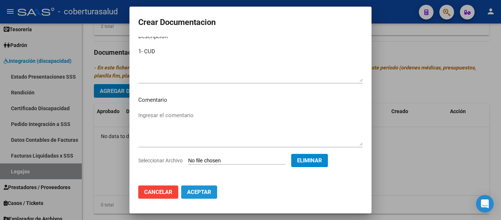
click at [195, 191] on span "Aceptar" at bounding box center [199, 191] width 24 height 7
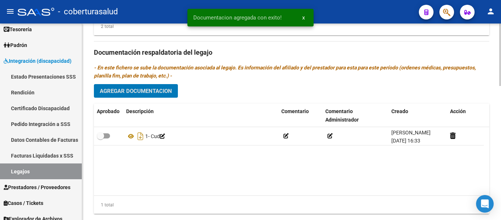
click at [159, 92] on span "Agregar Documentacion" at bounding box center [136, 91] width 72 height 7
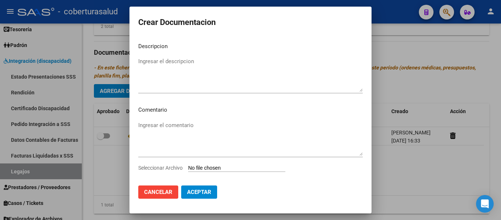
click at [218, 166] on input "Seleccionar Archivo" at bounding box center [236, 168] width 97 height 7
type input "C:\fakepath\2-FORMULARIOS.pdf"
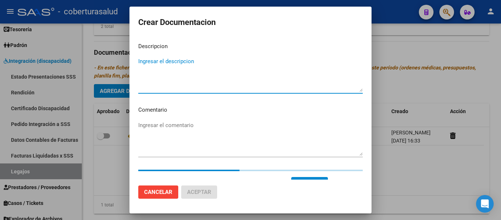
click at [146, 66] on textarea "Ingresar el descripcion" at bounding box center [250, 74] width 224 height 34
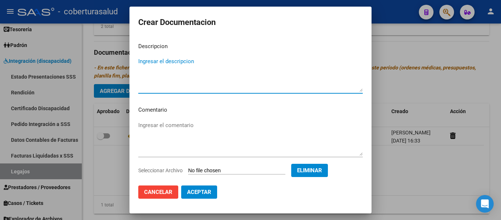
paste textarea "2-FORMULARIOS"
click at [144, 59] on textarea "2-FORMULARIOS" at bounding box center [250, 74] width 224 height 34
type textarea "2- FORMULARIOS"
click at [197, 189] on span "Aceptar" at bounding box center [199, 191] width 24 height 7
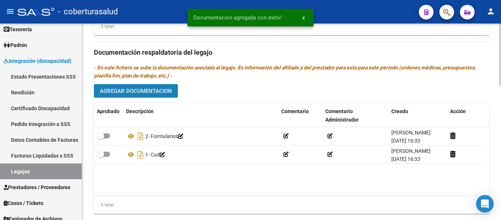
click at [151, 90] on span "Agregar Documentacion" at bounding box center [136, 91] width 72 height 7
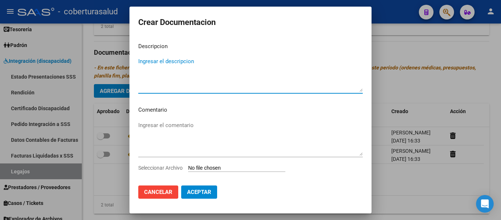
click at [212, 169] on input "Seleccionar Archivo" at bounding box center [236, 168] width 97 height 7
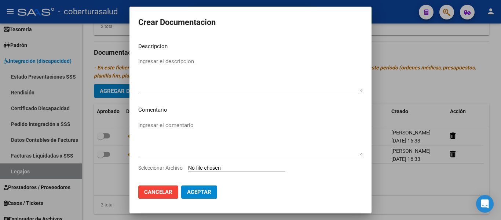
type input "C:\fakepath\3-MODULO DE APOYO A LA INTEGRACION ESCOLAR.pdf"
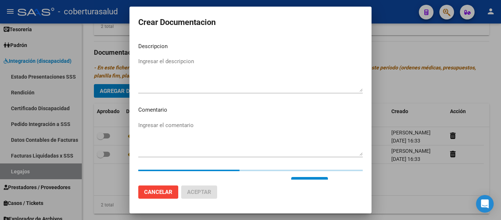
click at [157, 79] on textarea "Ingresar el descripcion" at bounding box center [250, 74] width 224 height 34
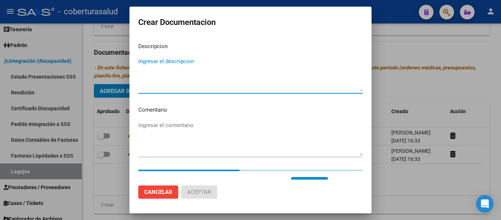
paste textarea "3-MODULO DE APOYO A LA INTEGRACION ESCOLAR"
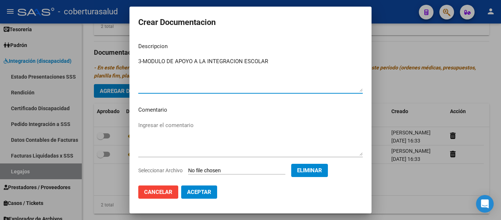
click at [142, 59] on textarea "3-MODULO DE APOYO A LA INTEGRACION ESCOLAR" at bounding box center [250, 74] width 224 height 34
click at [143, 61] on textarea "3-MODULO DE APOYO A LA INTEGRACION ESCOLAR" at bounding box center [250, 74] width 224 height 34
type textarea "3- MODULO DE APOYO A LA INTEGRACION ESCOLAR"
click at [210, 194] on span "Aceptar" at bounding box center [199, 191] width 24 height 7
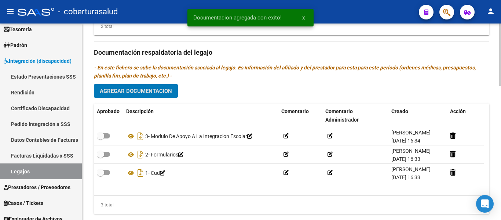
click at [152, 91] on span "Agregar Documentacion" at bounding box center [136, 91] width 72 height 7
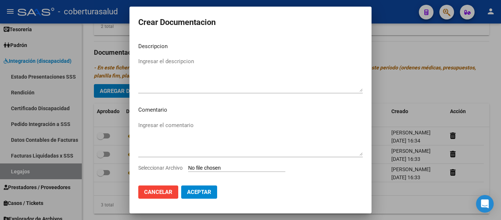
click at [210, 169] on input "Seleccionar Archivo" at bounding box center [236, 168] width 97 height 7
type input "C:\fakepath\4-TRANSPORTE CON DEPENDENCIA.pdf"
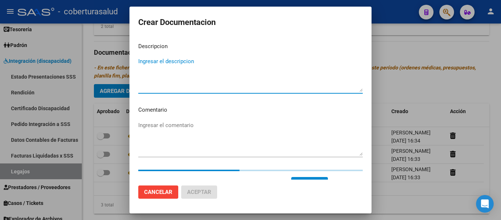
click at [165, 71] on textarea "Ingresar el descripcion" at bounding box center [250, 74] width 224 height 34
paste textarea "4-TRANSPORTE CON DEPENDENCIA"
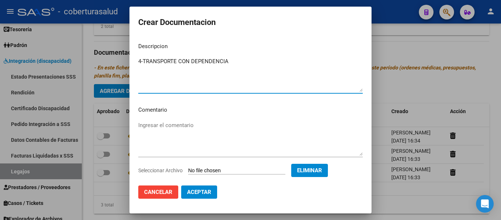
type textarea "4-TRANSPORTE CON DEPENDENCIA"
click at [203, 191] on span "Aceptar" at bounding box center [199, 191] width 24 height 7
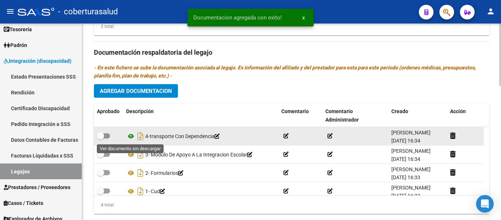
click at [133, 135] on icon at bounding box center [131, 136] width 10 height 9
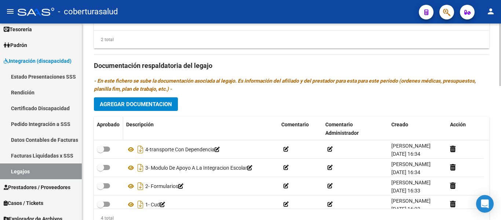
scroll to position [421, 0]
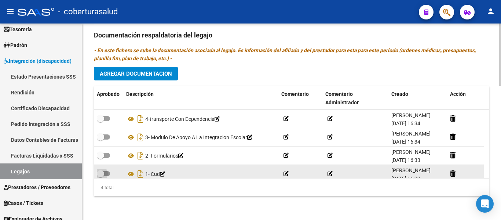
click at [103, 172] on span at bounding box center [100, 173] width 7 height 7
click at [100, 176] on input "checkbox" at bounding box center [100, 176] width 0 height 0
checkbox input "true"
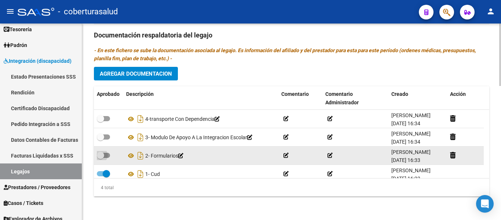
click at [104, 155] on span at bounding box center [103, 154] width 13 height 5
click at [100, 158] on input "checkbox" at bounding box center [100, 158] width 0 height 0
checkbox input "true"
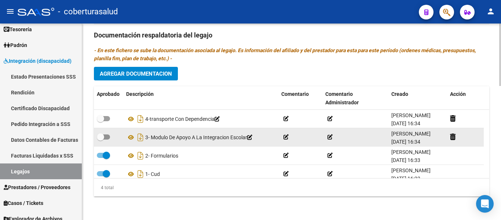
click at [100, 134] on span at bounding box center [100, 136] width 7 height 7
click at [100, 139] on input "checkbox" at bounding box center [100, 139] width 0 height 0
checkbox input "true"
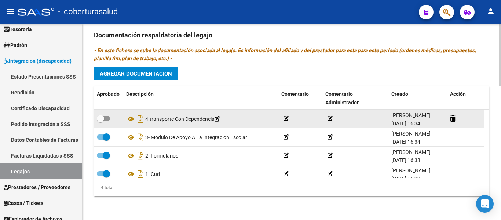
click at [104, 118] on span at bounding box center [103, 118] width 13 height 5
click at [100, 121] on input "checkbox" at bounding box center [100, 121] width 0 height 0
checkbox input "true"
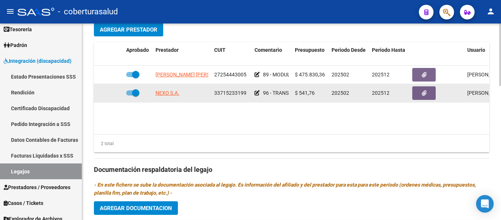
scroll to position [275, 0]
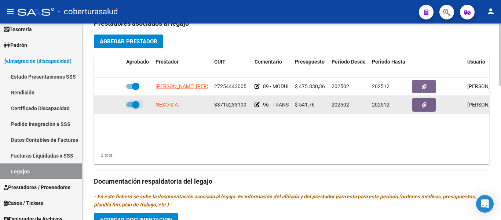
click at [133, 104] on span at bounding box center [135, 104] width 7 height 7
click at [130, 107] on input "checkbox" at bounding box center [129, 107] width 0 height 0
checkbox input "false"
click at [112, 105] on icon at bounding box center [112, 104] width 5 height 5
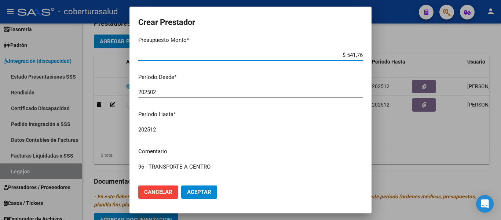
scroll to position [108, 0]
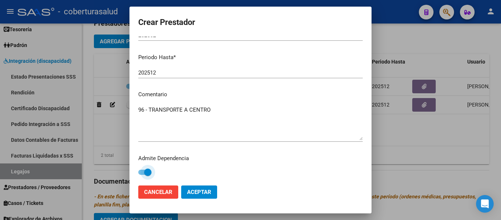
click at [149, 169] on span at bounding box center [147, 171] width 7 height 7
click at [142, 174] on input "checkbox" at bounding box center [141, 174] width 0 height 0
checkbox input "false"
click at [195, 190] on span "Aceptar" at bounding box center [199, 191] width 24 height 7
checkbox input "false"
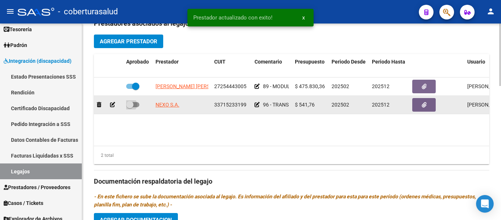
click at [137, 104] on span at bounding box center [132, 104] width 13 height 5
click at [130, 107] on input "checkbox" at bounding box center [129, 107] width 0 height 0
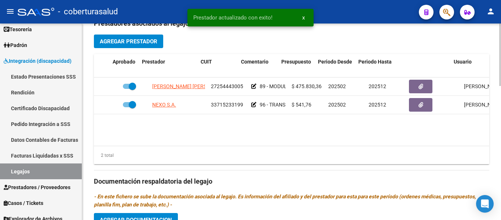
scroll to position [0, 0]
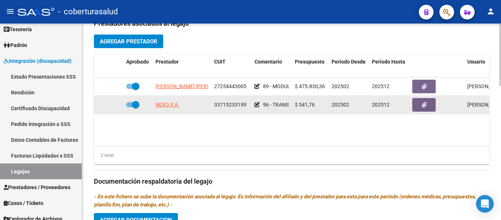
click at [136, 103] on span at bounding box center [135, 104] width 7 height 7
click at [130, 107] on input "checkbox" at bounding box center [129, 107] width 0 height 0
checkbox input "false"
click at [111, 105] on icon at bounding box center [112, 104] width 5 height 5
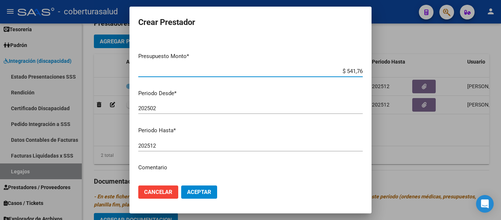
scroll to position [108, 0]
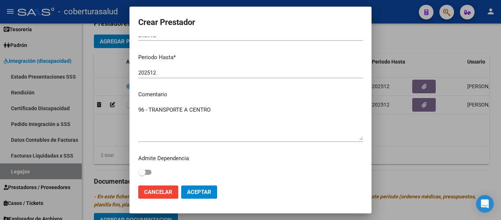
click at [145, 173] on span at bounding box center [141, 171] width 7 height 7
click at [142, 174] on input "checkbox" at bounding box center [141, 174] width 0 height 0
checkbox input "true"
click at [194, 191] on span "Aceptar" at bounding box center [199, 191] width 24 height 7
checkbox input "true"
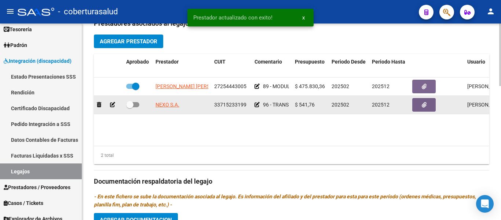
click at [133, 106] on span at bounding box center [132, 104] width 13 height 5
click at [130, 107] on input "checkbox" at bounding box center [129, 107] width 0 height 0
checkbox input "true"
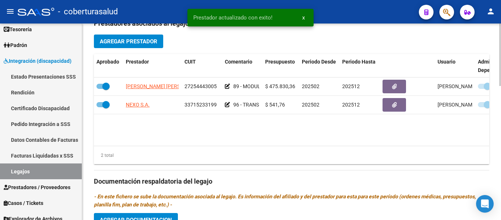
scroll to position [0, 24]
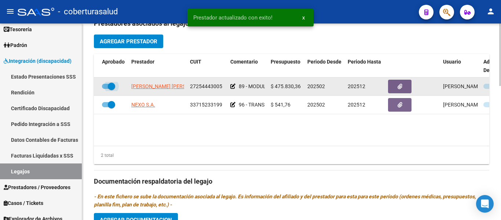
click at [111, 88] on span at bounding box center [111, 85] width 7 height 7
click at [106, 89] on input "checkbox" at bounding box center [105, 89] width 0 height 0
checkbox input "false"
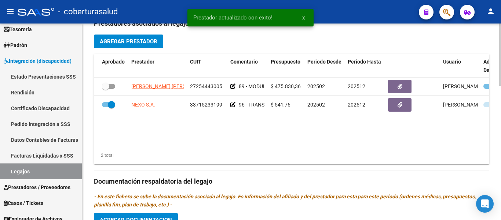
scroll to position [0, 0]
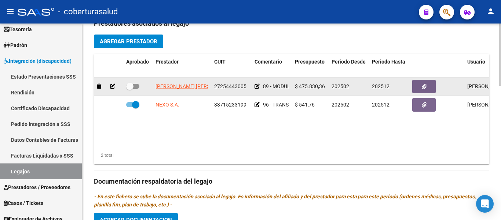
click at [113, 84] on icon at bounding box center [112, 86] width 5 height 5
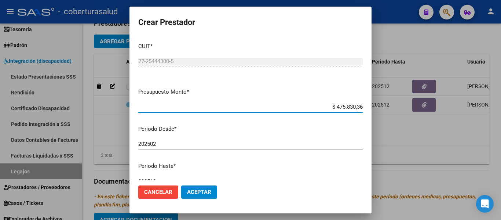
scroll to position [108, 0]
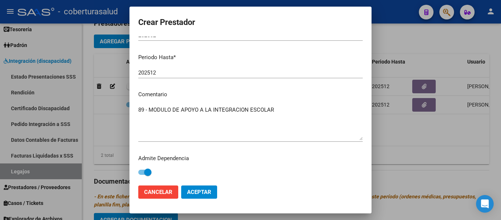
click at [151, 170] on div "Admite Dependencia" at bounding box center [250, 165] width 224 height 23
click at [150, 171] on span at bounding box center [147, 171] width 7 height 7
click at [142, 174] on input "checkbox" at bounding box center [141, 174] width 0 height 0
checkbox input "false"
click at [198, 193] on span "Aceptar" at bounding box center [199, 191] width 24 height 7
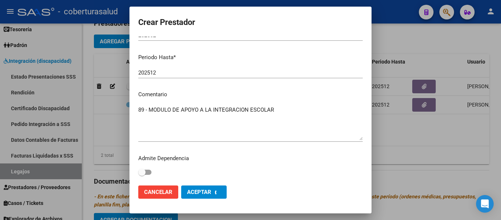
checkbox input "false"
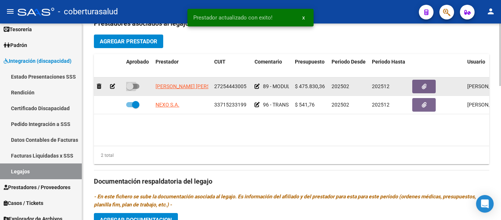
click at [128, 86] on span at bounding box center [129, 85] width 7 height 7
click at [129, 89] on input "checkbox" at bounding box center [129, 89] width 0 height 0
checkbox input "true"
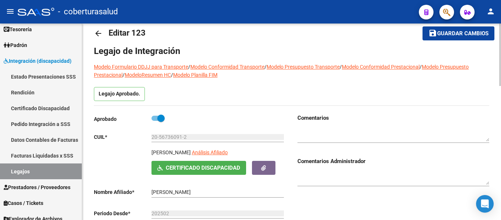
scroll to position [0, 0]
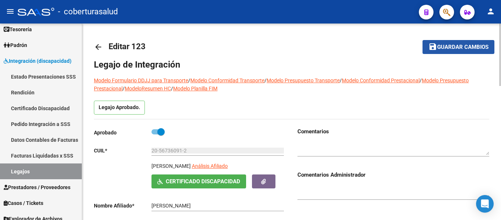
click at [465, 47] on span "Guardar cambios" at bounding box center [462, 47] width 51 height 7
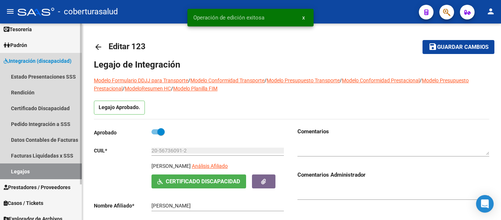
click at [19, 170] on link "Legajos" at bounding box center [41, 171] width 82 height 16
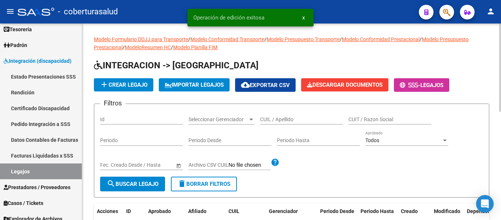
click at [276, 117] on input "CUIL / Apellido" at bounding box center [301, 119] width 83 height 6
paste input "27512064650"
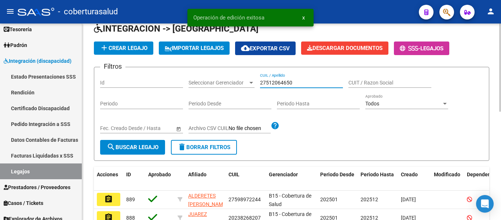
type input "27512064650"
click at [143, 143] on button "search Buscar Legajo" at bounding box center [132, 147] width 65 height 15
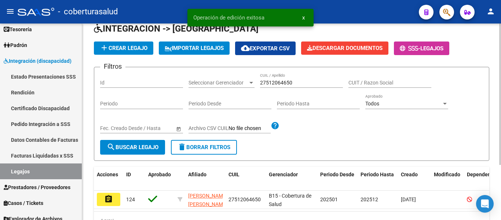
scroll to position [76, 0]
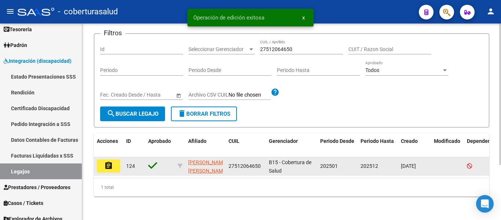
click at [109, 161] on mat-icon "assignment" at bounding box center [108, 165] width 9 height 9
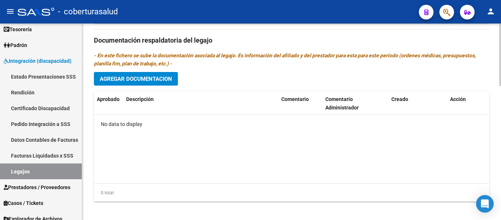
scroll to position [421, 0]
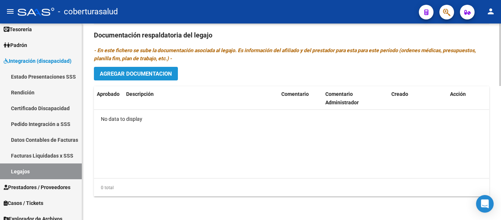
click at [157, 69] on button "Agregar Documentacion" at bounding box center [136, 74] width 84 height 14
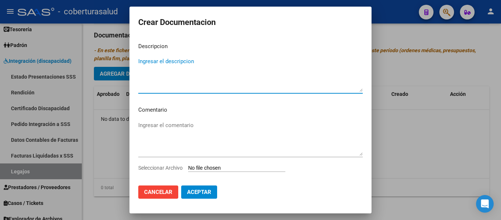
click at [225, 166] on input "Seleccionar Archivo" at bounding box center [236, 168] width 97 height 7
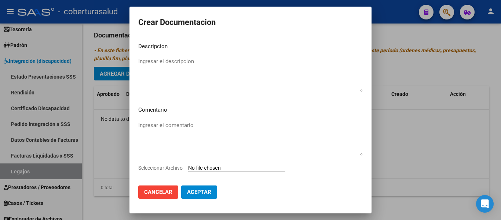
type input "C:\fakepath\1-CUD.pdf"
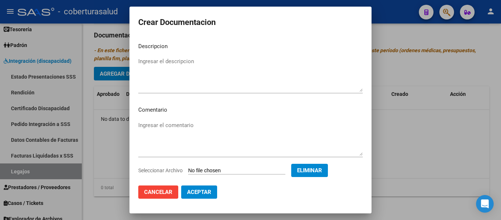
click at [159, 74] on textarea "Ingresar el descripcion" at bounding box center [250, 74] width 224 height 34
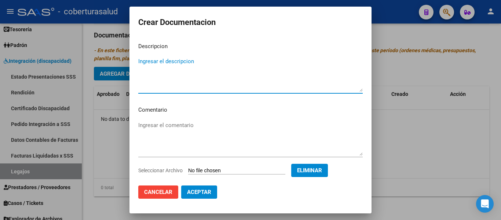
paste textarea "1-CUD"
drag, startPoint x: 143, startPoint y: 60, endPoint x: 148, endPoint y: 62, distance: 5.9
click at [143, 59] on textarea "1-CUD" at bounding box center [250, 74] width 224 height 34
type textarea "1- CUD"
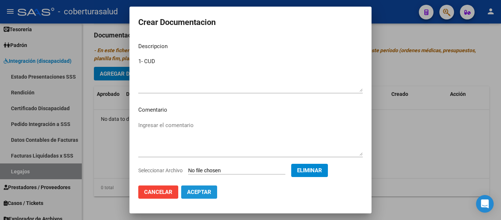
click at [203, 189] on span "Aceptar" at bounding box center [199, 191] width 24 height 7
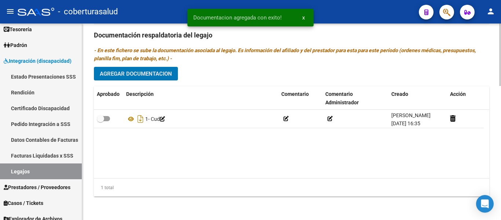
click at [135, 67] on button "Agregar Documentacion" at bounding box center [136, 74] width 84 height 14
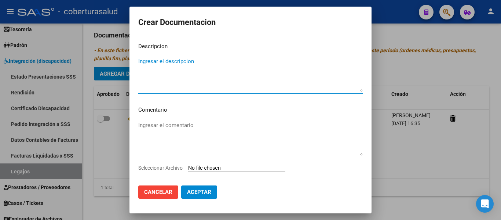
click at [220, 169] on input "Seleccionar Archivo" at bounding box center [236, 168] width 97 height 7
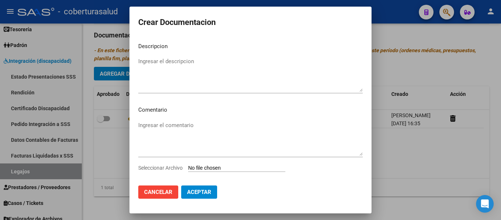
type input "C:\fakepath\2-FORMULARIOS.pdf"
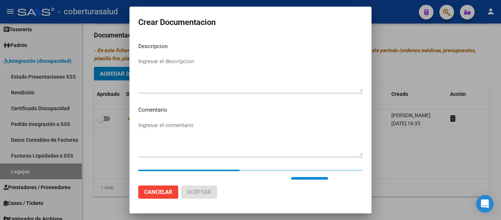
click at [157, 80] on textarea "Ingresar el descripcion" at bounding box center [250, 74] width 224 height 34
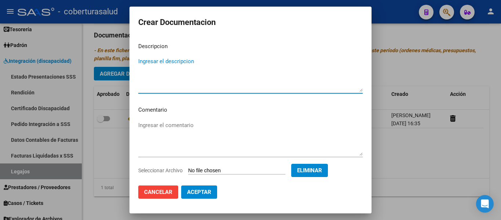
paste textarea "2-FORMULARIOS"
click at [142, 60] on textarea "2-FORMULARIOS" at bounding box center [250, 74] width 224 height 34
type textarea "2- FORMULARIOS"
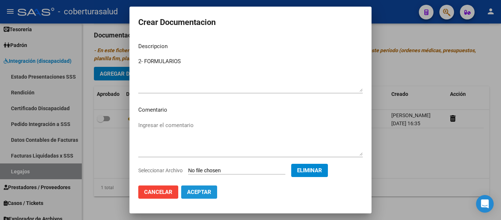
click at [193, 190] on span "Aceptar" at bounding box center [199, 191] width 24 height 7
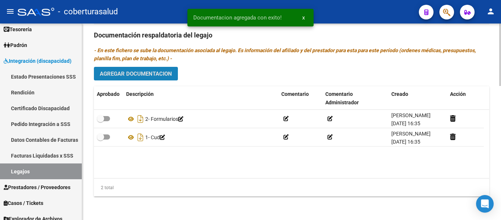
click at [154, 67] on button "Agregar Documentacion" at bounding box center [136, 74] width 84 height 14
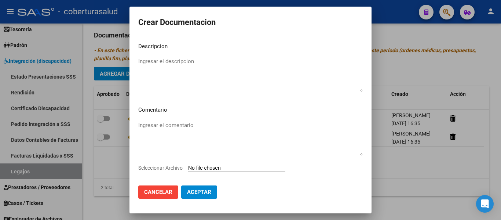
click at [214, 164] on div "Seleccionar Archivo" at bounding box center [250, 170] width 224 height 14
click at [214, 166] on input "Seleccionar Archivo" at bounding box center [236, 168] width 97 height 7
type input "C:\fakepath\3-CENTRO EDUCATIVO TERAPEUTICO JORNADA DOBLE CATEGORIA A CON DEPEND…"
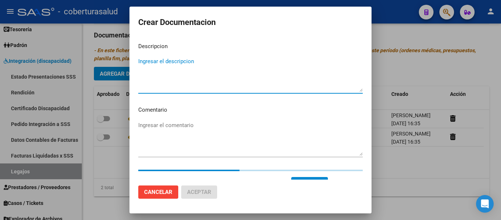
click at [155, 64] on textarea "Ingresar el descripcion" at bounding box center [250, 74] width 224 height 34
paste textarea "3-CENTRO EDUCATIVO TERAPEUTICO JORNADA DOBLE CATEGORIA A CON DEPENDENCIA"
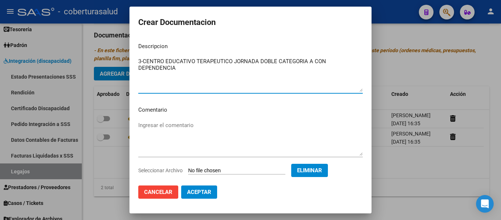
click at [222, 70] on textarea "3-CENTRO EDUCATIVO TERAPEUTICO JORNADA DOBLE CATEGORIA A CON DEPENDENCIA" at bounding box center [250, 74] width 224 height 34
type textarea "3-CENTRO EDUCATIVO TERAPEUTICO JORNADA DOBLE CATEGORIA A CON DEPENDENCIA"
click at [209, 192] on span "Aceptar" at bounding box center [199, 191] width 24 height 7
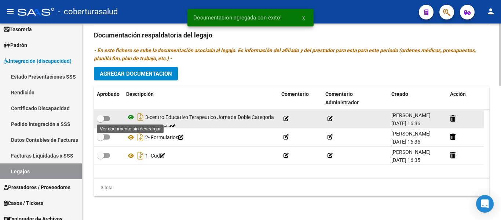
click at [129, 117] on icon at bounding box center [131, 117] width 10 height 9
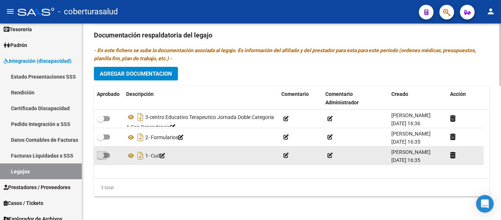
click at [102, 153] on span at bounding box center [100, 154] width 7 height 7
click at [100, 158] on input "checkbox" at bounding box center [100, 158] width 0 height 0
checkbox input "true"
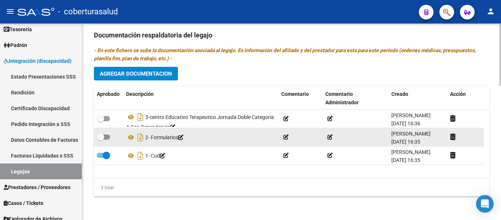
click at [102, 135] on span at bounding box center [100, 136] width 7 height 7
click at [100, 139] on input "checkbox" at bounding box center [100, 139] width 0 height 0
checkbox input "true"
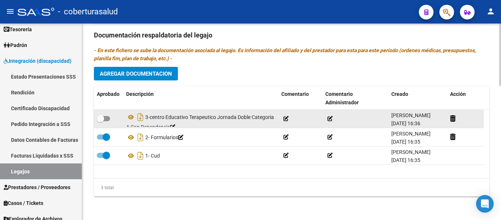
click at [107, 116] on span at bounding box center [103, 118] width 13 height 5
click at [100, 121] on input "checkbox" at bounding box center [100, 121] width 0 height 0
checkbox input "true"
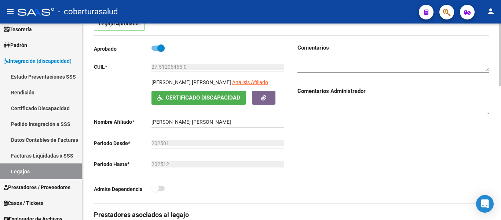
scroll to position [0, 0]
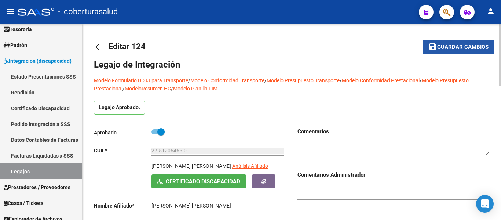
click at [472, 47] on span "Guardar cambios" at bounding box center [462, 47] width 51 height 7
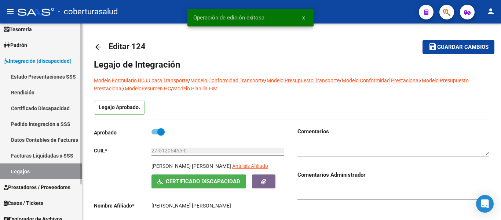
click at [28, 172] on link "Legajos" at bounding box center [41, 171] width 82 height 16
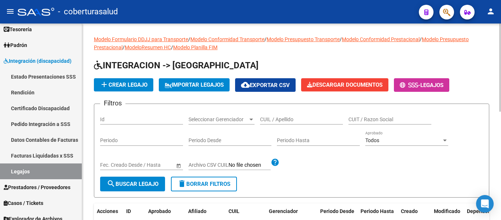
click at [276, 118] on input "CUIL / Apellido" at bounding box center [301, 119] width 83 height 6
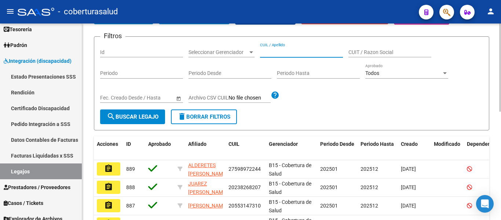
scroll to position [73, 0]
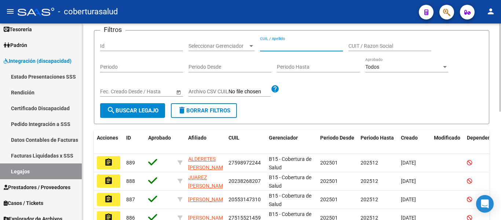
paste input "20508337893"
type input "20508337893"
click at [151, 110] on span "search Buscar Legajo" at bounding box center [133, 110] width 52 height 7
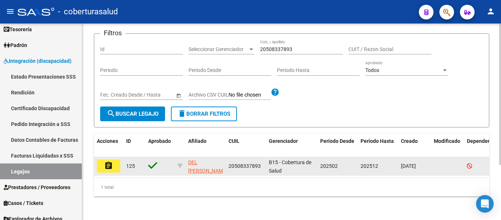
click at [103, 166] on button "assignment" at bounding box center [108, 165] width 23 height 13
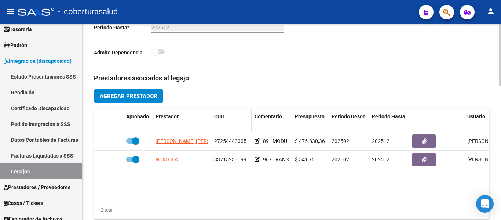
type input "DEL PINO BRUNO DANIEL"
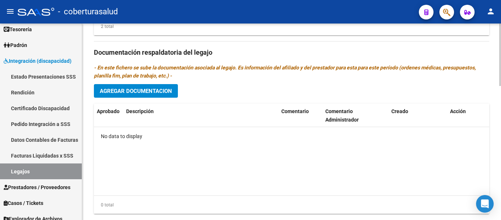
scroll to position [421, 0]
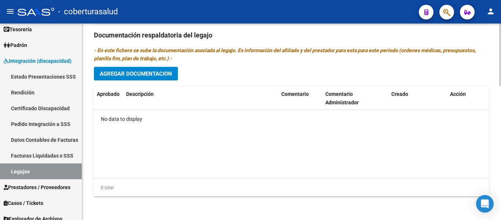
click at [169, 66] on div "Prestadores asociados al legajo Agregar Prestador Aprobado Prestador CUIT Comen…" at bounding box center [291, 34] width 395 height 335
click at [168, 73] on span "Agregar Documentacion" at bounding box center [136, 73] width 72 height 7
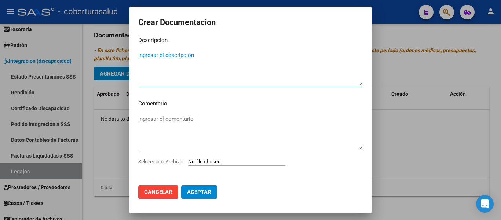
scroll to position [10, 0]
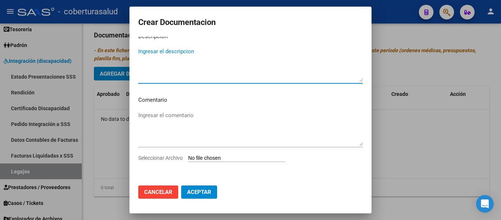
click at [201, 159] on input "Seleccionar Archivo" at bounding box center [236, 158] width 97 height 7
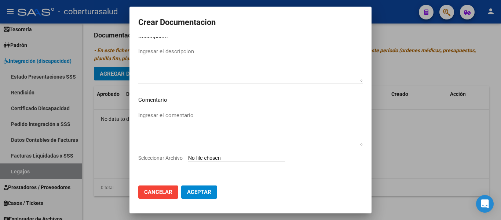
type input "C:\fakepath\1-CUD.pdf"
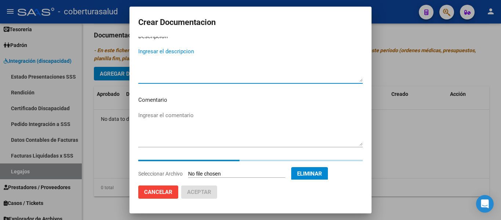
click at [185, 59] on textarea "Ingresar el descripcion" at bounding box center [250, 64] width 224 height 34
paste textarea "1-CUD"
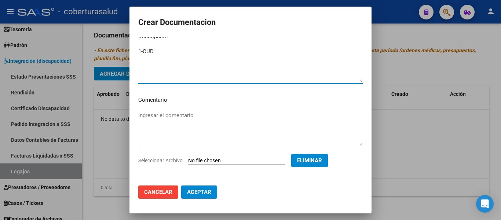
click at [141, 47] on div "1-CUD Ingresar el descripcion" at bounding box center [250, 64] width 224 height 37
click at [144, 49] on textarea "1-CUD" at bounding box center [250, 64] width 224 height 34
type textarea "1- CUD"
click at [208, 189] on span "Aceptar" at bounding box center [199, 191] width 24 height 7
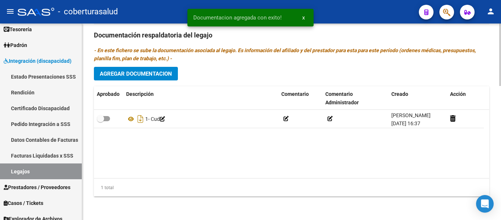
click at [148, 65] on div "Prestadores asociados al legajo Agregar Prestador Aprobado Prestador CUIT Comen…" at bounding box center [291, 34] width 395 height 335
click at [149, 67] on button "Agregar Documentacion" at bounding box center [136, 74] width 84 height 14
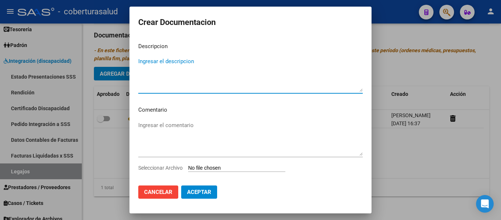
click at [225, 167] on input "Seleccionar Archivo" at bounding box center [236, 168] width 97 height 7
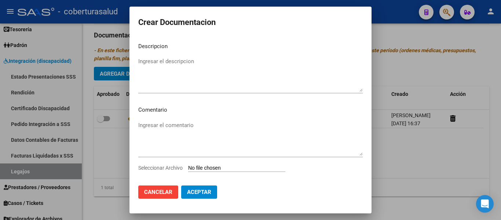
type input "C:\fakepath\2-FORMULARIOS.pdf"
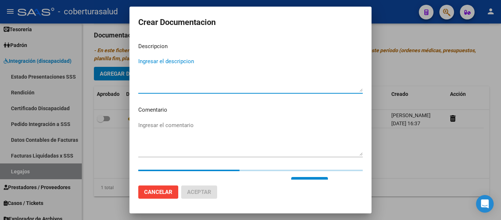
click at [222, 72] on textarea "Ingresar el descripcion" at bounding box center [250, 74] width 224 height 34
paste textarea "2-FORMULARIOS"
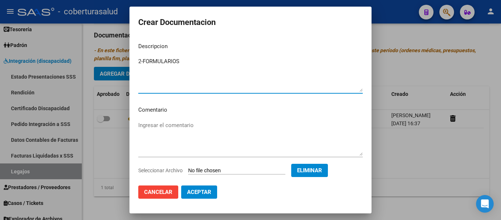
click at [143, 60] on textarea "2-FORMULARIOS" at bounding box center [250, 74] width 224 height 34
type textarea "2- FORMULARIOS"
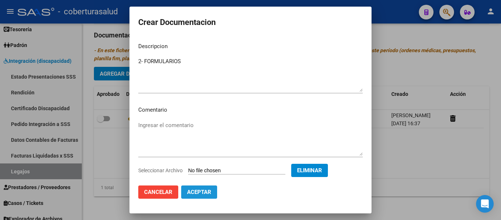
click at [201, 194] on span "Aceptar" at bounding box center [199, 191] width 24 height 7
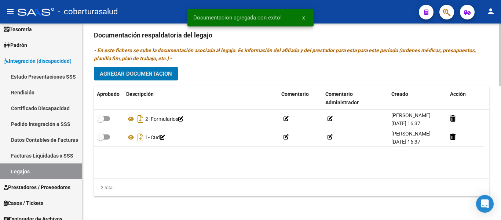
click at [163, 74] on span "Agregar Documentacion" at bounding box center [136, 73] width 72 height 7
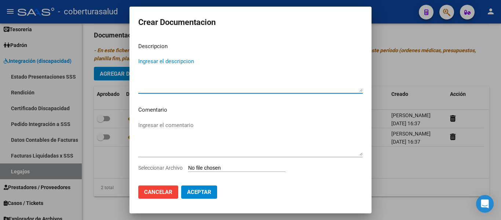
click at [223, 167] on input "Seleccionar Archivo" at bounding box center [236, 168] width 97 height 7
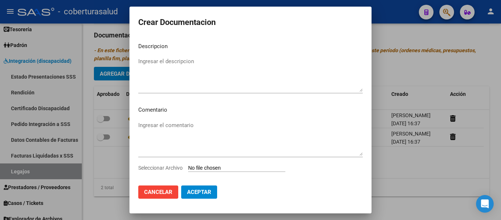
type input "C:\fakepath\3-MODULO DE APOYO A LA INTEGRACION ESCOLAR.pdf"
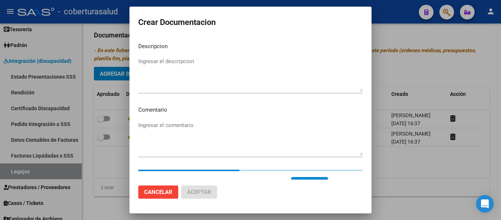
click at [186, 68] on textarea "Ingresar el descripcion" at bounding box center [250, 74] width 224 height 34
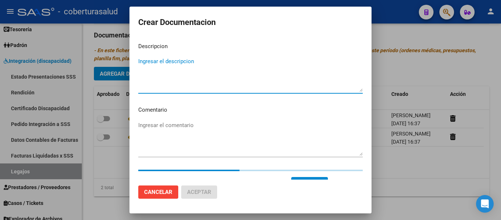
paste textarea "3-MODULO DE APOYO A LA INTEGRACION ESCOLAR"
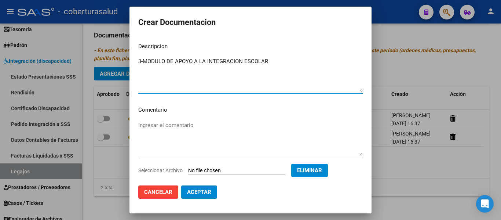
click at [142, 60] on textarea "3-MODULO DE APOYO A LA INTEGRACION ESCOLAR" at bounding box center [250, 74] width 224 height 34
type textarea "3- MODULO DE APOYO A LA INTEGRACION ESCOLAR"
click at [202, 191] on span "Aceptar" at bounding box center [199, 191] width 24 height 7
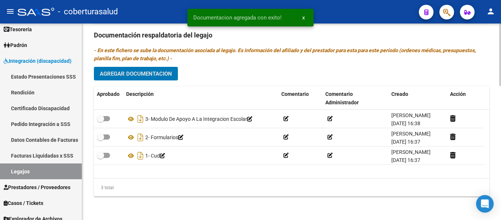
click at [152, 67] on button "Agregar Documentacion" at bounding box center [136, 74] width 84 height 14
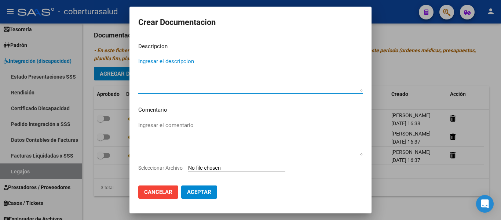
click at [223, 164] on div "Seleccionar Archivo" at bounding box center [250, 170] width 224 height 14
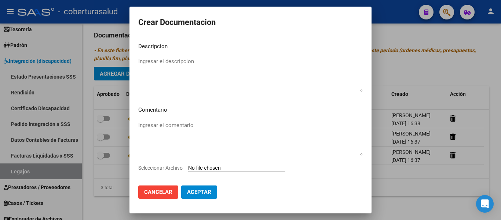
click at [221, 170] on input "Seleccionar Archivo" at bounding box center [236, 168] width 97 height 7
type input "C:\fakepath\4-TRANSPORTE SIN DEPENDENCIA.pdf"
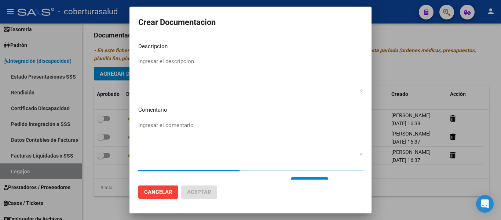
click at [213, 81] on textarea "Ingresar el descripcion" at bounding box center [250, 74] width 224 height 34
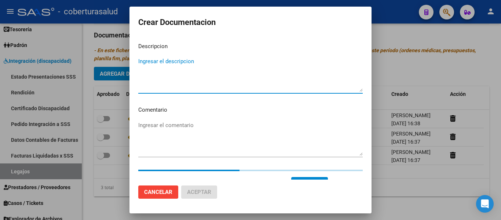
paste textarea "4-TRANSPORTE SIN DEPENDENCIA"
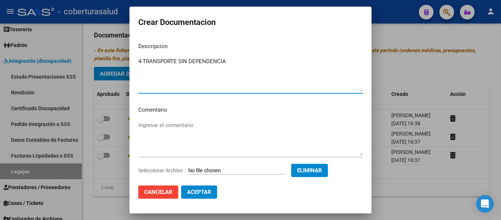
click at [144, 60] on textarea "4-TRANSPORTE SIN DEPENDENCIA" at bounding box center [250, 74] width 224 height 34
type textarea "4- TRANSPORTE SIN DEPENDENCIA"
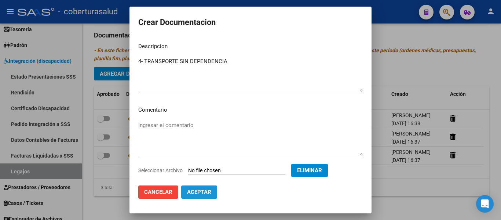
click at [194, 193] on span "Aceptar" at bounding box center [199, 191] width 24 height 7
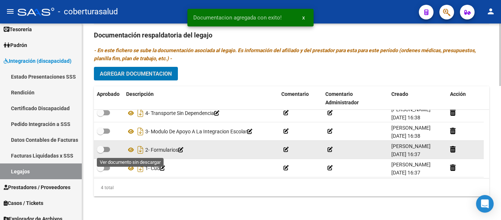
scroll to position [8, 0]
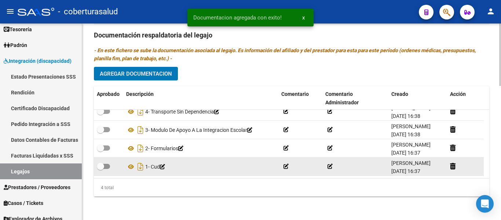
click at [108, 165] on span at bounding box center [103, 165] width 13 height 5
click at [100, 169] on input "checkbox" at bounding box center [100, 169] width 0 height 0
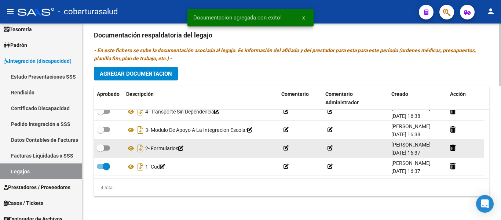
click at [107, 141] on datatable-body-cell at bounding box center [108, 148] width 29 height 18
click at [104, 146] on span at bounding box center [103, 147] width 13 height 5
click at [100, 150] on input "checkbox" at bounding box center [100, 150] width 0 height 0
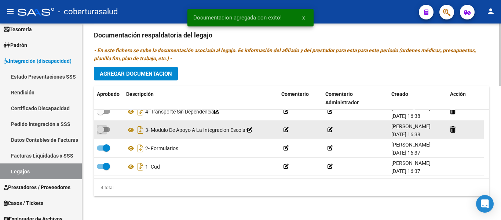
click at [106, 127] on span at bounding box center [103, 129] width 13 height 5
click at [100, 132] on input "checkbox" at bounding box center [100, 132] width 0 height 0
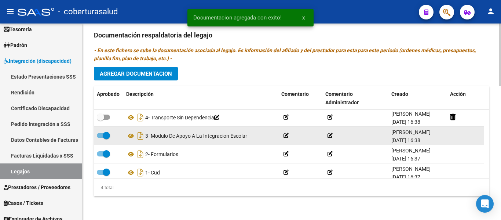
scroll to position [0, 0]
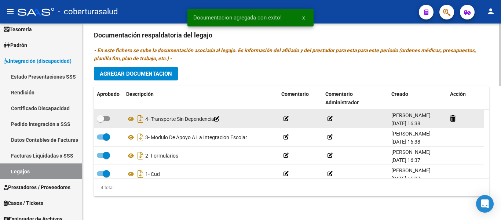
click at [103, 119] on span at bounding box center [100, 118] width 7 height 7
click at [100, 121] on input "checkbox" at bounding box center [100, 121] width 0 height 0
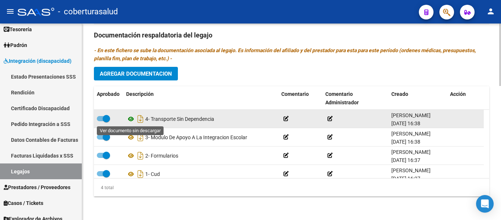
click at [134, 118] on icon at bounding box center [131, 118] width 10 height 9
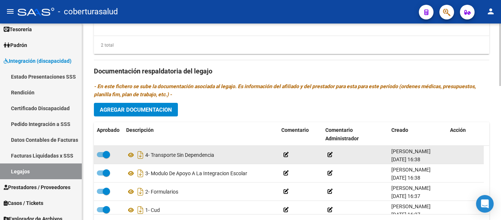
scroll to position [311, 0]
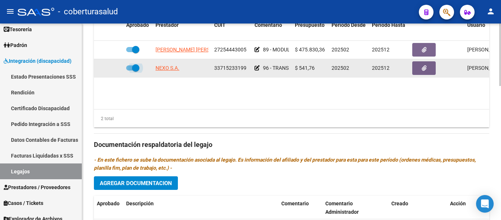
click at [134, 69] on span at bounding box center [135, 67] width 7 height 7
click at [130, 70] on input "checkbox" at bounding box center [129, 70] width 0 height 0
click at [113, 68] on icon at bounding box center [112, 67] width 5 height 5
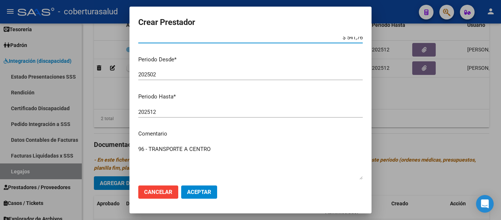
scroll to position [108, 0]
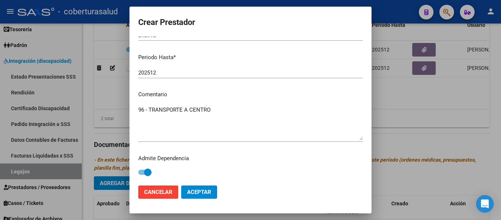
click at [146, 171] on span at bounding box center [147, 171] width 7 height 7
click at [142, 174] on input "checkbox" at bounding box center [141, 174] width 0 height 0
click at [199, 189] on span "Aceptar" at bounding box center [199, 191] width 24 height 7
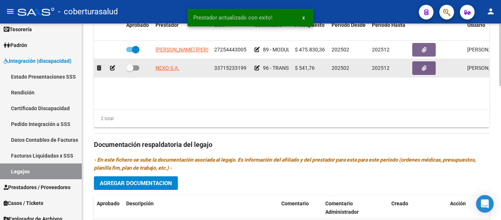
click at [126, 67] on datatable-body-cell at bounding box center [137, 68] width 29 height 18
click at [136, 69] on span at bounding box center [132, 67] width 13 height 5
click at [130, 70] on input "checkbox" at bounding box center [129, 70] width 0 height 0
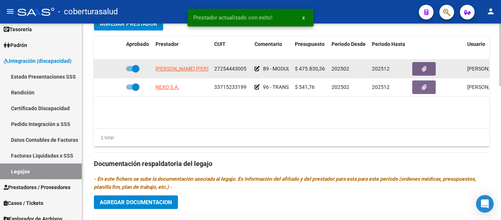
scroll to position [275, 0]
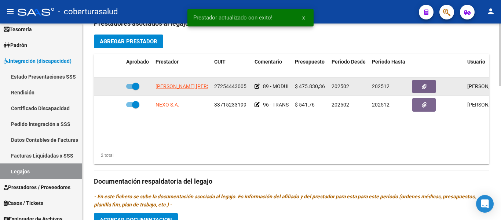
click at [139, 84] on div at bounding box center [137, 87] width 23 height 10
click at [136, 85] on span at bounding box center [135, 85] width 7 height 7
click at [130, 89] on input "checkbox" at bounding box center [129, 89] width 0 height 0
click at [114, 87] on icon at bounding box center [112, 86] width 5 height 5
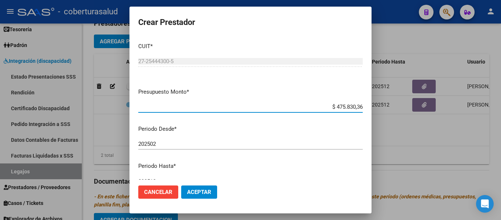
scroll to position [108, 0]
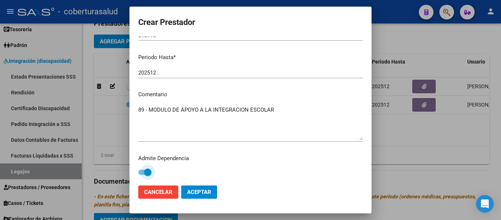
click at [144, 169] on span at bounding box center [147, 171] width 7 height 7
click at [142, 174] on input "checkbox" at bounding box center [141, 174] width 0 height 0
click at [204, 191] on span "Aceptar" at bounding box center [199, 191] width 24 height 7
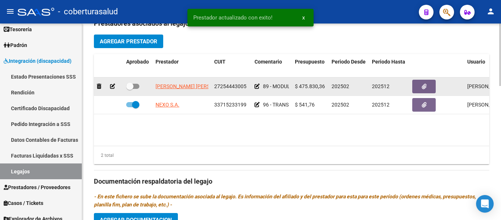
click at [136, 87] on span at bounding box center [132, 86] width 13 height 5
click at [130, 89] on input "checkbox" at bounding box center [129, 89] width 0 height 0
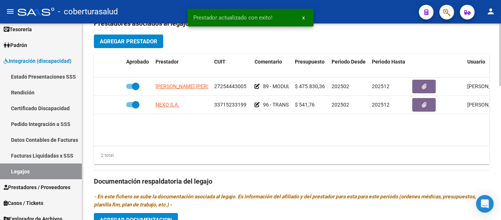
click at [169, 134] on datatable-body "MARENGO GALINDEZ MARIANA PATRICIA 27254443005 89 - MODULO DE APOYO A LA INTEGRA…" at bounding box center [291, 111] width 395 height 68
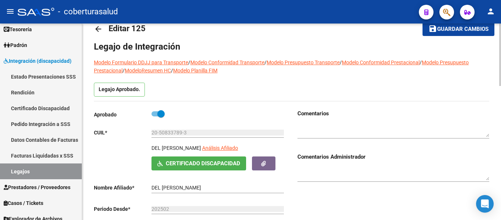
scroll to position [0, 0]
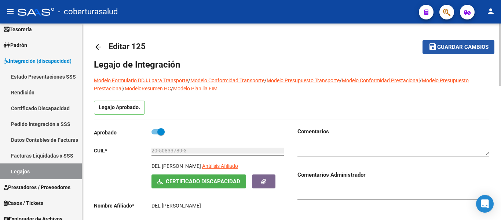
click at [476, 46] on span "Guardar cambios" at bounding box center [462, 47] width 51 height 7
click at [449, 50] on span "Guardar cambios" at bounding box center [462, 47] width 51 height 7
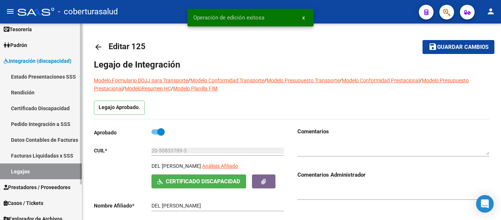
click at [38, 168] on link "Legajos" at bounding box center [41, 171] width 82 height 16
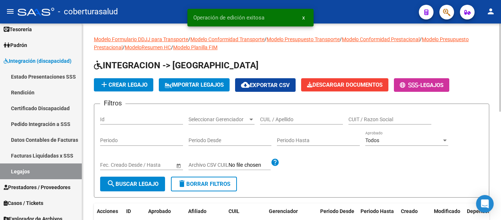
click at [273, 117] on input "CUIL / Apellido" at bounding box center [301, 119] width 83 height 6
paste input "27537098592"
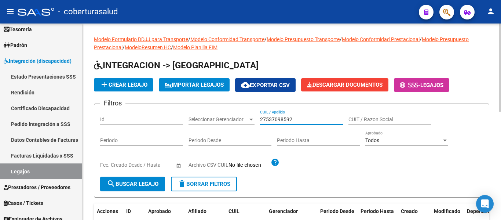
scroll to position [110, 0]
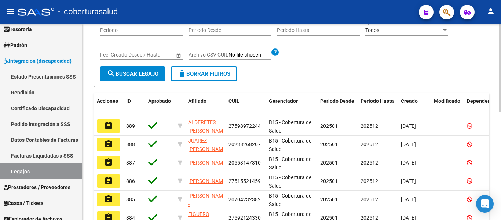
click at [150, 67] on button "search Buscar Legajo" at bounding box center [132, 73] width 65 height 15
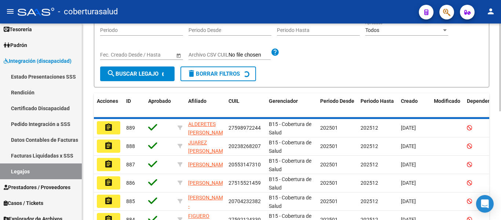
scroll to position [76, 0]
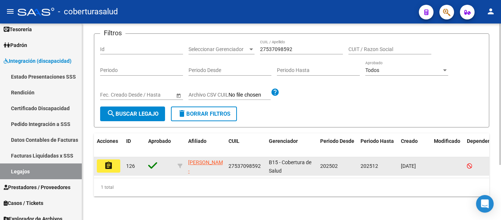
click at [113, 161] on button "assignment" at bounding box center [108, 165] width 23 height 13
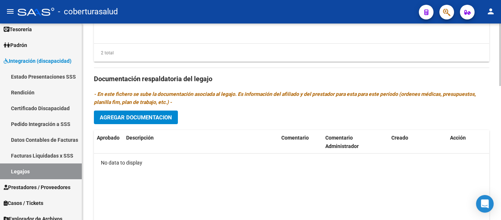
scroll to position [421, 0]
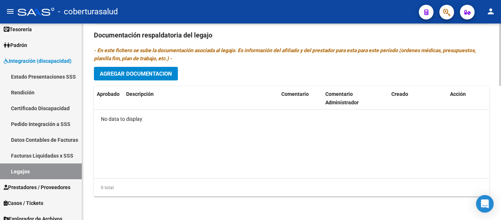
click at [132, 69] on button "Agregar Documentacion" at bounding box center [136, 74] width 84 height 14
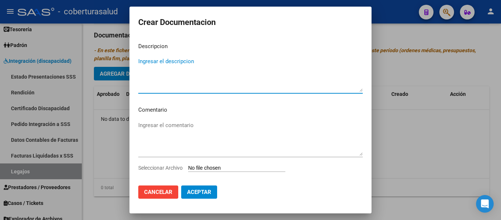
click at [202, 165] on input "Seleccionar Archivo" at bounding box center [236, 168] width 97 height 7
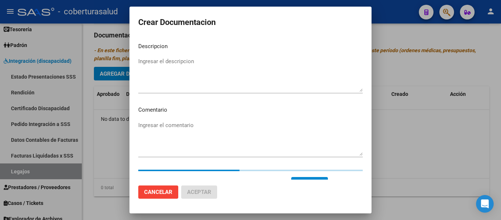
click at [149, 67] on textarea "Ingresar el descripcion" at bounding box center [250, 74] width 224 height 34
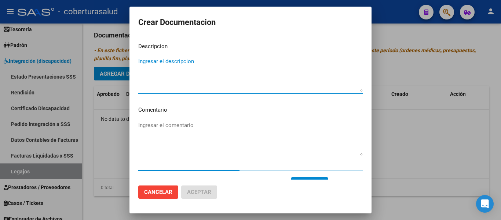
paste textarea "1-CUD"
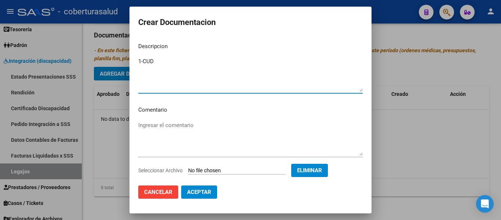
click at [143, 61] on textarea "1-CUD" at bounding box center [250, 74] width 224 height 34
click at [194, 188] on span "Aceptar" at bounding box center [199, 191] width 24 height 7
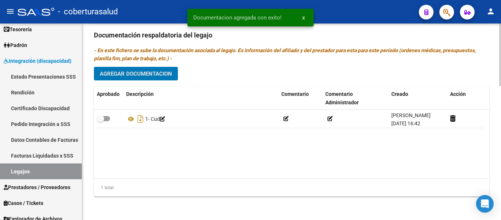
click at [121, 67] on button "Agregar Documentacion" at bounding box center [136, 74] width 84 height 14
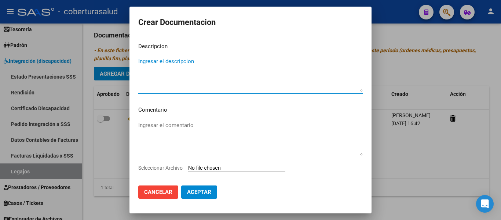
click at [212, 164] on app-file-uploader "Seleccionar Archivo" at bounding box center [214, 167] width 153 height 7
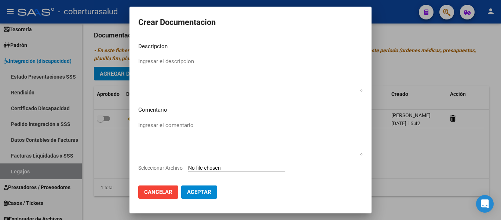
click at [213, 168] on input "Seleccionar Archivo" at bounding box center [236, 168] width 97 height 7
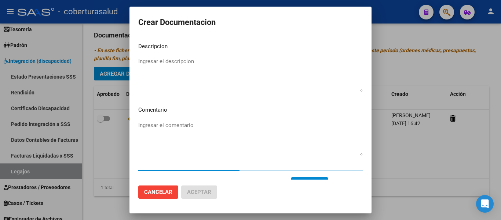
click at [165, 60] on textarea "Ingresar el descripcion" at bounding box center [250, 74] width 224 height 34
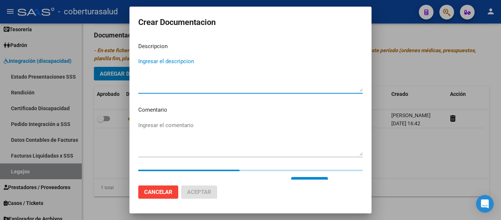
paste textarea "2-FORMULARIOS"
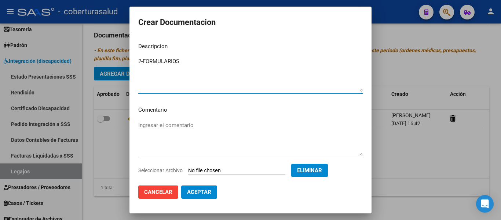
click at [143, 60] on textarea "2-FORMULARIOS" at bounding box center [250, 74] width 224 height 34
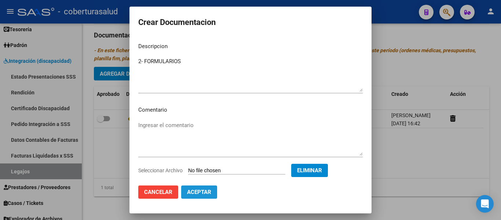
click at [202, 188] on button "Aceptar" at bounding box center [199, 191] width 36 height 13
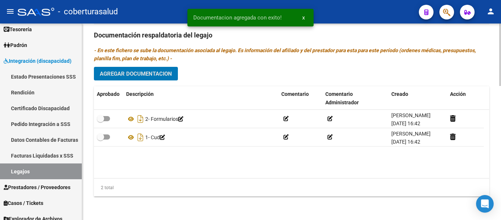
click at [135, 70] on span "Agregar Documentacion" at bounding box center [136, 73] width 72 height 7
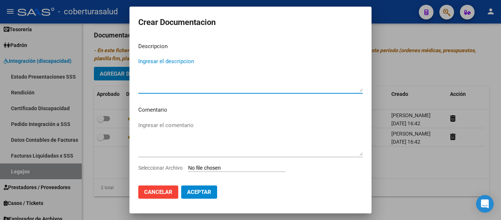
click at [227, 163] on div "Ingresar el comentario" at bounding box center [250, 141] width 224 height 44
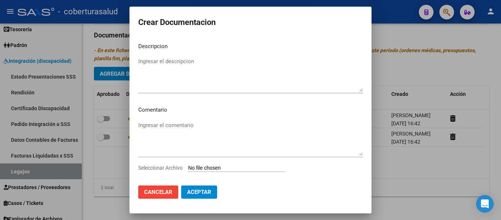
click at [228, 165] on input "Seleccionar Archivo" at bounding box center [236, 168] width 97 height 7
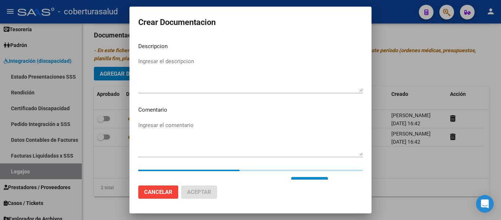
click at [183, 73] on textarea "Ingresar el descripcion" at bounding box center [250, 74] width 224 height 34
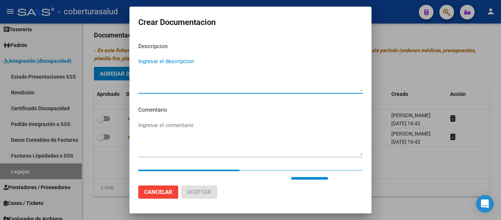
paste textarea "3-MODULO DE APOYO A LA INTEGRACION ESCOLAR"
click at [143, 59] on textarea "3-MODULO DE APOYO A LA INTEGRACION ESCOLAR" at bounding box center [250, 74] width 224 height 34
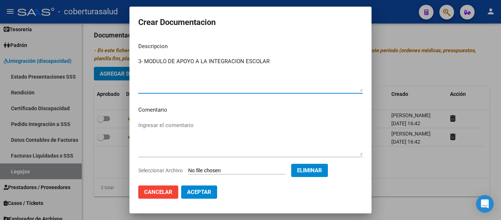
click at [208, 192] on span "Aceptar" at bounding box center [199, 191] width 24 height 7
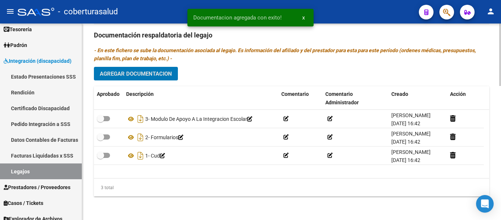
click at [153, 75] on span "Agregar Documentacion" at bounding box center [136, 73] width 72 height 7
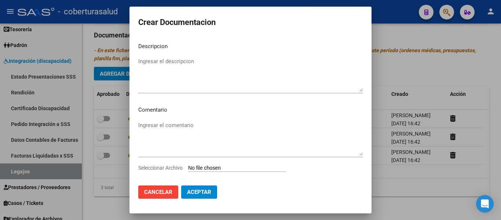
click at [207, 166] on input "Seleccionar Archivo" at bounding box center [236, 168] width 97 height 7
click at [220, 166] on input "Seleccionar Archivo" at bounding box center [236, 168] width 97 height 7
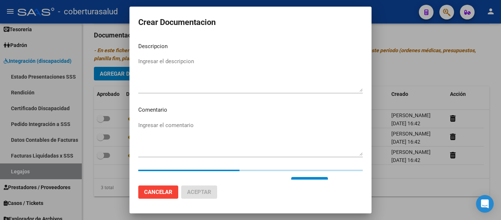
click at [181, 67] on textarea "Ingresar el descripcion" at bounding box center [250, 74] width 224 height 34
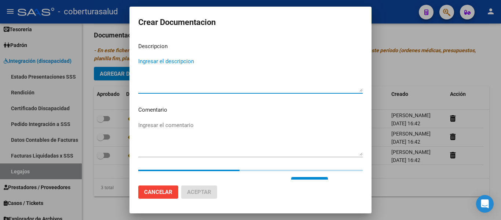
paste textarea "4-TRANSPORTE CON DEPEDENCIA"
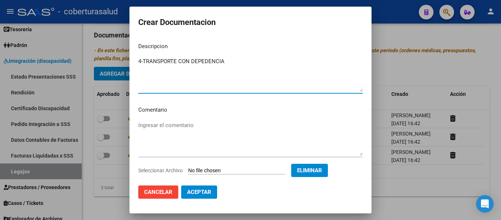
click at [144, 59] on textarea "4-TRANSPORTE CON DEPEDENCIA" at bounding box center [250, 74] width 224 height 34
click at [205, 192] on span "Aceptar" at bounding box center [199, 191] width 24 height 7
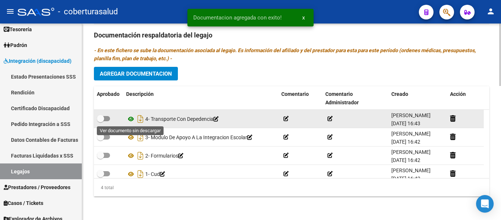
click at [132, 120] on icon at bounding box center [131, 118] width 10 height 9
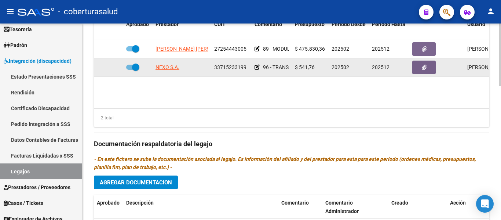
scroll to position [275, 0]
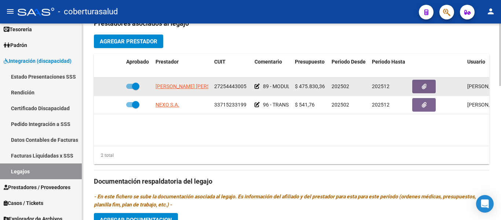
click at [137, 86] on span at bounding box center [135, 85] width 7 height 7
click at [130, 89] on input "checkbox" at bounding box center [129, 89] width 0 height 0
click at [110, 84] on div at bounding box center [108, 86] width 23 height 8
click at [112, 86] on icon at bounding box center [112, 86] width 5 height 5
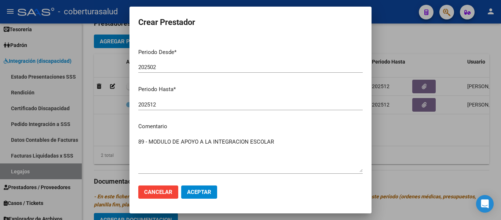
scroll to position [108, 0]
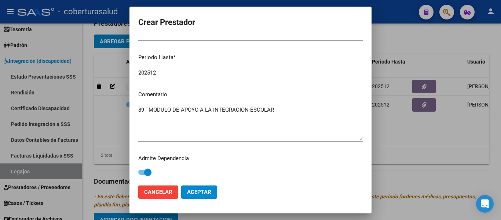
click at [144, 174] on span at bounding box center [147, 171] width 7 height 7
click at [142, 174] on input "checkbox" at bounding box center [141, 174] width 0 height 0
click at [198, 194] on span "Aceptar" at bounding box center [199, 191] width 24 height 7
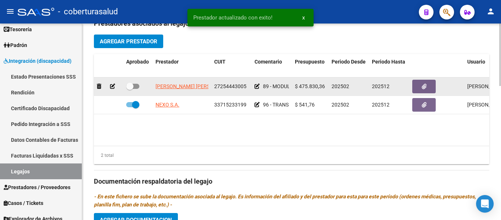
click at [130, 85] on span at bounding box center [129, 85] width 7 height 7
click at [130, 89] on input "checkbox" at bounding box center [129, 89] width 0 height 0
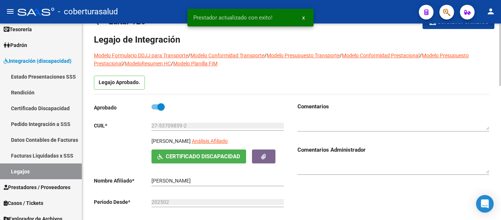
scroll to position [0, 0]
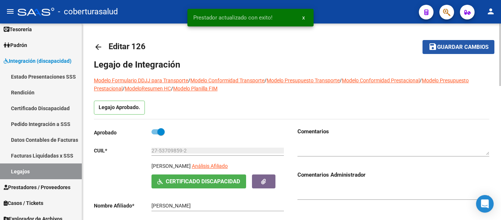
click at [479, 49] on span "Guardar cambios" at bounding box center [462, 47] width 51 height 7
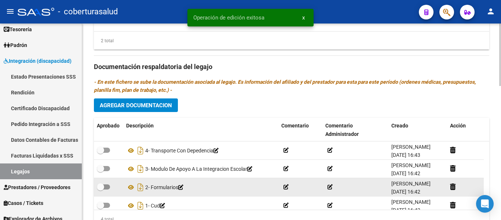
scroll to position [421, 0]
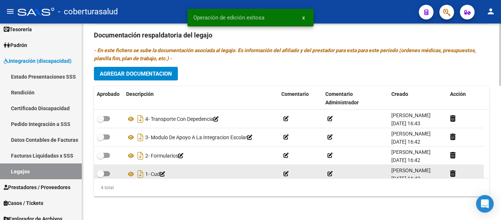
click at [105, 176] on label at bounding box center [103, 173] width 13 height 9
click at [100, 176] on input "checkbox" at bounding box center [100, 176] width 0 height 0
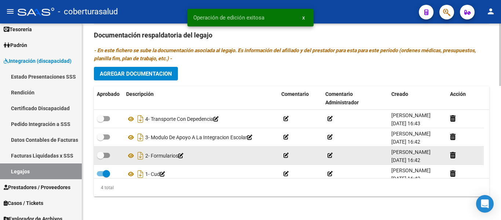
click at [104, 155] on span at bounding box center [103, 154] width 13 height 5
click at [100, 158] on input "checkbox" at bounding box center [100, 158] width 0 height 0
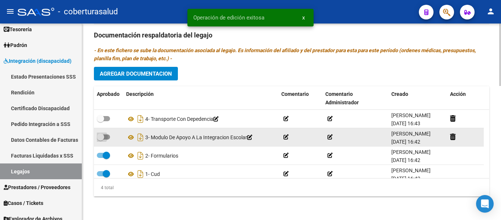
click at [107, 132] on label at bounding box center [103, 136] width 13 height 9
click at [100, 139] on input "checkbox" at bounding box center [100, 139] width 0 height 0
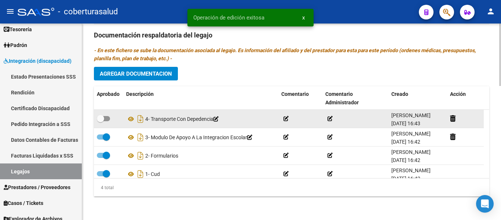
click at [108, 121] on label at bounding box center [103, 118] width 13 height 9
click at [100, 121] on input "checkbox" at bounding box center [100, 121] width 0 height 0
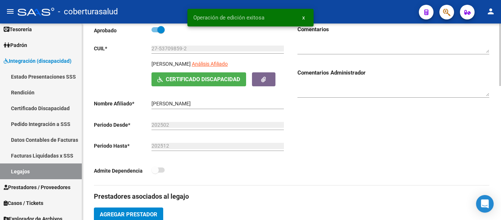
scroll to position [0, 0]
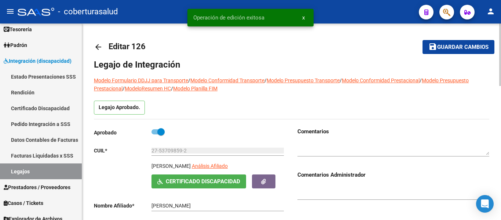
click at [455, 49] on span "Guardar cambios" at bounding box center [462, 47] width 51 height 7
click at [62, 176] on link "Legajos" at bounding box center [41, 171] width 82 height 16
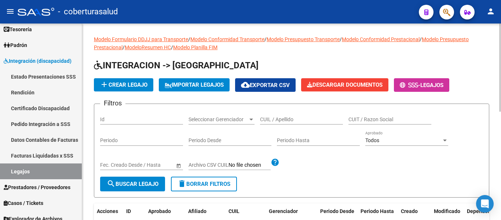
click at [203, 114] on div "Seleccionar Gerenciador Seleccionar Gerenciador" at bounding box center [221, 117] width 66 height 15
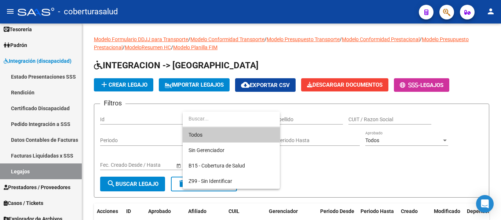
click at [314, 118] on div at bounding box center [250, 110] width 501 height 220
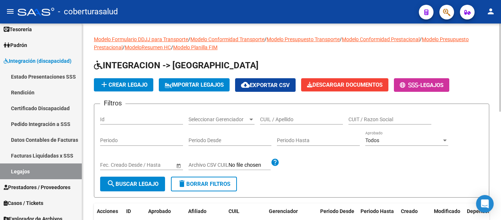
click at [313, 117] on input "CUIL / Apellido" at bounding box center [301, 119] width 83 height 6
paste input "20531201877"
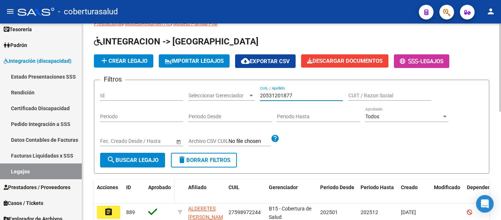
scroll to position [73, 0]
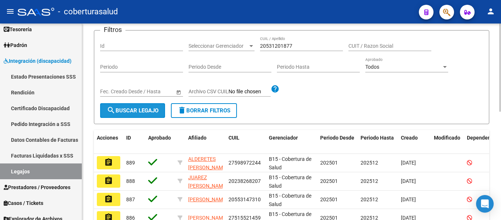
click at [133, 109] on span "search Buscar Legajo" at bounding box center [133, 110] width 52 height 7
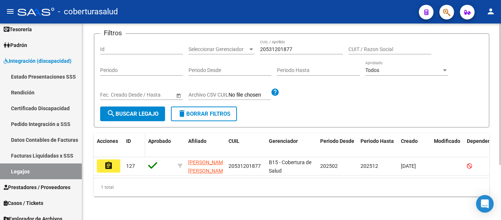
scroll to position [76, 0]
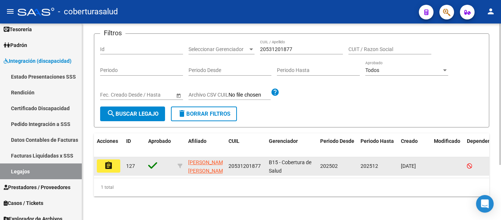
click at [108, 162] on mat-icon "assignment" at bounding box center [108, 165] width 9 height 9
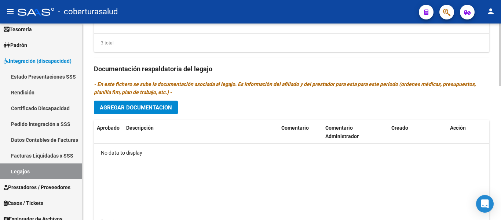
scroll to position [421, 0]
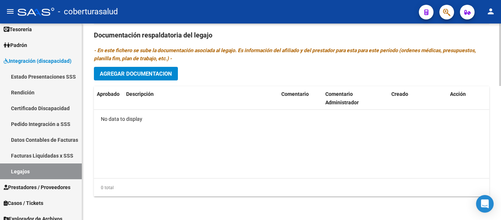
click at [148, 76] on span "Agregar Documentacion" at bounding box center [136, 73] width 72 height 7
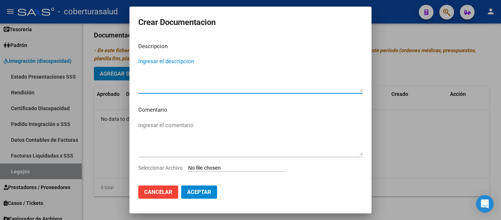
click at [218, 170] on input "Seleccionar Archivo" at bounding box center [236, 168] width 97 height 7
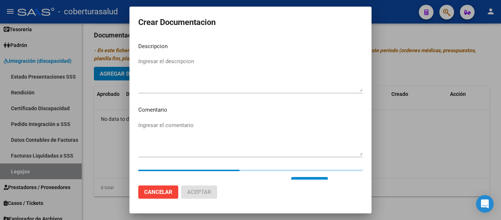
click at [144, 79] on textarea "Ingresar el descripcion" at bounding box center [250, 74] width 224 height 34
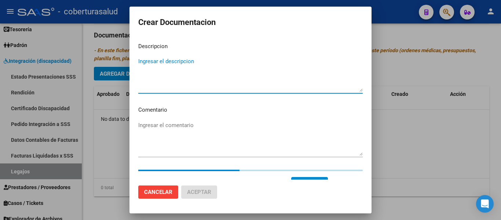
paste textarea "1-CUD"
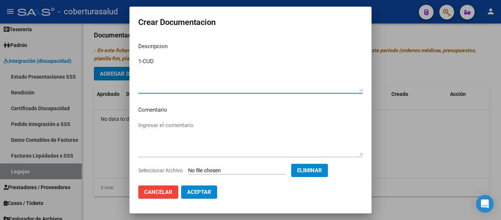
click at [143, 61] on textarea "1-CUD" at bounding box center [250, 74] width 224 height 34
click at [202, 192] on span "Aceptar" at bounding box center [199, 191] width 24 height 7
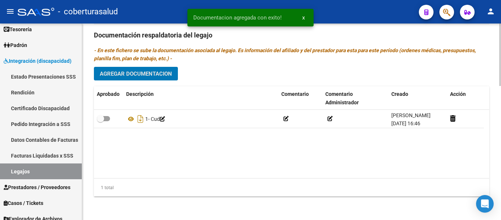
click at [128, 77] on span "Agregar Documentacion" at bounding box center [136, 73] width 72 height 7
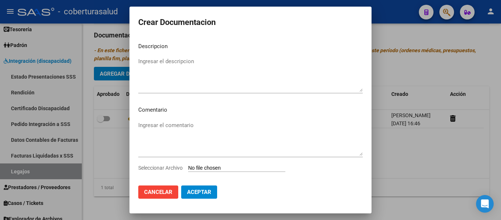
click at [210, 167] on input "Seleccionar Archivo" at bounding box center [236, 168] width 97 height 7
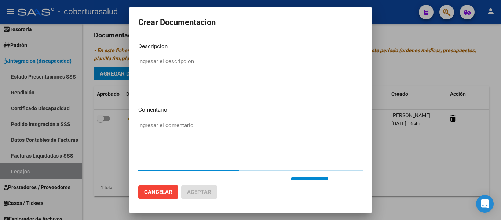
click at [163, 59] on textarea "Ingresar el descripcion" at bounding box center [250, 74] width 224 height 34
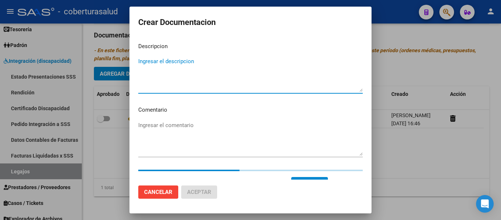
paste textarea "2- FORMULARIOS"
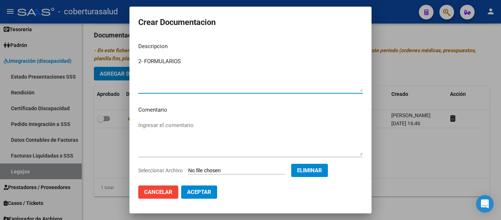
click at [207, 189] on span "Aceptar" at bounding box center [199, 191] width 24 height 7
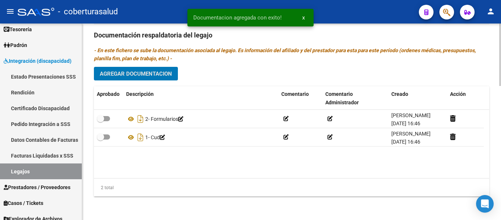
click at [145, 71] on span "Agregar Documentacion" at bounding box center [136, 73] width 72 height 7
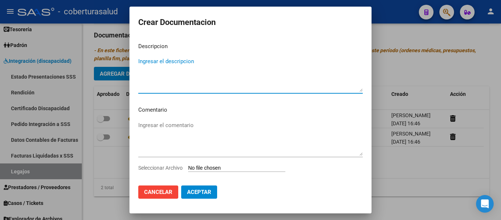
click at [209, 166] on input "Seleccionar Archivo" at bounding box center [236, 168] width 97 height 7
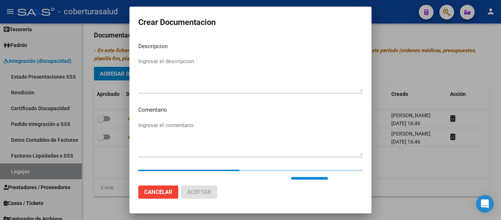
click at [191, 70] on textarea "Ingresar el descripcion" at bounding box center [250, 74] width 224 height 34
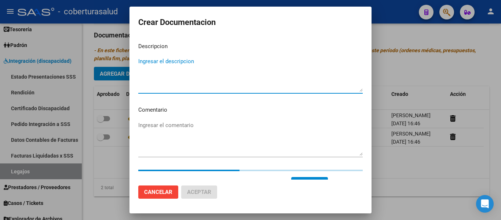
paste textarea "3- PRESTACION DE APOYO EN PSICOLOGIA"
click at [158, 60] on textarea "3- PRESTACION DE APOYO EN PSICOLOGIA" at bounding box center [250, 74] width 224 height 34
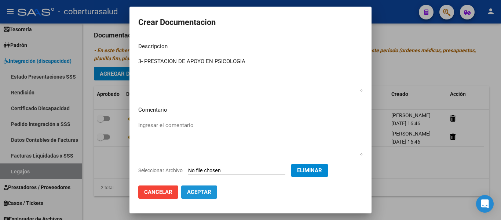
click at [207, 189] on span "Aceptar" at bounding box center [199, 191] width 24 height 7
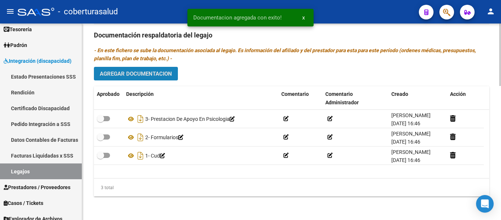
click at [135, 72] on span "Agregar Documentacion" at bounding box center [136, 73] width 72 height 7
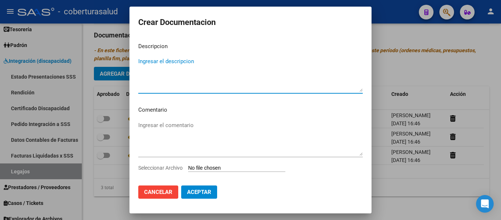
click at [206, 165] on input "Seleccionar Archivo" at bounding box center [236, 168] width 97 height 7
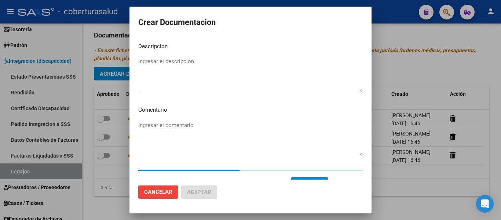
click at [199, 78] on textarea "Ingresar el descripcion" at bounding box center [250, 74] width 224 height 34
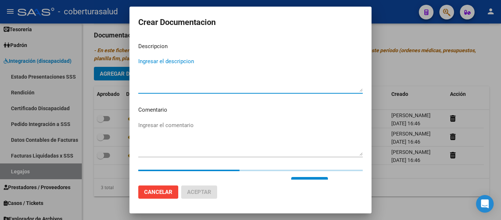
paste textarea "4-PRESTACION DE APOYO EN PSICOPEDAGOGIA"
click at [143, 61] on textarea "4-PRESTACION DE APOYO EN PSICOPEDAGOGIA" at bounding box center [250, 74] width 224 height 34
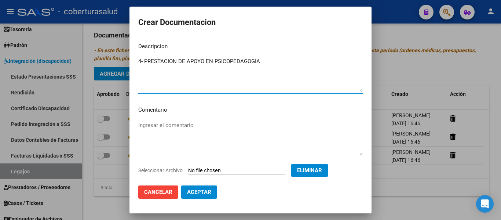
click at [198, 189] on span "Aceptar" at bounding box center [199, 191] width 24 height 7
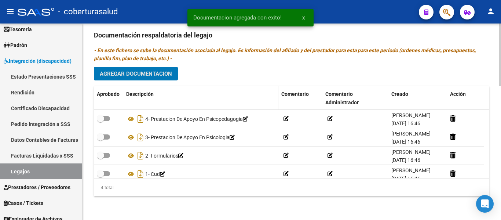
click at [144, 90] on div "Descripción" at bounding box center [200, 94] width 149 height 8
click at [149, 77] on span "Agregar Documentacion" at bounding box center [136, 73] width 72 height 7
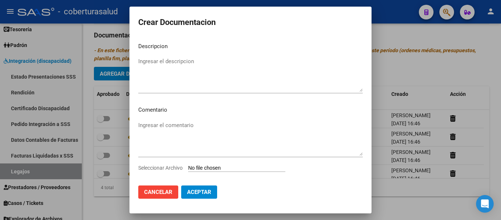
click at [216, 170] on input "Seleccionar Archivo" at bounding box center [236, 168] width 97 height 7
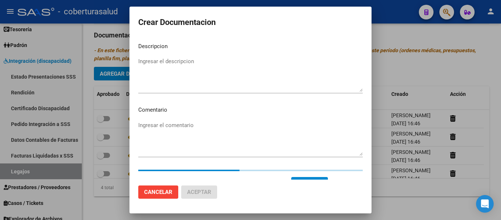
click at [151, 78] on textarea "Ingresar el descripcion" at bounding box center [250, 74] width 224 height 34
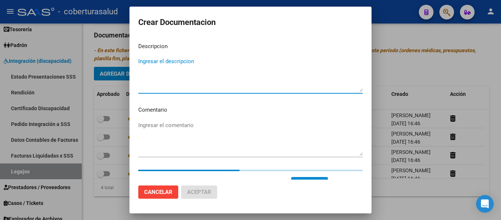
paste textarea "5-MODULO MAESTRA DE APOYO"
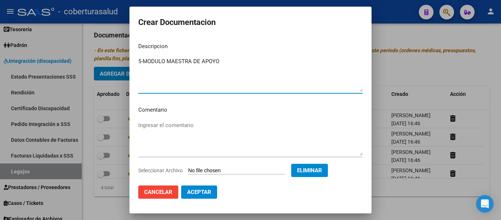
click at [143, 62] on textarea "5-MODULO MAESTRA DE APOYO" at bounding box center [250, 74] width 224 height 34
click at [205, 194] on span "Aceptar" at bounding box center [199, 191] width 24 height 7
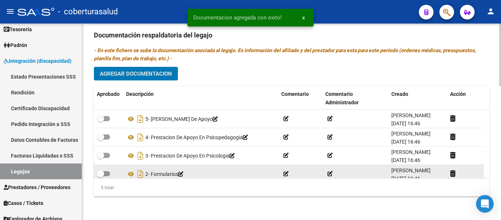
scroll to position [26, 0]
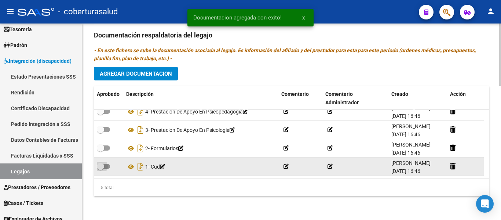
click at [108, 164] on span at bounding box center [103, 165] width 13 height 5
click at [100, 169] on input "checkbox" at bounding box center [100, 169] width 0 height 0
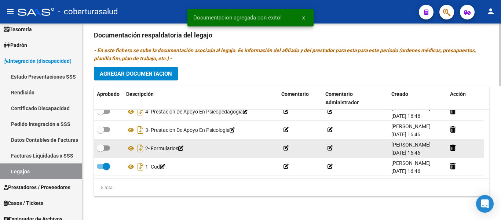
click at [106, 148] on span at bounding box center [103, 147] width 13 height 5
click at [100, 150] on input "checkbox" at bounding box center [100, 150] width 0 height 0
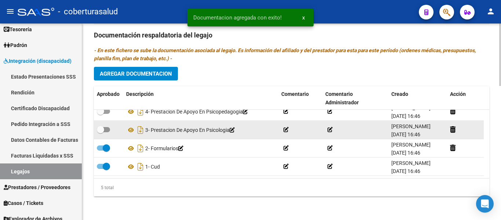
click at [107, 130] on span at bounding box center [103, 129] width 13 height 5
click at [100, 132] on input "checkbox" at bounding box center [100, 132] width 0 height 0
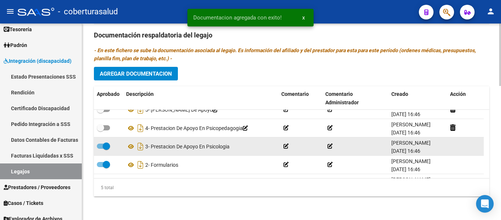
scroll to position [0, 0]
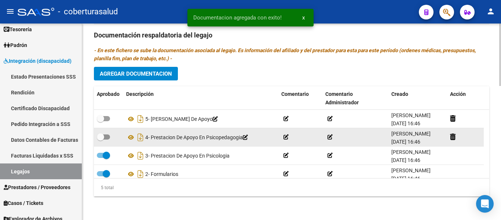
click at [106, 133] on label at bounding box center [103, 136] width 13 height 9
click at [100, 139] on input "checkbox" at bounding box center [100, 139] width 0 height 0
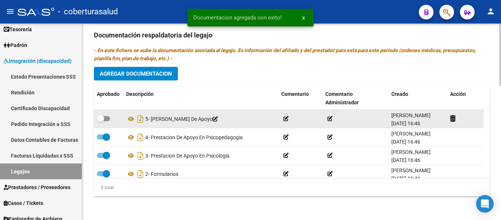
click at [107, 121] on label at bounding box center [103, 118] width 13 height 9
click at [100, 121] on input "checkbox" at bounding box center [100, 121] width 0 height 0
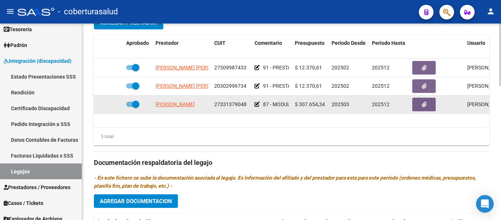
click at [136, 107] on span at bounding box center [135, 103] width 7 height 7
click at [130, 107] on input "checkbox" at bounding box center [129, 107] width 0 height 0
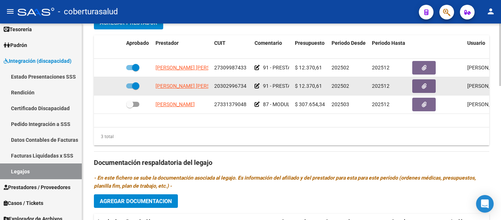
click at [136, 91] on div at bounding box center [137, 86] width 23 height 10
click at [138, 83] on span at bounding box center [135, 85] width 7 height 7
click at [130, 88] on input "checkbox" at bounding box center [129, 88] width 0 height 0
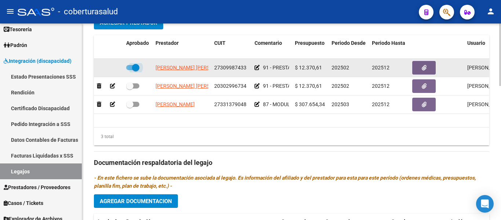
click at [132, 70] on span at bounding box center [135, 67] width 7 height 7
click at [130, 70] on input "checkbox" at bounding box center [129, 70] width 0 height 0
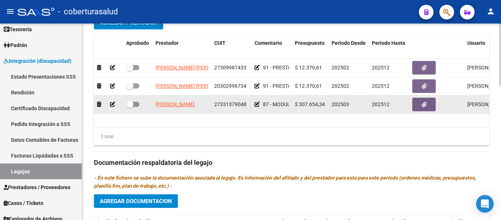
click at [111, 104] on icon at bounding box center [112, 104] width 5 height 5
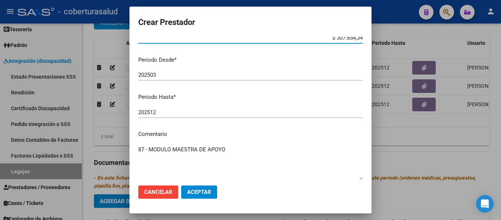
scroll to position [108, 0]
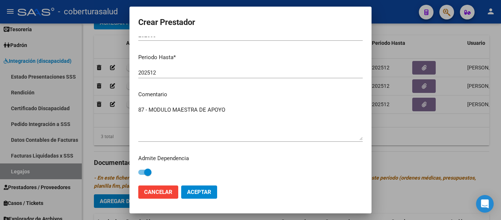
click at [143, 173] on span at bounding box center [144, 171] width 13 height 5
click at [142, 174] on input "checkbox" at bounding box center [141, 174] width 0 height 0
click at [209, 189] on span "Aceptar" at bounding box center [199, 191] width 24 height 7
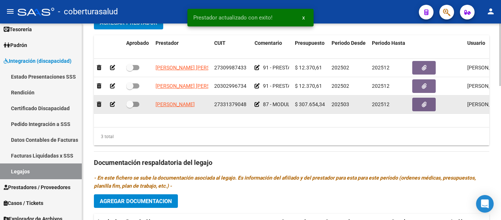
click at [132, 104] on span at bounding box center [129, 103] width 7 height 7
click at [130, 107] on input "checkbox" at bounding box center [129, 107] width 0 height 0
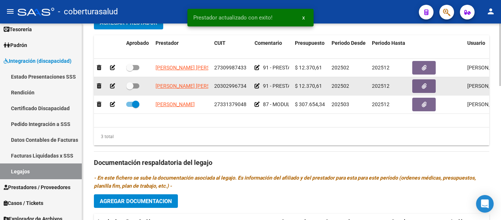
click at [132, 82] on label at bounding box center [132, 85] width 13 height 9
click at [130, 88] on input "checkbox" at bounding box center [129, 88] width 0 height 0
click at [133, 84] on span at bounding box center [135, 85] width 7 height 7
click at [130, 88] on input "checkbox" at bounding box center [129, 88] width 0 height 0
click at [115, 90] on div at bounding box center [108, 86] width 23 height 8
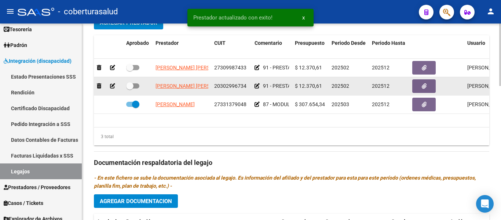
click at [112, 87] on icon at bounding box center [112, 85] width 5 height 5
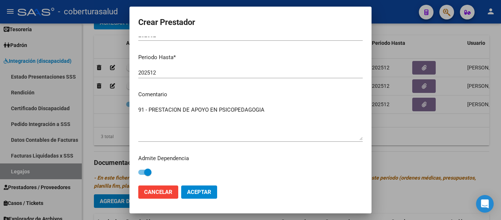
click at [149, 174] on span at bounding box center [147, 171] width 7 height 7
click at [142, 174] on input "checkbox" at bounding box center [141, 174] width 0 height 0
click at [197, 188] on button "Aceptar" at bounding box center [199, 191] width 36 height 13
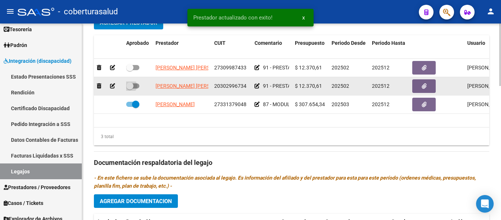
click at [133, 85] on span at bounding box center [129, 85] width 7 height 7
click at [130, 88] on input "checkbox" at bounding box center [129, 88] width 0 height 0
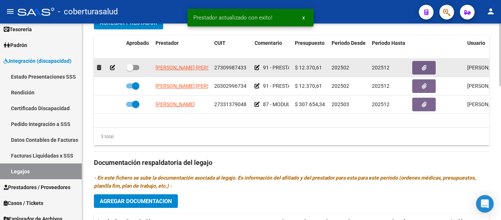
click at [112, 68] on icon at bounding box center [112, 67] width 5 height 5
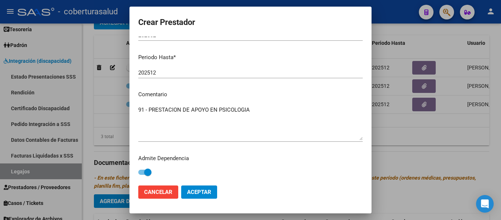
click at [152, 170] on div "Admite Dependencia" at bounding box center [250, 165] width 224 height 23
click at [147, 172] on span at bounding box center [147, 171] width 7 height 7
click at [142, 174] on input "checkbox" at bounding box center [141, 174] width 0 height 0
click at [198, 193] on span "Aceptar" at bounding box center [199, 191] width 24 height 7
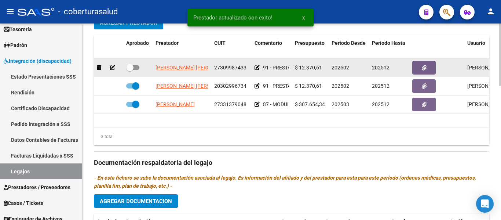
click at [134, 67] on span at bounding box center [132, 67] width 13 height 5
click at [130, 70] on input "checkbox" at bounding box center [129, 70] width 0 height 0
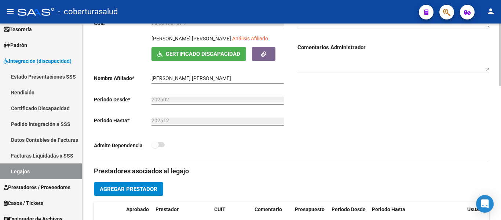
scroll to position [0, 0]
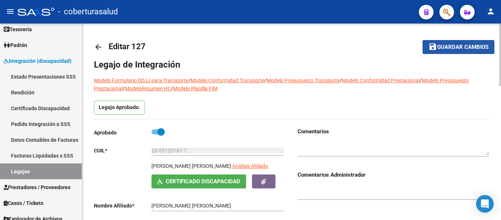
click at [455, 40] on button "save Guardar cambios" at bounding box center [458, 47] width 72 height 14
click at [128, 110] on p "Legajo Aprobado." at bounding box center [119, 107] width 51 height 14
click at [435, 46] on mat-icon "save" at bounding box center [432, 46] width 9 height 9
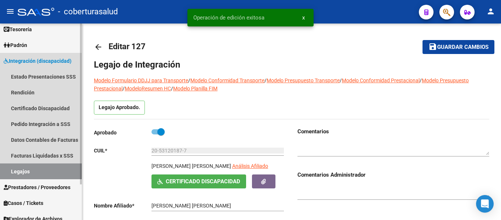
click at [19, 168] on link "Legajos" at bounding box center [41, 171] width 82 height 16
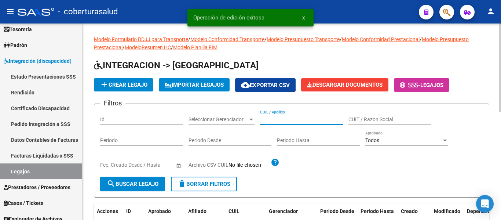
click at [287, 116] on input "CUIL / Apellido" at bounding box center [301, 119] width 83 height 6
paste input "20568347049"
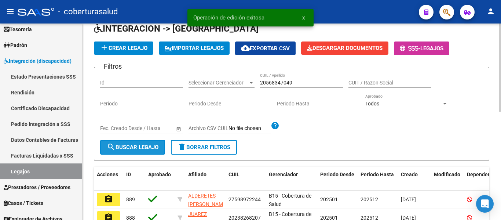
click at [133, 153] on button "search Buscar Legajo" at bounding box center [132, 147] width 65 height 15
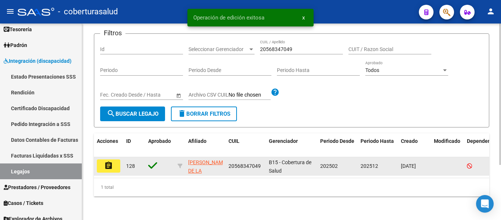
scroll to position [76, 0]
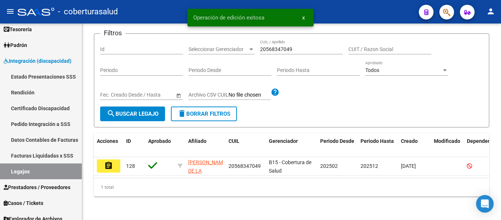
click at [114, 159] on button "assignment" at bounding box center [108, 165] width 23 height 13
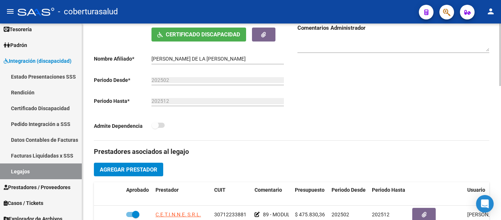
scroll to position [257, 0]
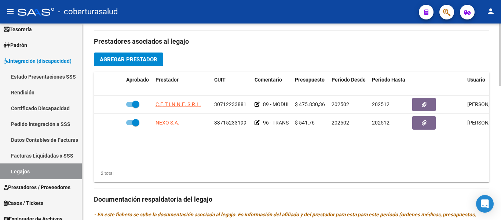
click at [148, 60] on span "Agregar Prestador" at bounding box center [129, 59] width 58 height 7
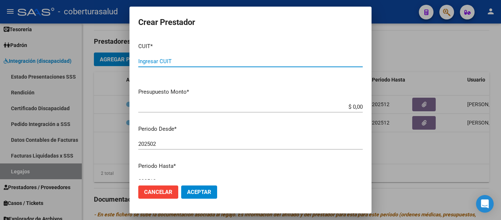
click at [156, 194] on span "Cancelar" at bounding box center [158, 191] width 28 height 7
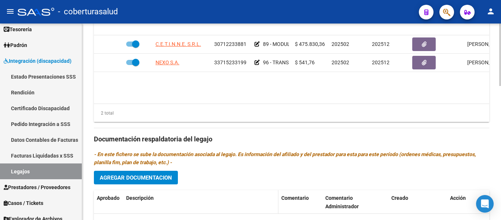
scroll to position [403, 0]
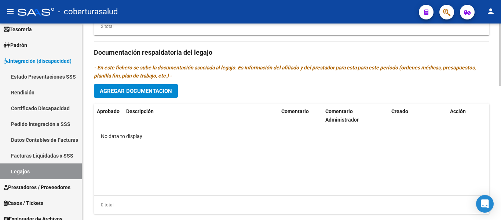
click at [137, 89] on span "Agregar Documentacion" at bounding box center [136, 91] width 72 height 7
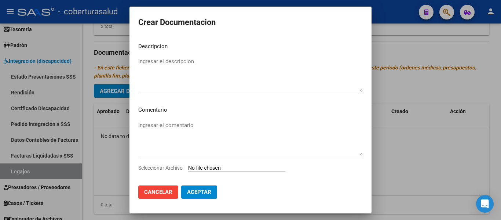
click at [197, 165] on input "Seleccionar Archivo" at bounding box center [236, 168] width 97 height 7
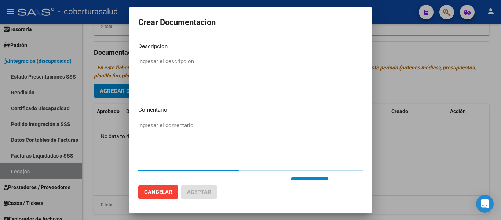
click at [231, 67] on textarea "Ingresar el descripcion" at bounding box center [250, 74] width 224 height 34
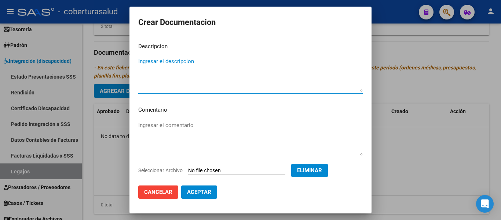
paste textarea "1-CUD"
click at [144, 60] on textarea "1-CUD" at bounding box center [250, 74] width 224 height 34
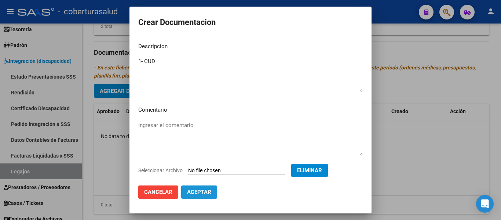
click at [194, 185] on button "Aceptar" at bounding box center [199, 191] width 36 height 13
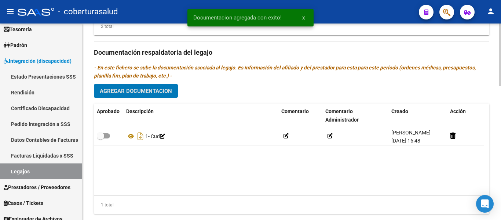
click at [131, 84] on div "Prestadores asociados al legajo Agregar Prestador Aprobado Prestador CUIT Comen…" at bounding box center [291, 51] width 395 height 335
click at [133, 90] on span "Agregar Documentacion" at bounding box center [136, 91] width 72 height 7
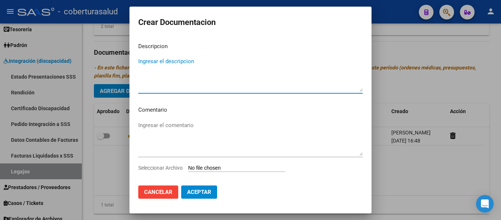
click at [201, 168] on input "Seleccionar Archivo" at bounding box center [236, 168] width 97 height 7
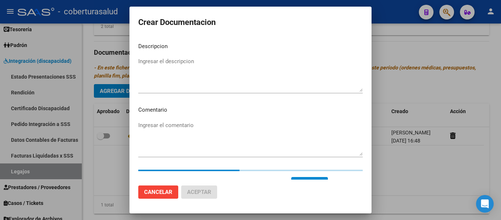
click at [147, 62] on textarea "Ingresar el descripcion" at bounding box center [250, 74] width 224 height 34
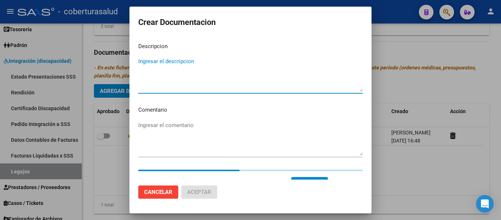
paste textarea "2-FORMULARIOS"
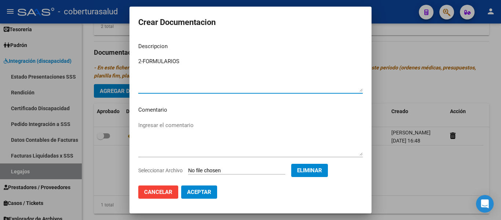
click at [144, 60] on textarea "2-FORMULARIOS" at bounding box center [250, 74] width 224 height 34
click at [193, 190] on span "Aceptar" at bounding box center [199, 191] width 24 height 7
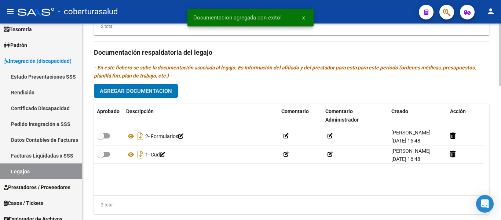
click at [151, 83] on div "Prestadores asociados al legajo Agregar Prestador Aprobado Prestador CUIT Comen…" at bounding box center [291, 51] width 395 height 335
click at [152, 93] on span "Agregar Documentacion" at bounding box center [136, 91] width 72 height 7
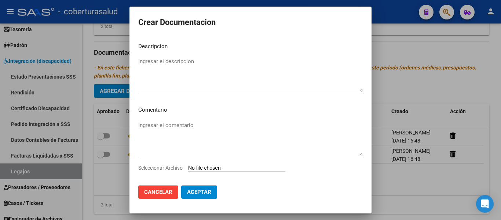
click at [198, 167] on input "Seleccionar Archivo" at bounding box center [236, 168] width 97 height 7
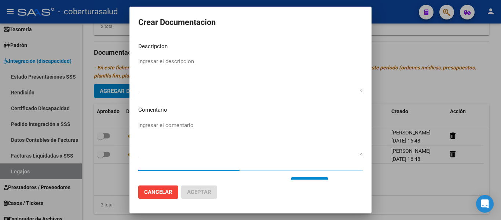
click at [210, 96] on div "Ingresar el descripcion" at bounding box center [250, 78] width 224 height 44
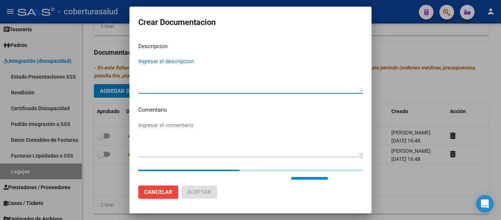
click at [210, 80] on textarea "Ingresar el descripcion" at bounding box center [250, 74] width 224 height 34
paste textarea "3-MODULO DE APOYO A LA INTEGRACION ESCOLAR"
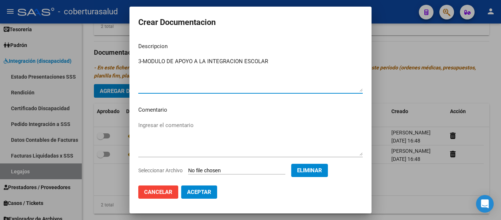
click at [143, 60] on textarea "3-MODULO DE APOYO A LA INTEGRACION ESCOLAR" at bounding box center [250, 74] width 224 height 34
click at [196, 194] on span "Aceptar" at bounding box center [199, 191] width 24 height 7
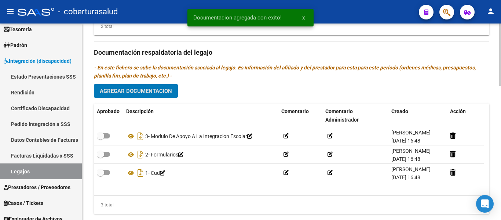
click at [152, 83] on div "Prestadores asociados al legajo Agregar Prestador Aprobado Prestador CUIT Comen…" at bounding box center [291, 51] width 395 height 335
click at [153, 87] on button "Agregar Documentacion" at bounding box center [136, 91] width 84 height 14
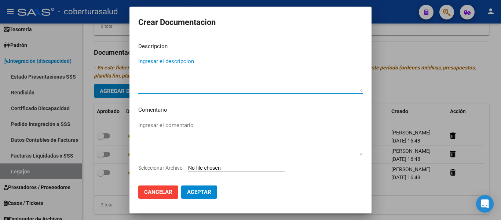
click at [200, 166] on input "Seleccionar Archivo" at bounding box center [236, 168] width 97 height 7
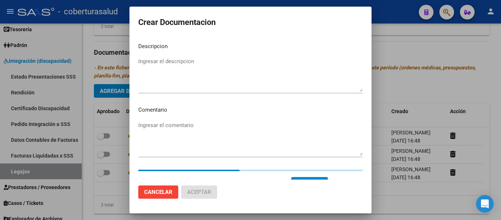
click at [163, 66] on textarea "Ingresar el descripcion" at bounding box center [250, 74] width 224 height 34
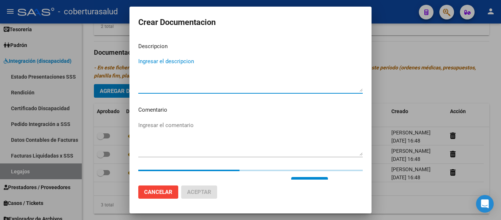
paste textarea "4-TRANSPORTE CON DEPENDENCIA"
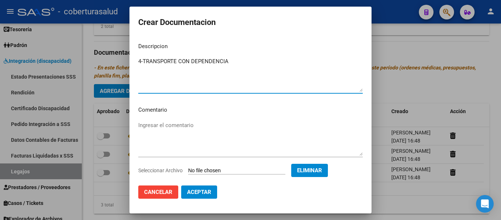
click at [142, 60] on textarea "4-TRANSPORTE CON DEPENDENCIA" at bounding box center [250, 74] width 224 height 34
click at [205, 191] on span "Aceptar" at bounding box center [199, 191] width 24 height 7
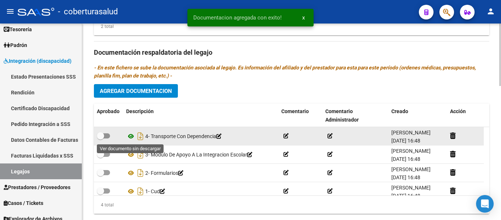
click at [130, 138] on icon at bounding box center [131, 136] width 10 height 9
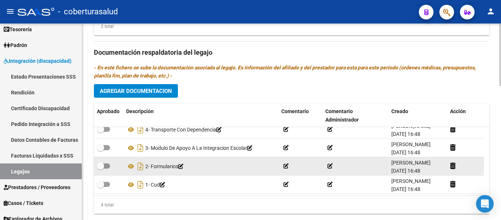
scroll to position [8, 0]
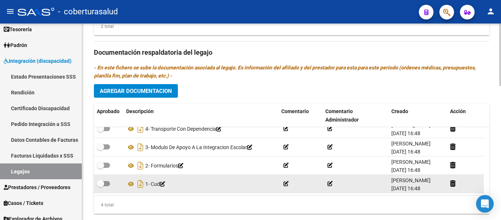
click at [101, 183] on span at bounding box center [100, 183] width 7 height 7
click at [100, 186] on input "checkbox" at bounding box center [100, 186] width 0 height 0
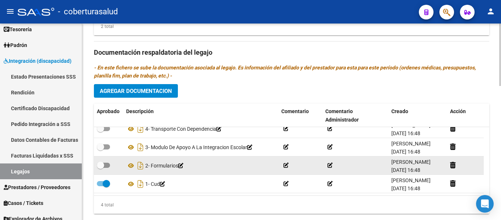
click at [106, 160] on datatable-body-cell at bounding box center [108, 165] width 29 height 18
click at [104, 166] on span at bounding box center [100, 164] width 7 height 7
click at [100, 168] on input "checkbox" at bounding box center [100, 168] width 0 height 0
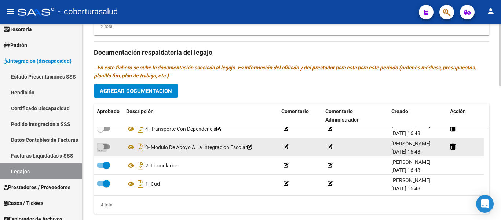
click at [106, 144] on span at bounding box center [103, 146] width 13 height 5
click at [100, 149] on input "checkbox" at bounding box center [100, 149] width 0 height 0
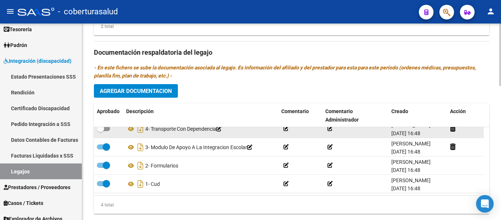
click at [108, 129] on span at bounding box center [103, 128] width 13 height 5
click at [100, 131] on input "checkbox" at bounding box center [100, 131] width 0 height 0
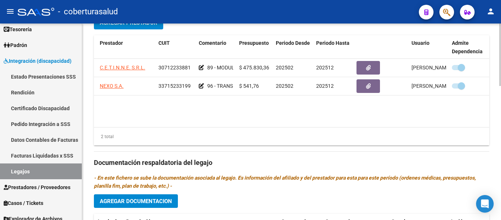
scroll to position [0, 0]
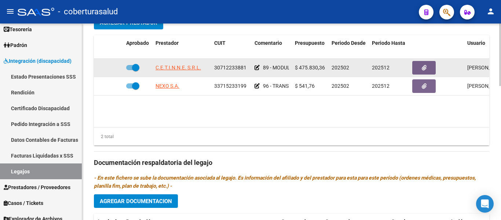
click at [139, 69] on div at bounding box center [137, 68] width 23 height 10
click at [137, 68] on span at bounding box center [135, 67] width 7 height 7
click at [130, 70] on input "checkbox" at bounding box center [129, 70] width 0 height 0
click at [113, 70] on icon at bounding box center [112, 67] width 5 height 5
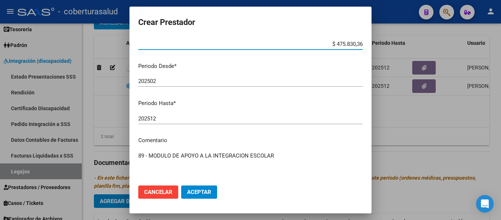
scroll to position [108, 0]
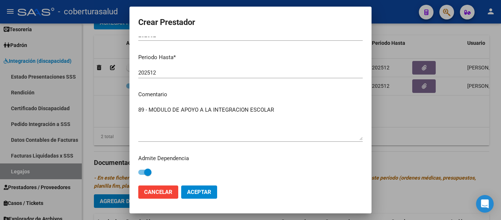
click at [148, 172] on span at bounding box center [147, 171] width 7 height 7
click at [142, 174] on input "checkbox" at bounding box center [141, 174] width 0 height 0
click at [195, 189] on span "Aceptar" at bounding box center [199, 191] width 24 height 7
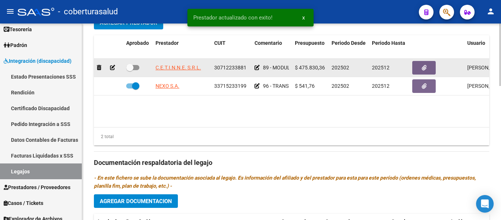
click at [129, 65] on span at bounding box center [129, 67] width 7 height 7
click at [129, 70] on input "checkbox" at bounding box center [129, 70] width 0 height 0
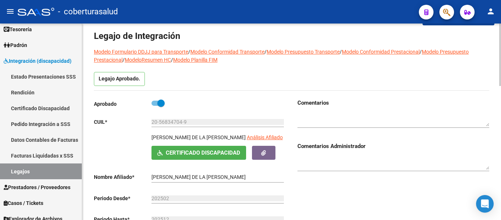
scroll to position [0, 0]
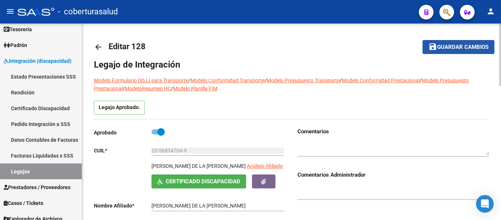
click at [452, 43] on button "save Guardar cambios" at bounding box center [458, 47] width 72 height 14
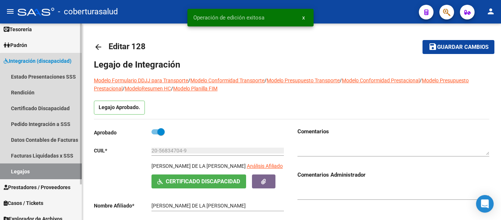
click at [52, 169] on link "Legajos" at bounding box center [41, 171] width 82 height 16
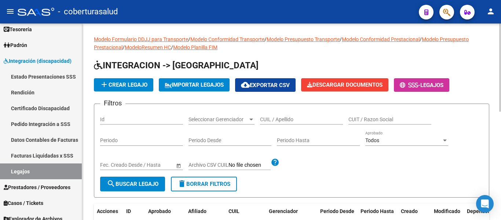
click at [272, 121] on input "CUIL / Apellido" at bounding box center [301, 119] width 83 height 6
paste input "20580003789"
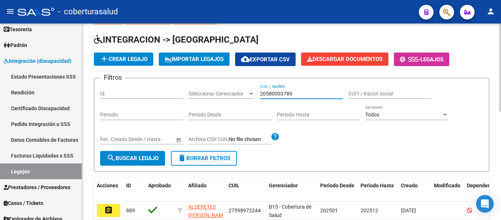
scroll to position [37, 0]
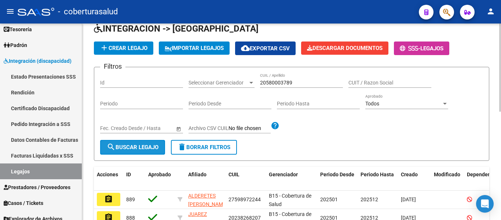
click at [144, 147] on span "search Buscar Legajo" at bounding box center [133, 147] width 52 height 7
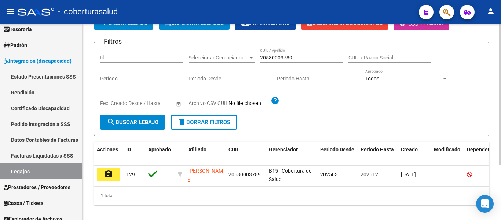
scroll to position [76, 0]
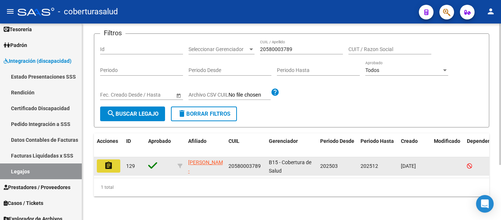
click at [107, 161] on mat-icon "assignment" at bounding box center [108, 165] width 9 height 9
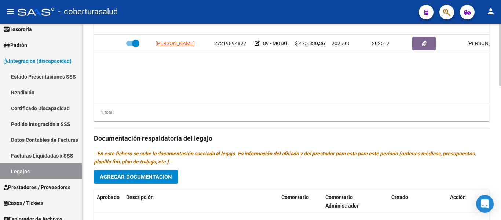
scroll to position [330, 0]
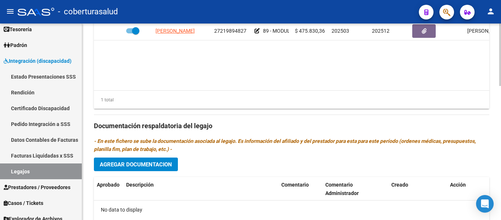
click at [144, 159] on button "Agregar Documentacion" at bounding box center [136, 164] width 84 height 14
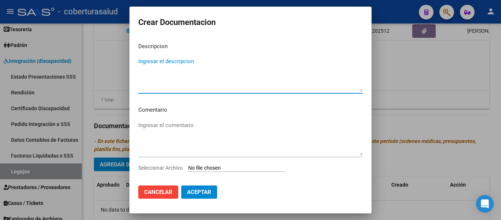
click at [220, 168] on input "Seleccionar Archivo" at bounding box center [236, 168] width 97 height 7
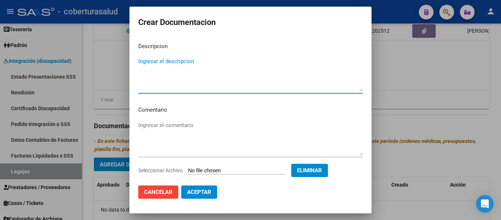
click at [211, 62] on textarea "Ingresar el descripcion" at bounding box center [250, 74] width 224 height 34
paste textarea "1-CUD"
click at [145, 60] on textarea "1-CUD" at bounding box center [250, 74] width 224 height 34
click at [205, 192] on span "Aceptar" at bounding box center [199, 191] width 24 height 7
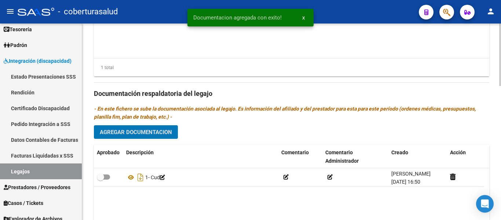
scroll to position [421, 0]
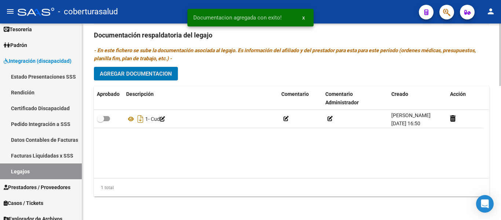
click at [156, 75] on span "Agregar Documentacion" at bounding box center [136, 73] width 72 height 7
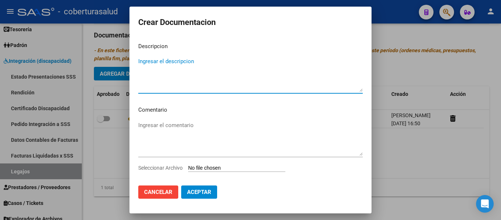
click at [205, 166] on input "Seleccionar Archivo" at bounding box center [236, 168] width 97 height 7
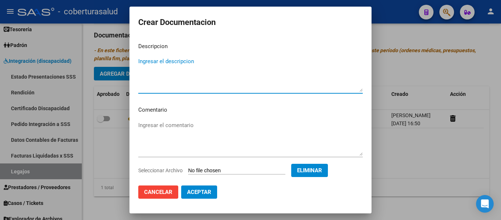
click at [183, 70] on textarea "Ingresar el descripcion" at bounding box center [250, 74] width 224 height 34
paste textarea "2-FORMULARIOS"
click at [143, 59] on textarea "2-FORMULARIOS" at bounding box center [250, 74] width 224 height 34
click at [202, 194] on span "Aceptar" at bounding box center [199, 191] width 24 height 7
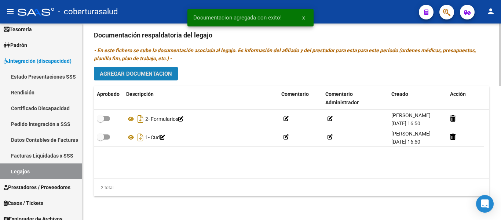
click at [151, 73] on span "Agregar Documentacion" at bounding box center [136, 73] width 72 height 7
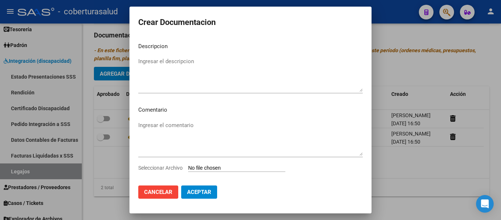
click at [219, 163] on div "Ingresar el comentario" at bounding box center [250, 141] width 224 height 44
click at [221, 168] on input "Seleccionar Archivo" at bounding box center [236, 168] width 97 height 7
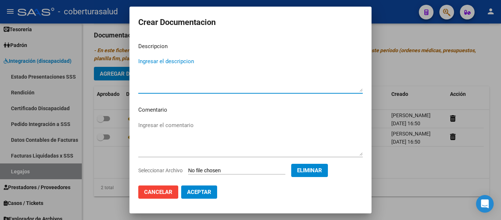
click at [166, 77] on textarea "Ingresar el descripcion" at bounding box center [250, 74] width 224 height 34
paste textarea "3-MODULO DE APOYO A LA INETGRACION ESCOLAR"
click at [142, 59] on textarea "3-MODULO DE APOYO A LA INETGRACION ESCOLAR" at bounding box center [250, 74] width 224 height 34
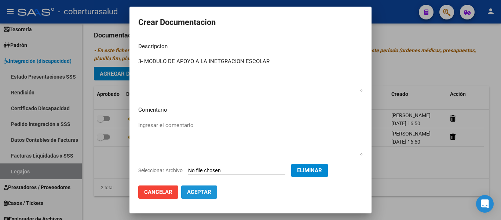
click at [207, 190] on span "Aceptar" at bounding box center [199, 191] width 24 height 7
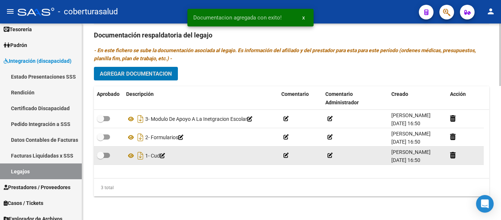
click at [102, 153] on span at bounding box center [100, 154] width 7 height 7
click at [100, 158] on input "checkbox" at bounding box center [100, 158] width 0 height 0
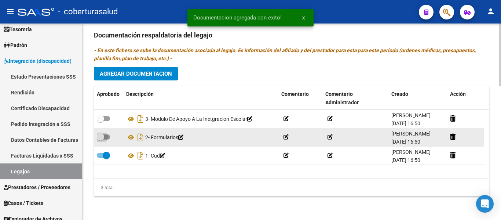
click at [107, 134] on span at bounding box center [103, 136] width 13 height 5
click at [100, 139] on input "checkbox" at bounding box center [100, 139] width 0 height 0
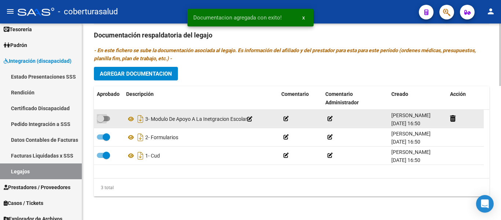
click at [106, 114] on label at bounding box center [103, 118] width 13 height 9
click at [100, 121] on input "checkbox" at bounding box center [100, 121] width 0 height 0
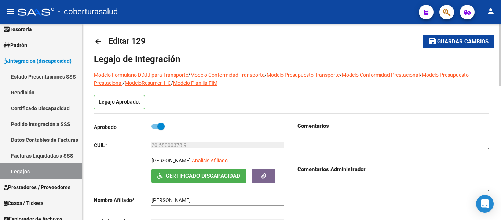
scroll to position [0, 0]
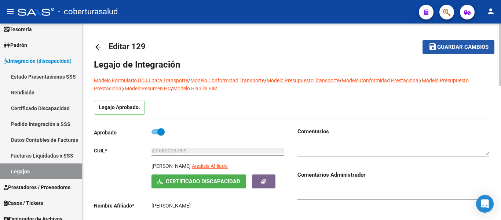
click at [474, 48] on span "Guardar cambios" at bounding box center [462, 47] width 51 height 7
click at [466, 43] on span "save Guardar cambios" at bounding box center [458, 46] width 60 height 7
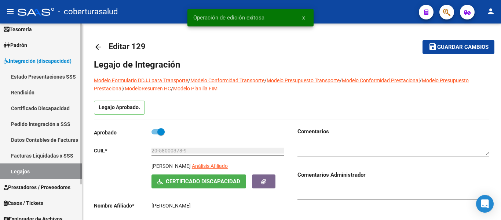
click at [28, 168] on link "Legajos" at bounding box center [41, 171] width 82 height 16
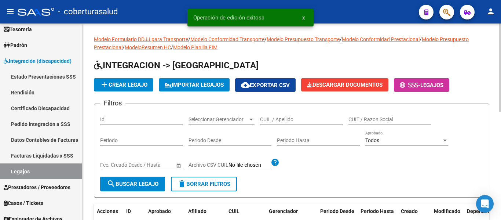
click at [275, 118] on input "CUIL / Apellido" at bounding box center [301, 119] width 83 height 6
paste input "20571984289"
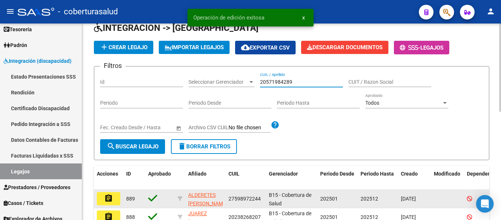
scroll to position [73, 0]
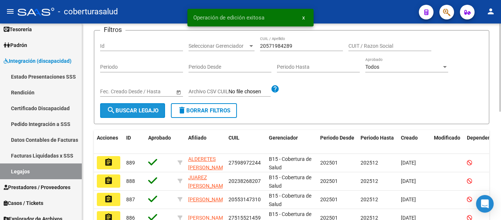
click at [145, 106] on button "search Buscar Legajo" at bounding box center [132, 110] width 65 height 15
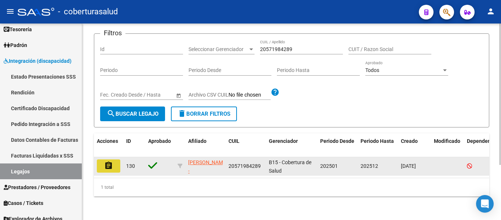
click at [111, 162] on mat-icon "assignment" at bounding box center [108, 165] width 9 height 9
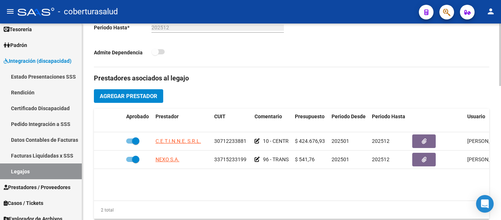
scroll to position [367, 0]
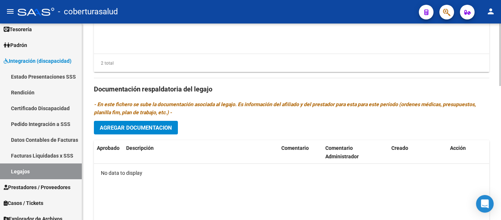
click at [164, 125] on span "Agregar Documentacion" at bounding box center [136, 127] width 72 height 7
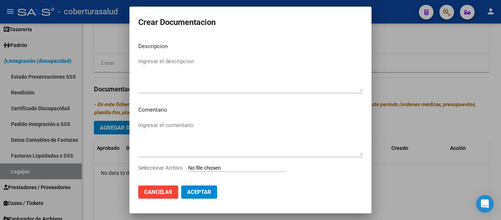
click at [214, 166] on input "Seleccionar Archivo" at bounding box center [236, 168] width 97 height 7
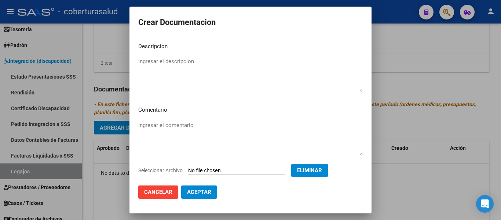
click at [192, 82] on textarea "Ingresar el descripcion" at bounding box center [250, 74] width 224 height 34
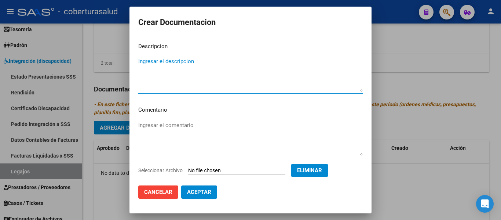
paste textarea "1-CUD"
click at [143, 61] on textarea "1-CUD" at bounding box center [250, 74] width 224 height 34
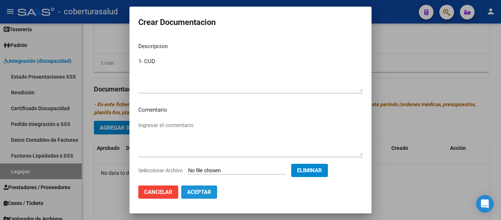
click at [200, 190] on span "Aceptar" at bounding box center [199, 191] width 24 height 7
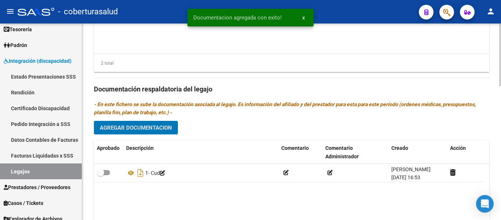
click at [153, 125] on span "Agregar Documentacion" at bounding box center [136, 127] width 72 height 7
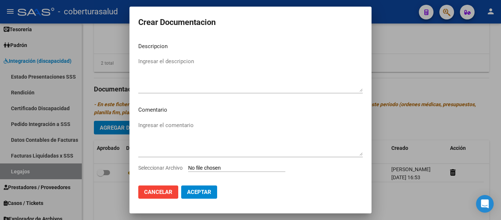
click at [206, 171] on input "Seleccionar Archivo" at bounding box center [236, 168] width 97 height 7
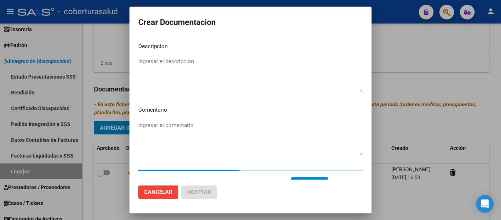
click at [216, 70] on textarea "Ingresar el descripcion" at bounding box center [250, 74] width 224 height 34
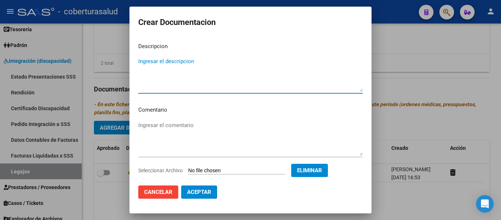
paste textarea "2-FORMULARIOS"
click at [142, 60] on textarea "2-FORMULARIOS" at bounding box center [250, 74] width 224 height 34
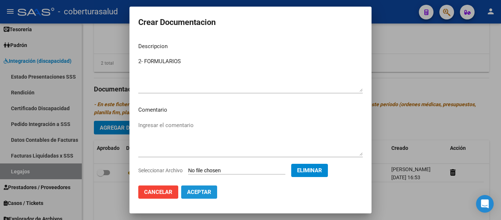
click at [204, 193] on span "Aceptar" at bounding box center [199, 191] width 24 height 7
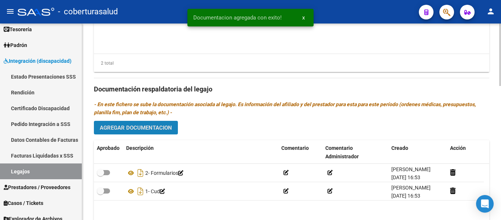
click at [151, 127] on span "Agregar Documentacion" at bounding box center [136, 127] width 72 height 7
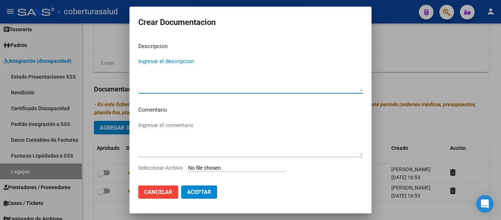
click at [206, 165] on input "Seleccionar Archivo" at bounding box center [236, 168] width 97 height 7
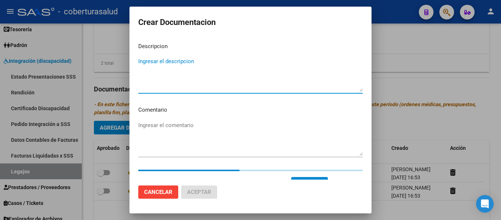
click at [203, 87] on textarea "Ingresar el descripcion" at bounding box center [250, 74] width 224 height 34
paste textarea "3-CENTRO EDUCATIVO TERAPEUTICO JORNADA SIMPLE CAT A CON DEPENDENCIA"
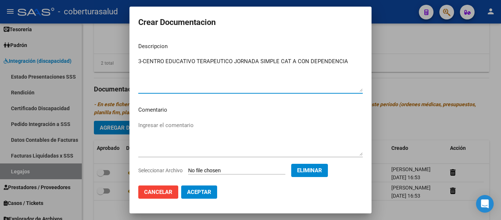
click at [144, 61] on textarea "3-CENTRO EDUCATIVO TERAPEUTICO JORNADA SIMPLE CAT A CON DEPENDENCIA" at bounding box center [250, 74] width 224 height 34
click at [202, 191] on span "Aceptar" at bounding box center [199, 191] width 24 height 7
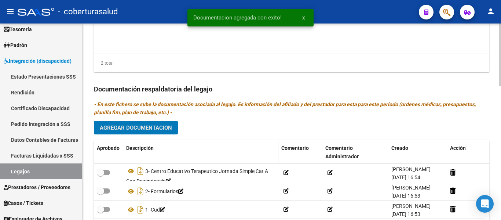
scroll to position [421, 0]
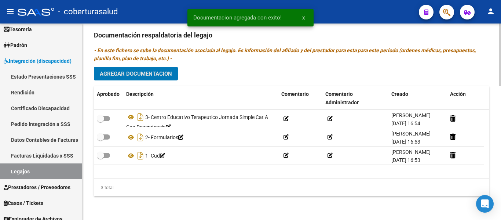
click at [135, 72] on span "Agregar Documentacion" at bounding box center [136, 73] width 72 height 7
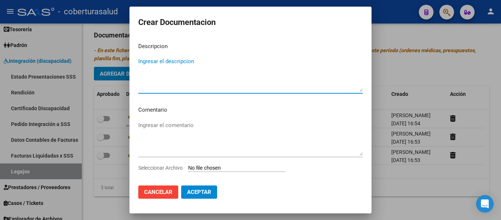
click at [223, 165] on input "Seleccionar Archivo" at bounding box center [236, 168] width 97 height 7
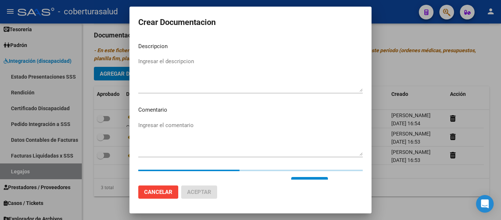
click at [168, 76] on textarea "Ingresar el descripcion" at bounding box center [250, 74] width 224 height 34
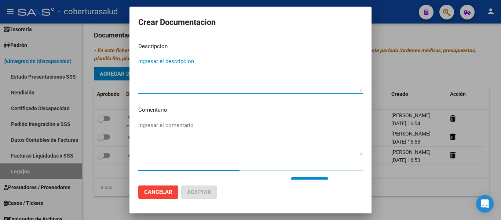
paste textarea "4-TRANSPORTE CON DEPENDENCIA"
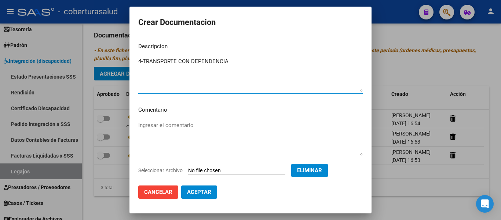
click at [206, 193] on span "Aceptar" at bounding box center [199, 191] width 24 height 7
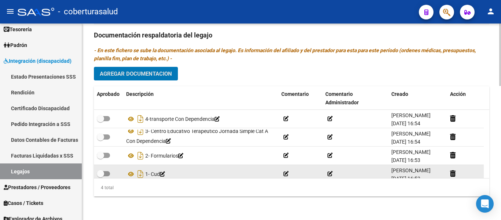
drag, startPoint x: 100, startPoint y: 176, endPoint x: 106, endPoint y: 171, distance: 7.0
click at [100, 176] on span at bounding box center [100, 173] width 7 height 7
click at [100, 176] on input "checkbox" at bounding box center [100, 176] width 0 height 0
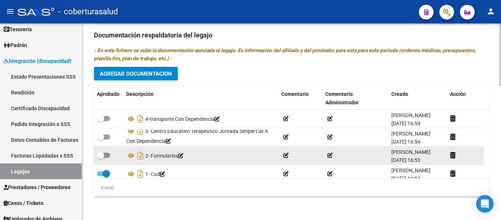
click at [106, 155] on span at bounding box center [103, 154] width 13 height 5
click at [100, 158] on input "checkbox" at bounding box center [100, 158] width 0 height 0
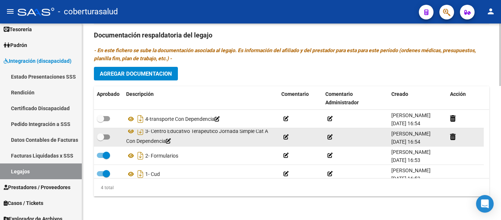
click at [102, 139] on span at bounding box center [100, 136] width 7 height 7
click at [100, 139] on input "checkbox" at bounding box center [100, 139] width 0 height 0
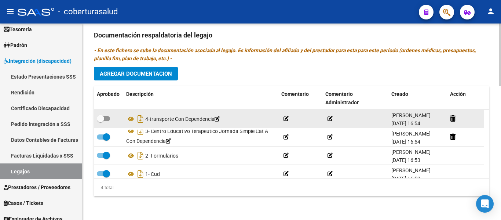
click at [107, 121] on label at bounding box center [103, 118] width 13 height 9
click at [100, 121] on input "checkbox" at bounding box center [100, 121] width 0 height 0
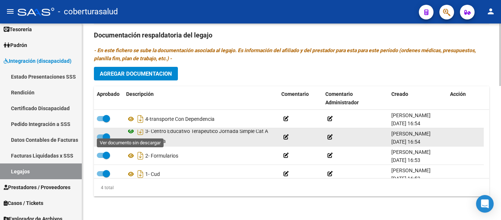
click at [130, 133] on icon at bounding box center [131, 130] width 10 height 9
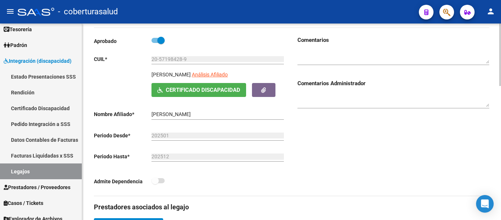
scroll to position [0, 0]
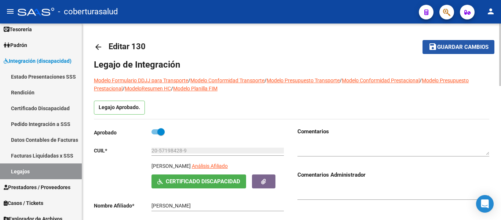
click at [467, 48] on span "Guardar cambios" at bounding box center [462, 47] width 51 height 7
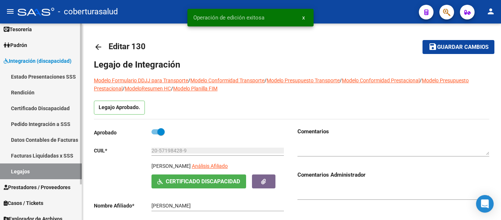
click at [60, 169] on link "Legajos" at bounding box center [41, 171] width 82 height 16
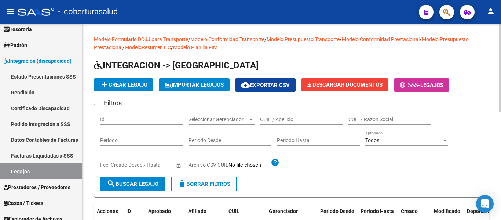
click at [279, 119] on input "CUIL / Apellido" at bounding box center [301, 119] width 83 height 6
paste input "27494064508"
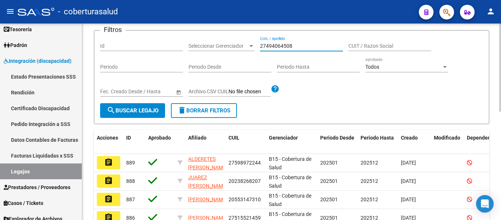
click at [151, 109] on span "search Buscar Legajo" at bounding box center [133, 110] width 52 height 7
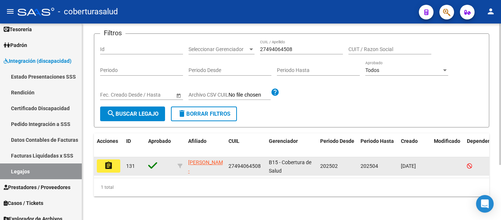
scroll to position [76, 0]
click at [113, 159] on button "assignment" at bounding box center [108, 165] width 23 height 13
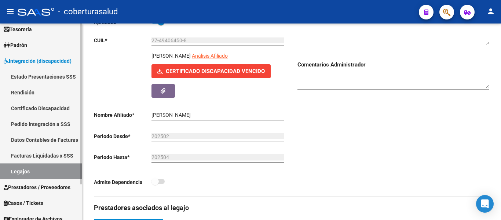
click at [37, 169] on link "Legajos" at bounding box center [41, 171] width 82 height 16
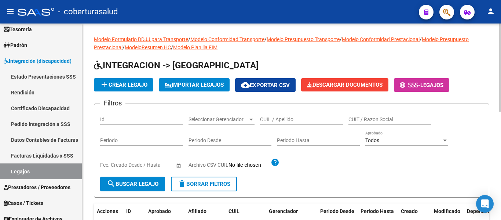
click at [289, 119] on input "CUIL / Apellido" at bounding box center [301, 119] width 83 height 6
paste input "20580003789"
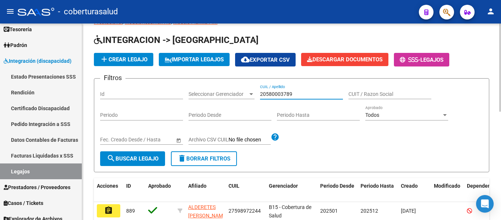
scroll to position [37, 0]
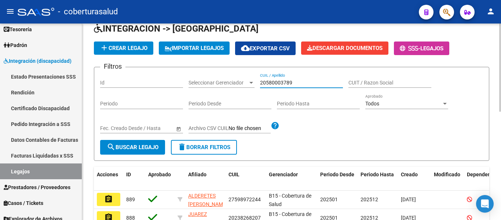
click at [144, 144] on span "search Buscar Legajo" at bounding box center [133, 147] width 52 height 7
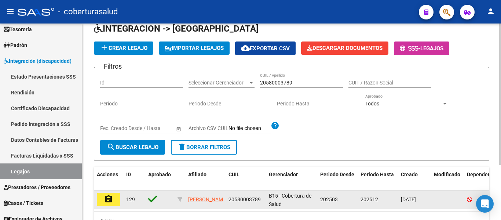
click at [103, 203] on button "assignment" at bounding box center [108, 198] width 23 height 13
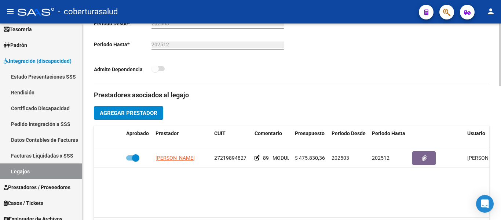
scroll to position [201, 0]
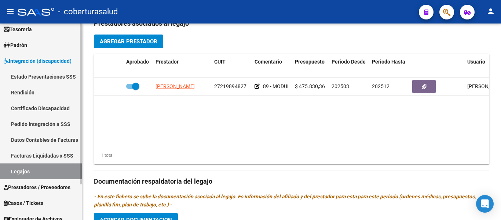
click at [22, 173] on link "Legajos" at bounding box center [41, 171] width 82 height 16
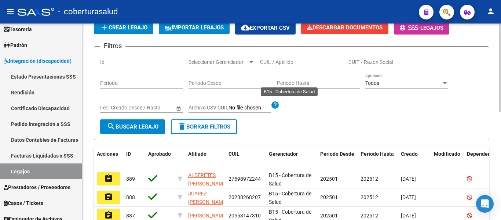
scroll to position [21, 0]
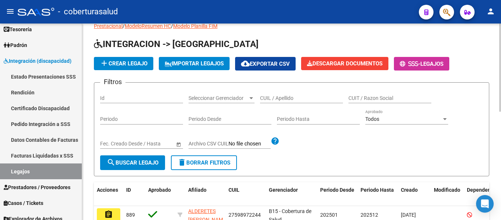
click at [290, 96] on input "CUIL / Apellido" at bounding box center [301, 98] width 83 height 6
paste input "20508337893"
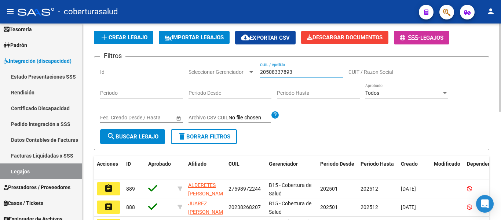
scroll to position [58, 0]
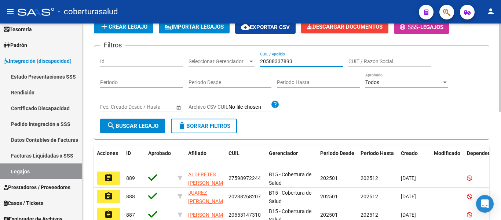
click at [141, 130] on button "search Buscar Legajo" at bounding box center [132, 125] width 65 height 15
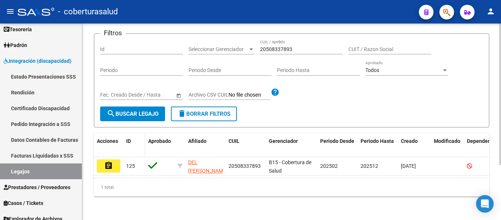
scroll to position [76, 0]
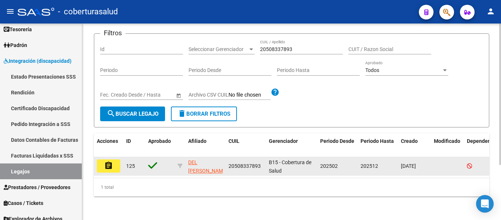
click at [109, 161] on mat-icon "assignment" at bounding box center [108, 165] width 9 height 9
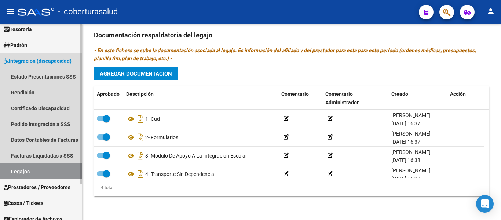
click at [52, 169] on link "Legajos" at bounding box center [41, 171] width 82 height 16
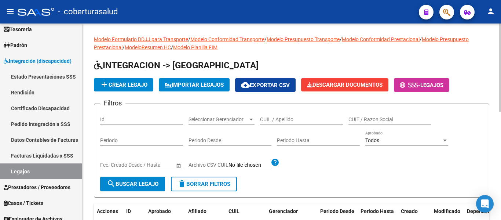
drag, startPoint x: 266, startPoint y: 115, endPoint x: 270, endPoint y: 117, distance: 4.1
click at [267, 115] on div "CUIL / Apellido" at bounding box center [301, 117] width 83 height 15
paste input "20567360912"
click at [123, 183] on span "search Buscar Legajo" at bounding box center [133, 183] width 52 height 7
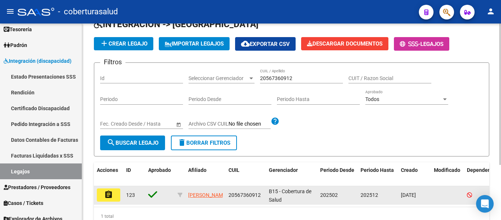
scroll to position [73, 0]
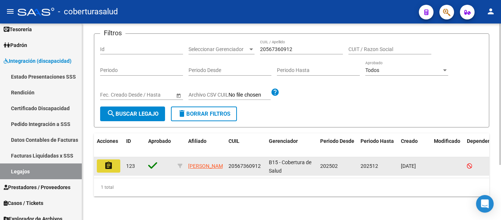
click at [107, 163] on mat-icon "assignment" at bounding box center [108, 165] width 9 height 9
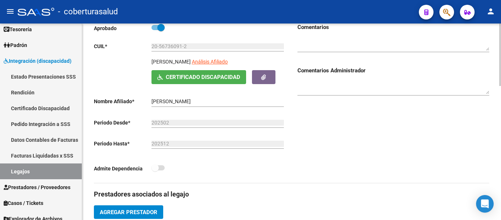
scroll to position [91, 0]
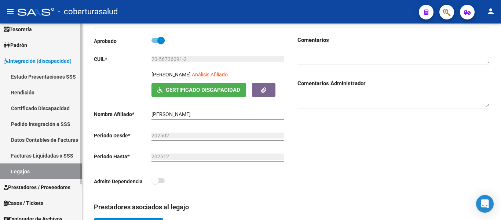
click at [25, 164] on link "Legajos" at bounding box center [41, 171] width 82 height 16
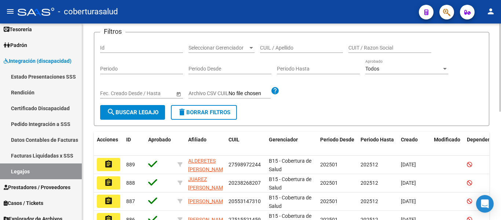
scroll to position [55, 0]
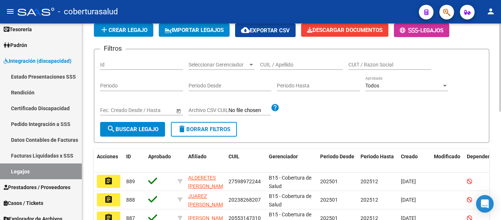
click at [284, 67] on input "CUIL / Apellido" at bounding box center [301, 65] width 83 height 6
paste input "HUMACATA DIAZ IAN NAHUEL"
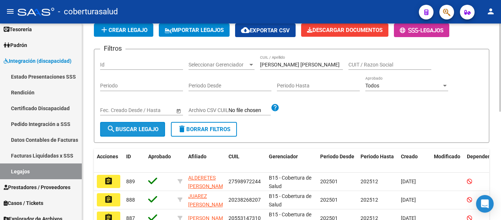
click at [142, 135] on button "search Buscar Legajo" at bounding box center [132, 129] width 65 height 15
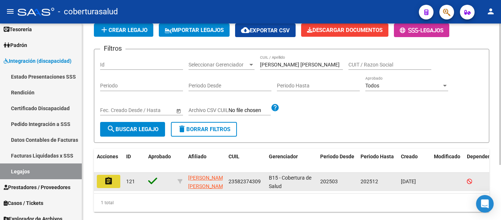
click at [104, 182] on mat-icon "assignment" at bounding box center [108, 180] width 9 height 9
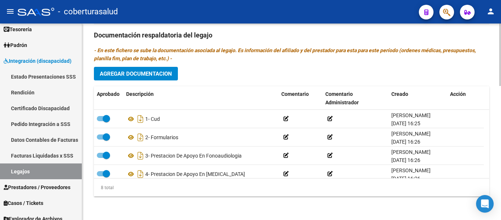
click at [140, 73] on span "Agregar Documentacion" at bounding box center [136, 73] width 72 height 7
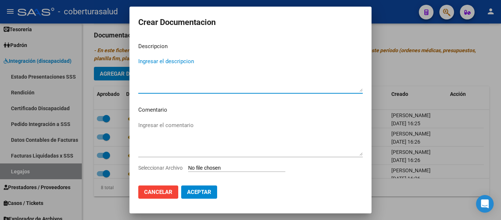
click at [162, 192] on span "Cancelar" at bounding box center [158, 191] width 28 height 7
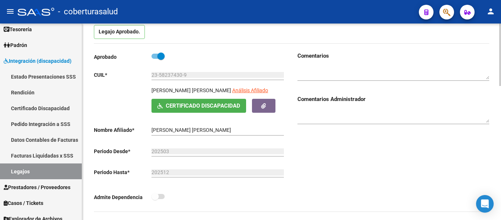
scroll to position [73, 0]
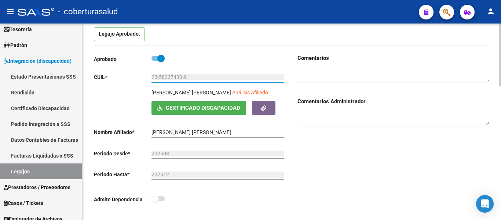
drag, startPoint x: 190, startPoint y: 76, endPoint x: 132, endPoint y: 76, distance: 57.5
click at [132, 76] on app-form-text-field "CUIL * 23-58237430-9 Ingresar CUIL" at bounding box center [189, 77] width 190 height 6
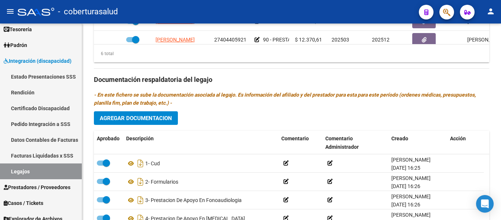
scroll to position [421, 0]
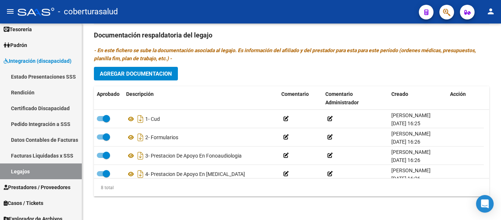
click at [137, 75] on span "Agregar Documentacion" at bounding box center [136, 73] width 72 height 7
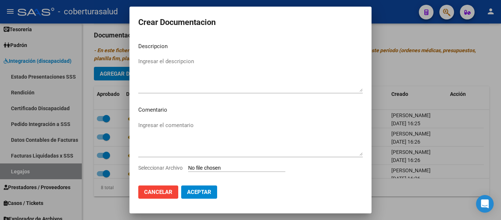
click at [210, 165] on input "Seleccionar Archivo" at bounding box center [236, 168] width 97 height 7
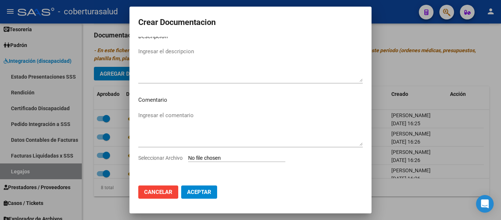
click at [154, 193] on span "Cancelar" at bounding box center [158, 191] width 28 height 7
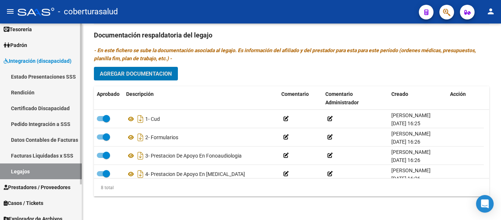
drag, startPoint x: 36, startPoint y: 176, endPoint x: 45, endPoint y: 173, distance: 9.6
click at [36, 176] on link "Legajos" at bounding box center [41, 171] width 82 height 16
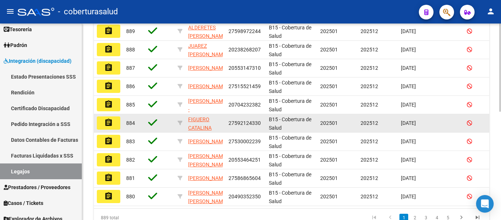
scroll to position [241, 0]
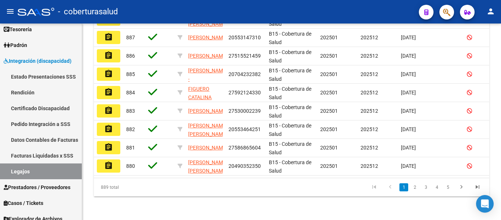
click at [111, 161] on mat-icon "assignment" at bounding box center [108, 165] width 9 height 9
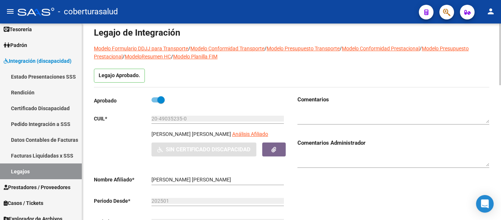
scroll to position [147, 0]
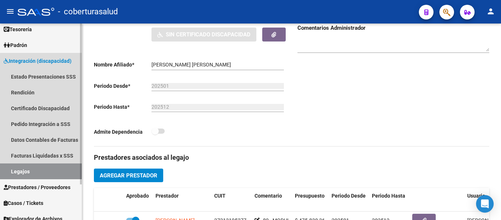
click at [53, 173] on link "Legajos" at bounding box center [41, 171] width 82 height 16
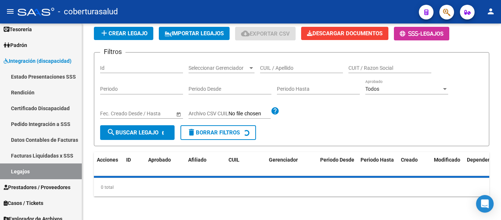
scroll to position [147, 0]
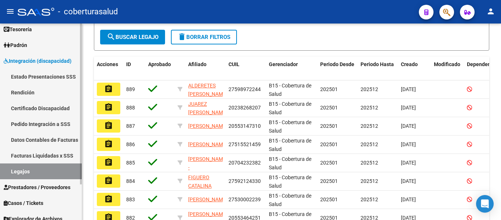
click at [40, 171] on link "Legajos" at bounding box center [41, 171] width 82 height 16
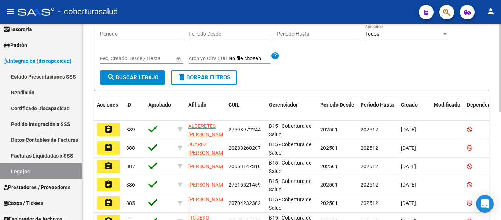
scroll to position [37, 0]
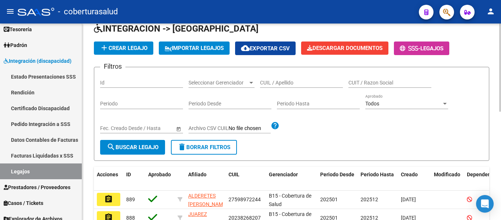
click at [299, 80] on input "CUIL / Apellido" at bounding box center [301, 83] width 83 height 6
paste input "27494064508"
click at [152, 144] on span "search Buscar Legajo" at bounding box center [133, 147] width 52 height 7
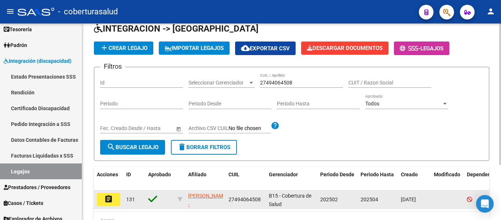
click at [106, 196] on mat-icon "assignment" at bounding box center [108, 198] width 9 height 9
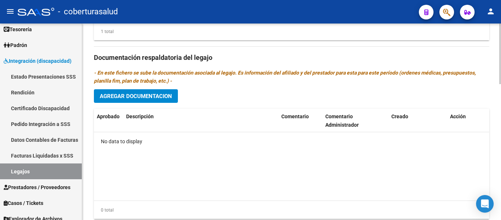
scroll to position [440, 0]
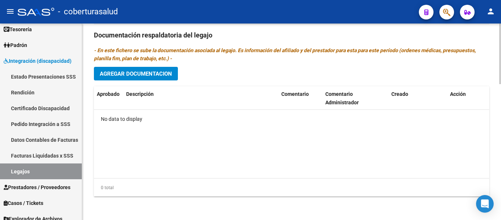
click at [168, 74] on span "Agregar Documentacion" at bounding box center [136, 73] width 72 height 7
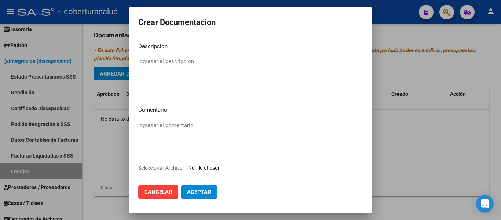
click at [212, 165] on input "Seleccionar Archivo" at bounding box center [236, 168] width 97 height 7
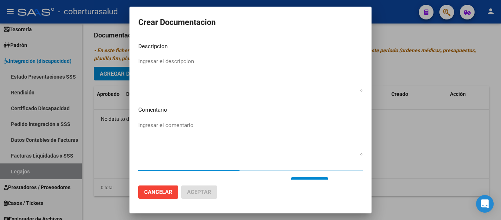
click at [156, 69] on textarea "Ingresar el descripcion" at bounding box center [250, 74] width 224 height 34
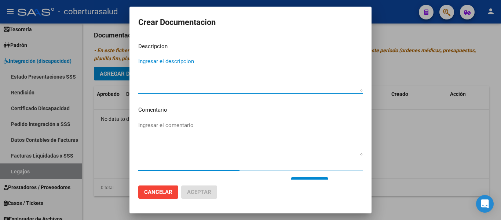
paste textarea "1- CUD"
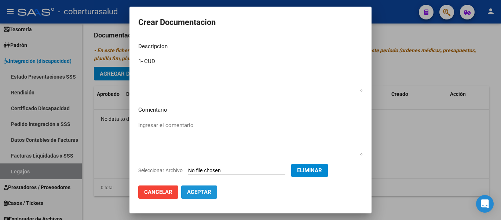
click at [205, 195] on button "Aceptar" at bounding box center [199, 191] width 36 height 13
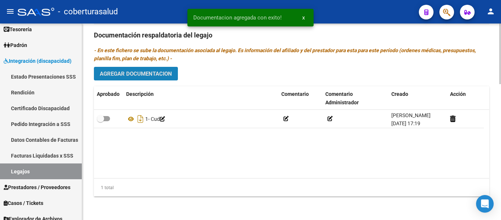
click at [144, 68] on button "Agregar Documentacion" at bounding box center [136, 74] width 84 height 14
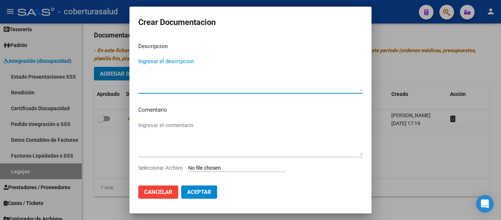
click at [215, 169] on input "Seleccionar Archivo" at bounding box center [236, 168] width 97 height 7
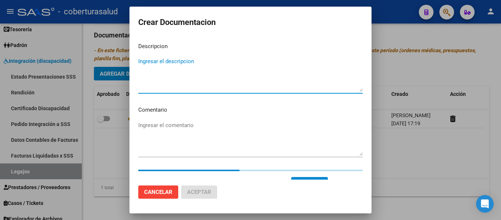
click at [236, 73] on textarea "Ingresar el descripcion" at bounding box center [250, 74] width 224 height 34
paste textarea "2-FORMULARIOS"
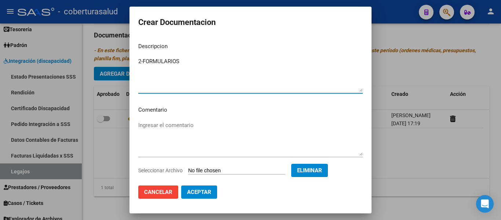
click at [144, 60] on textarea "2-FORMULARIOS" at bounding box center [250, 74] width 224 height 34
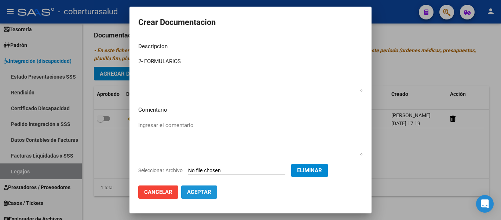
click at [208, 191] on span "Aceptar" at bounding box center [199, 191] width 24 height 7
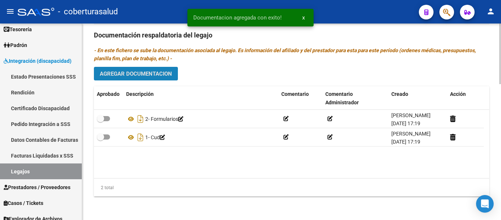
click at [144, 77] on span "Agregar Documentacion" at bounding box center [136, 73] width 72 height 7
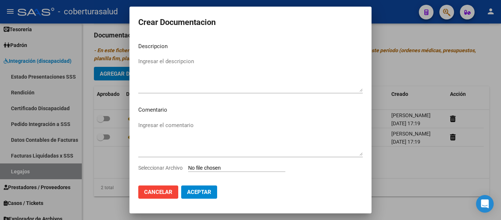
click at [206, 165] on input "Seleccionar Archivo" at bounding box center [236, 168] width 97 height 7
click at [211, 163] on div "Ingresar el comentario" at bounding box center [250, 141] width 224 height 44
click at [211, 165] on input "Seleccionar Archivo" at bounding box center [236, 168] width 97 height 7
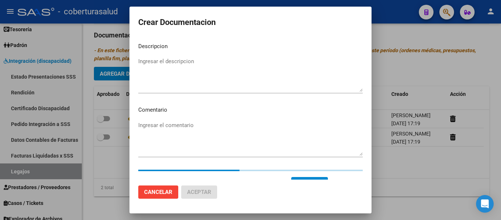
click at [171, 55] on mat-dialog-content "Descripcion Ingresar el descripcion Comentario Ingresar el comentario Seleccion…" at bounding box center [250, 108] width 242 height 143
click at [167, 68] on textarea "Ingresar el descripcion" at bounding box center [250, 74] width 224 height 34
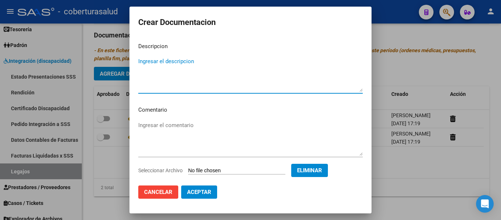
paste textarea "3-MODULO INTEGRAL INTENSIVO"
click at [141, 62] on textarea "3-MODULO INTEGRAL INTENSIVO" at bounding box center [250, 74] width 224 height 34
click at [206, 192] on span "Aceptar" at bounding box center [199, 191] width 24 height 7
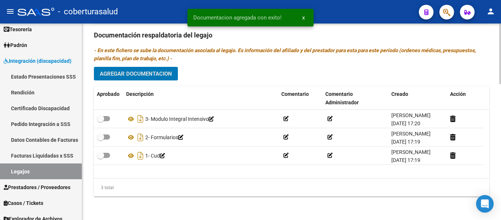
click at [125, 75] on span "Agregar Documentacion" at bounding box center [136, 73] width 72 height 7
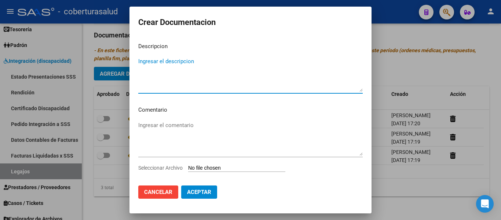
click at [210, 170] on input "Seleccionar Archivo" at bounding box center [236, 168] width 97 height 7
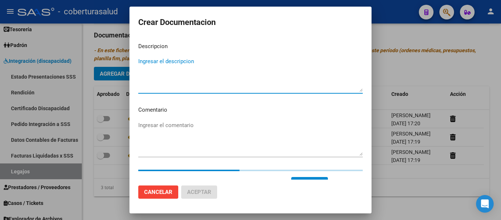
click at [218, 75] on textarea "Ingresar el descripcion" at bounding box center [250, 74] width 224 height 34
paste textarea "4- MODULO MAESTRA DE APOYO"
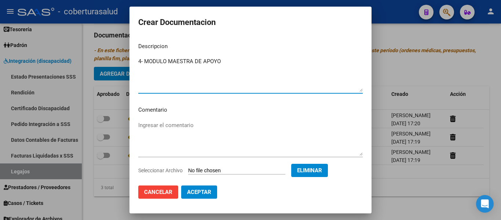
click at [207, 189] on span "Aceptar" at bounding box center [199, 191] width 24 height 7
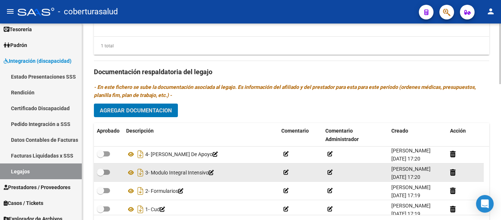
scroll to position [0, 0]
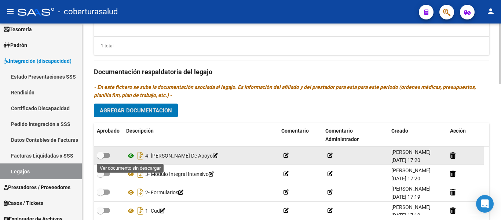
click at [131, 158] on icon at bounding box center [131, 155] width 10 height 9
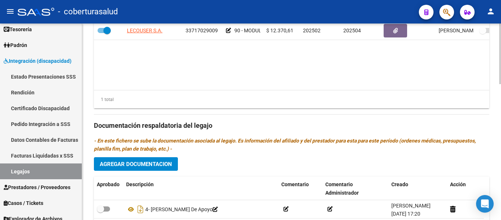
scroll to position [257, 0]
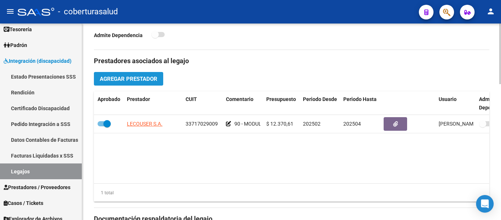
click at [126, 82] on span "Agregar Prestador" at bounding box center [129, 79] width 58 height 7
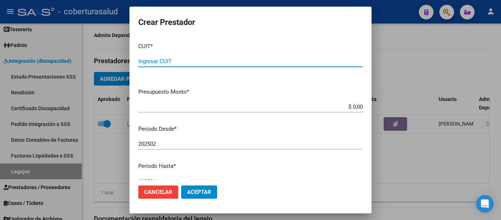
click at [180, 56] on div "Ingresar CUIT" at bounding box center [250, 61] width 224 height 11
paste input "27-33976548-6"
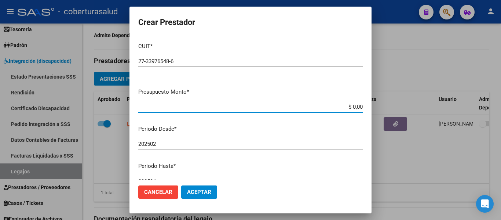
click at [356, 106] on input "$ 0,00" at bounding box center [250, 106] width 224 height 7
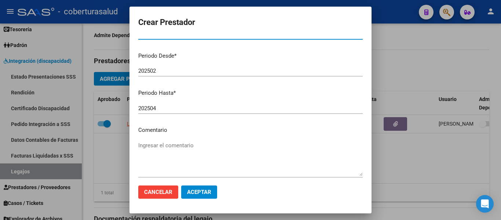
scroll to position [73, 0]
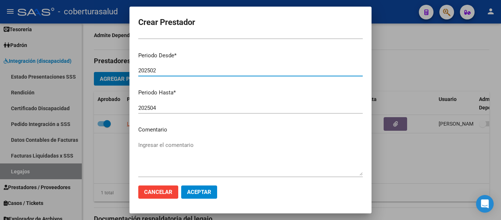
click at [165, 68] on input "202502" at bounding box center [250, 70] width 224 height 7
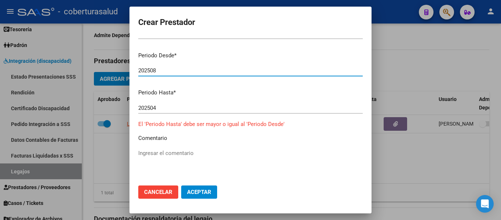
click at [154, 196] on button "Cancelar" at bounding box center [158, 191] width 40 height 13
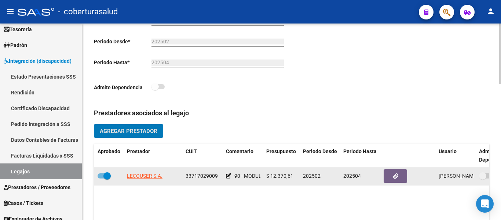
scroll to position [183, 0]
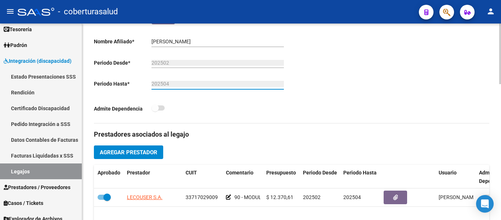
drag, startPoint x: 179, startPoint y: 84, endPoint x: 150, endPoint y: 80, distance: 29.0
click at [150, 80] on div "Aprobado CUIL * 27-49406450-8 Ingresar CUIL NORIEGA LOURDES GIULIANA Análisis A…" at bounding box center [190, 30] width 192 height 173
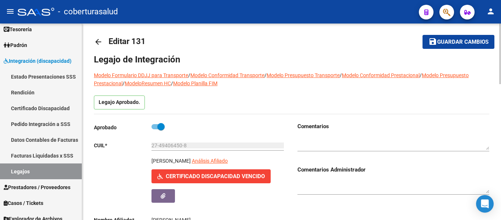
scroll to position [0, 0]
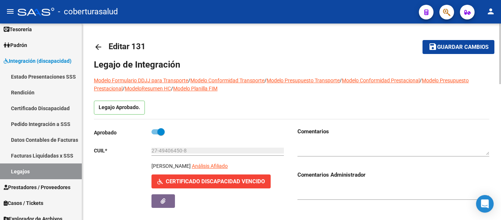
click at [454, 41] on button "save Guardar cambios" at bounding box center [458, 47] width 72 height 14
drag, startPoint x: 189, startPoint y: 150, endPoint x: 146, endPoint y: 148, distance: 44.0
click at [146, 148] on app-form-text-field "CUIL * 27-49406450-8 Ingresar CUIL" at bounding box center [189, 150] width 190 height 6
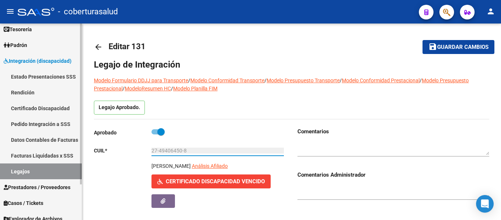
click at [47, 105] on link "Certificado Discapacidad" at bounding box center [41, 108] width 82 height 16
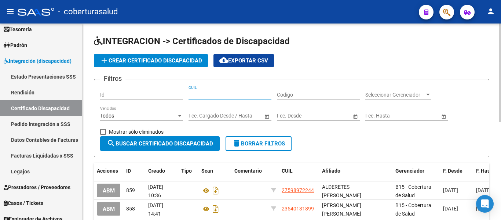
click at [203, 93] on input "CUIL" at bounding box center [229, 95] width 83 height 6
paste input "27-49406450-8"
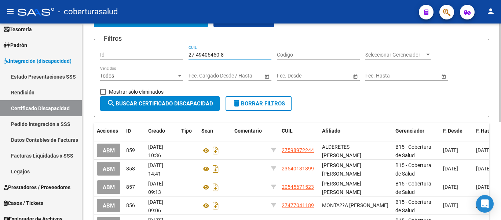
scroll to position [73, 0]
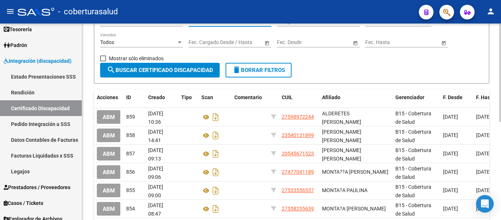
click at [138, 64] on button "search Buscar Certificado Discapacidad" at bounding box center [159, 70] width 119 height 15
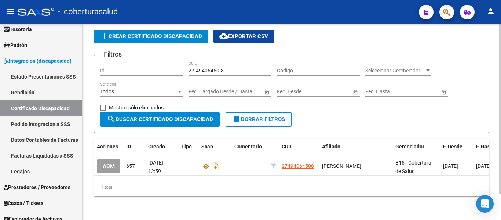
scroll to position [30, 0]
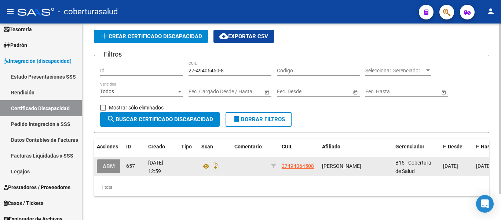
click at [107, 163] on span "ABM" at bounding box center [109, 166] width 12 height 7
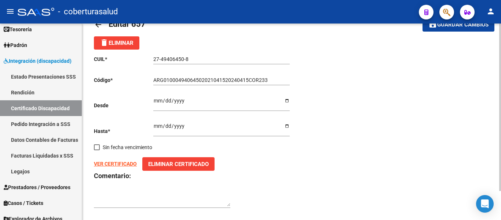
scroll to position [34, 0]
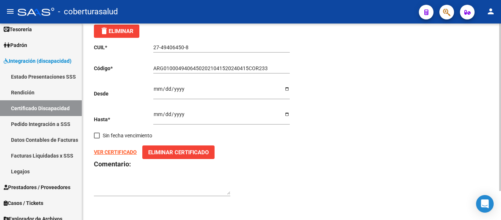
click at [176, 150] on span "Eliminar Certificado" at bounding box center [178, 152] width 60 height 7
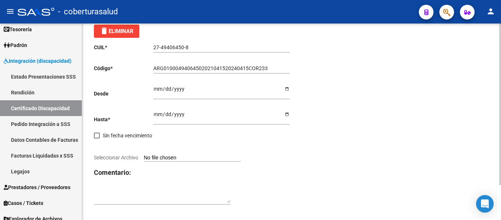
click at [167, 154] on input "Seleccionar Archivo" at bounding box center [192, 157] width 97 height 7
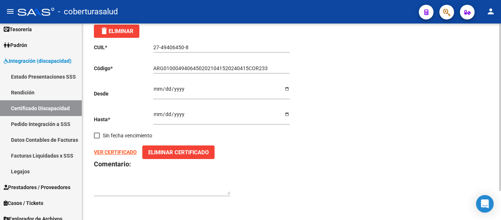
click at [111, 152] on strong "VER CERTIFICADO" at bounding box center [115, 152] width 43 height 6
click at [173, 155] on span "Eliminar Certificado" at bounding box center [178, 152] width 60 height 7
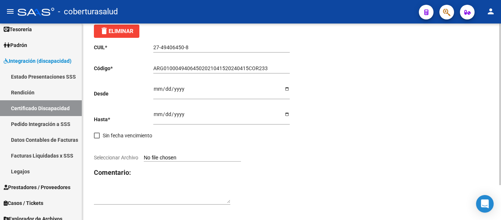
click at [166, 156] on input "Seleccionar Archivo" at bounding box center [192, 157] width 97 height 7
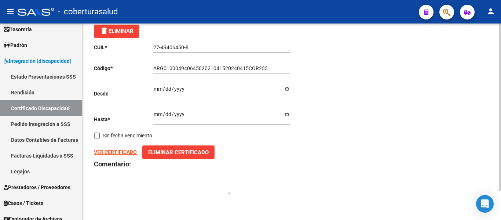
click at [124, 152] on strong "VER CERTIFICADO" at bounding box center [115, 152] width 43 height 6
drag, startPoint x: 271, startPoint y: 71, endPoint x: 123, endPoint y: 72, distance: 147.3
click at [124, 71] on app-form-text-field "Código * ARG01000494064502021041520240415COR233 Ingresar el Codigo" at bounding box center [192, 68] width 196 height 6
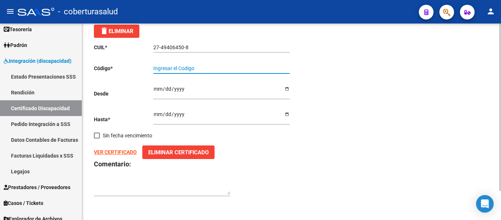
paste
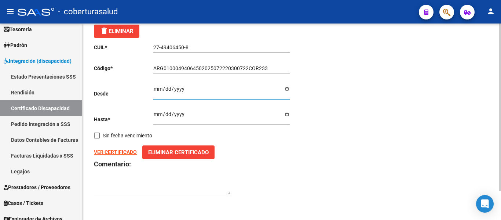
click at [165, 87] on input "2021-04-15" at bounding box center [221, 91] width 136 height 11
click at [158, 87] on input "2021-04-15" at bounding box center [221, 91] width 136 height 11
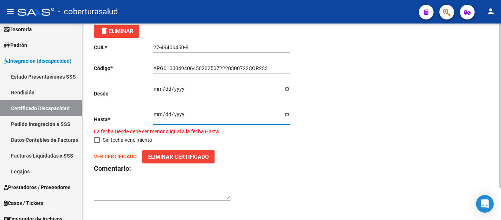
click at [157, 115] on input "2024-04-15" at bounding box center [221, 116] width 136 height 11
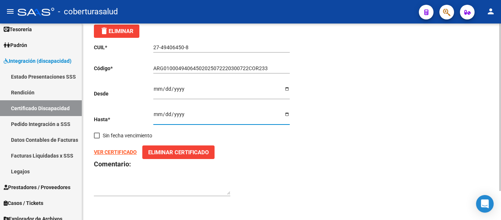
click at [305, 152] on div "CUIL * 27-49406450-8 Ingresar el CUIL Código * ARG01000494064502025072220300722…" at bounding box center [291, 120] width 395 height 164
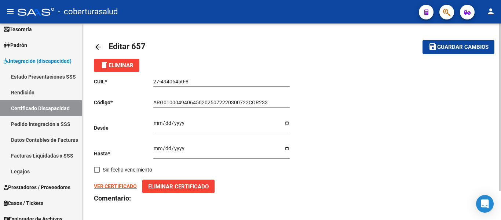
click at [469, 49] on span "Guardar cambios" at bounding box center [462, 47] width 51 height 7
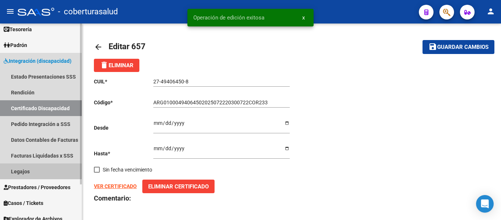
click at [22, 172] on link "Legajos" at bounding box center [41, 171] width 82 height 16
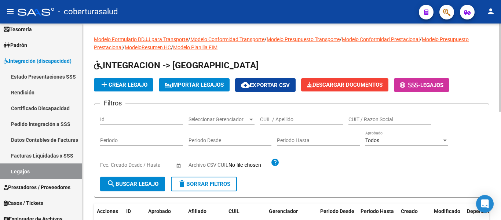
click at [290, 113] on div "CUIL / Apellido" at bounding box center [301, 117] width 83 height 15
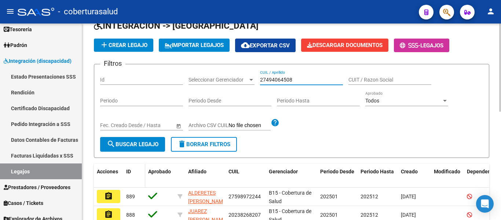
scroll to position [73, 0]
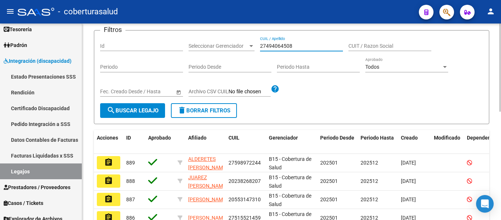
click at [112, 113] on mat-icon "search" at bounding box center [111, 110] width 9 height 9
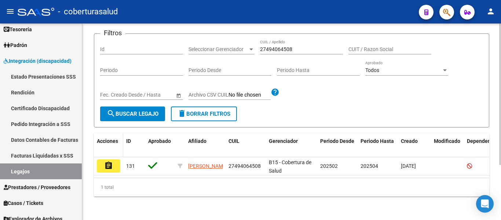
scroll to position [76, 0]
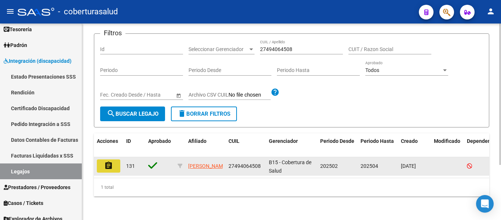
click at [111, 164] on mat-icon "assignment" at bounding box center [108, 165] width 9 height 9
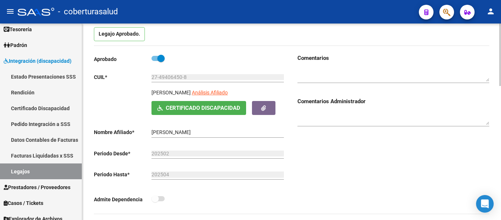
scroll to position [110, 0]
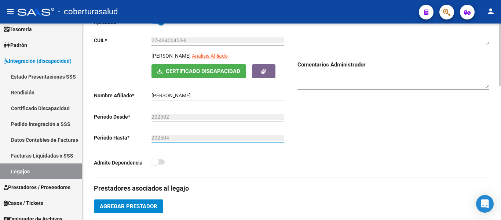
drag, startPoint x: 177, startPoint y: 138, endPoint x: 143, endPoint y: 137, distance: 33.4
click at [143, 137] on app-form-text-field "Periodo Hasta * 202504 Ej: 202212" at bounding box center [189, 138] width 190 height 6
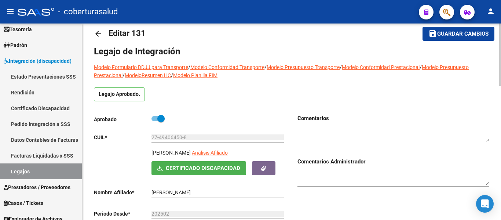
scroll to position [0, 0]
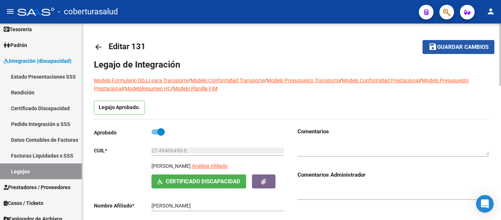
click at [454, 45] on span "Guardar cambios" at bounding box center [462, 47] width 51 height 7
